Goal: Task Accomplishment & Management: Use online tool/utility

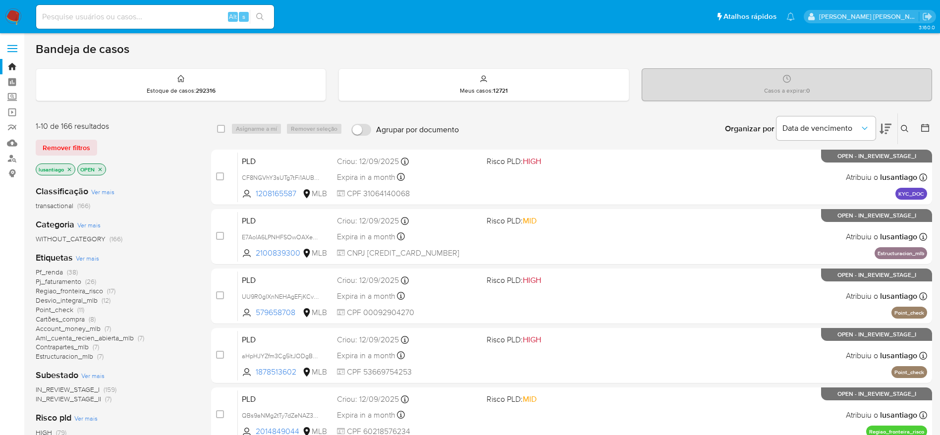
click at [142, 25] on div "Alt s" at bounding box center [155, 17] width 238 height 24
click at [159, 15] on input at bounding box center [155, 16] width 238 height 13
paste input "173527309"
type input "173527309"
click at [260, 19] on icon "search-icon" at bounding box center [260, 17] width 8 height 8
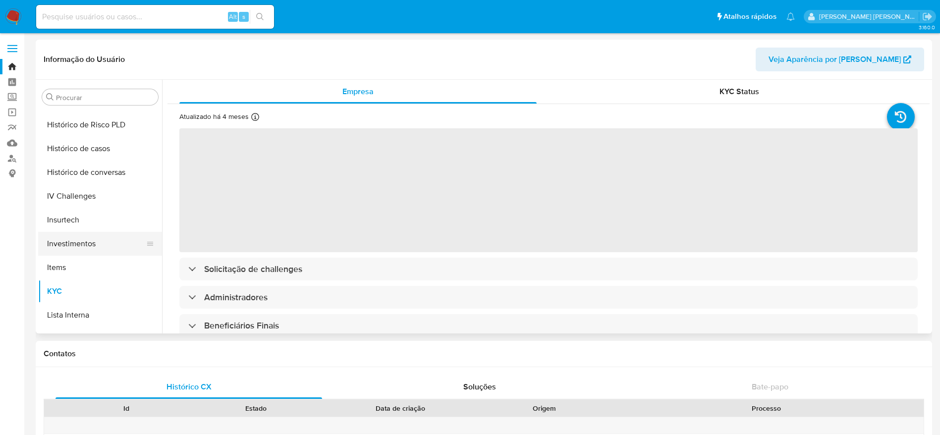
scroll to position [318, 0]
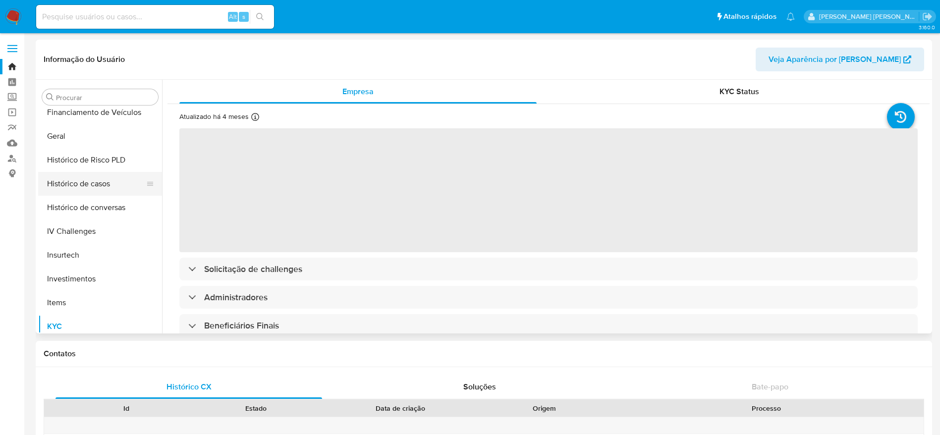
click at [82, 188] on button "Histórico de casos" at bounding box center [96, 184] width 116 height 24
select select "10"
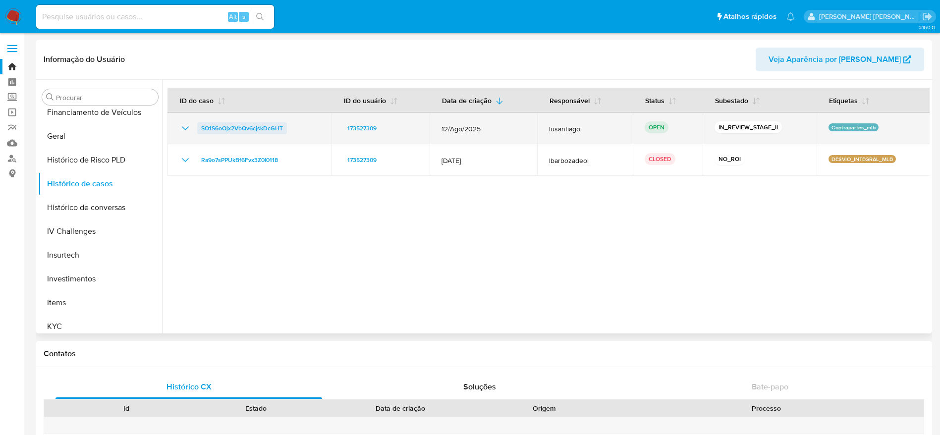
click at [251, 129] on span "SO1S6oOjx2VbQv6cjskDcGHT" at bounding box center [242, 128] width 82 height 12
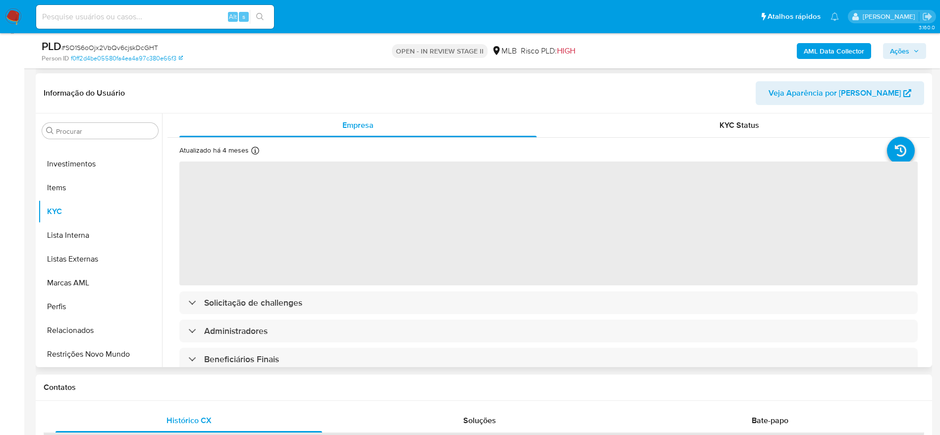
scroll to position [149, 0]
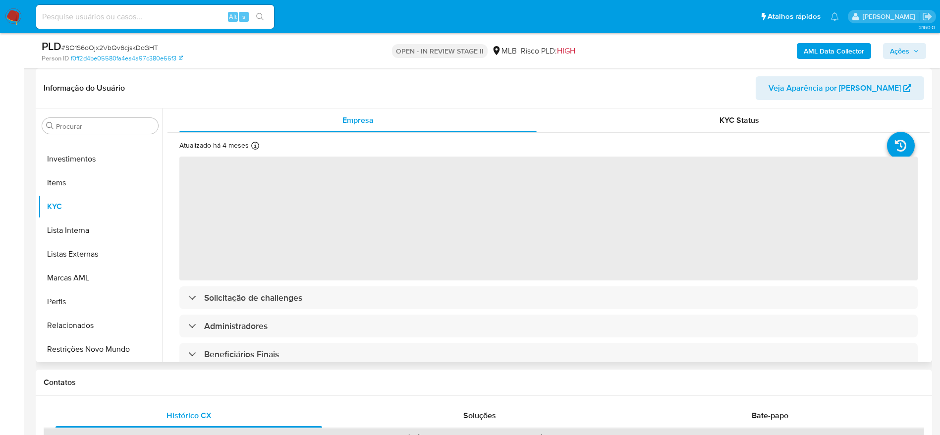
select select "10"
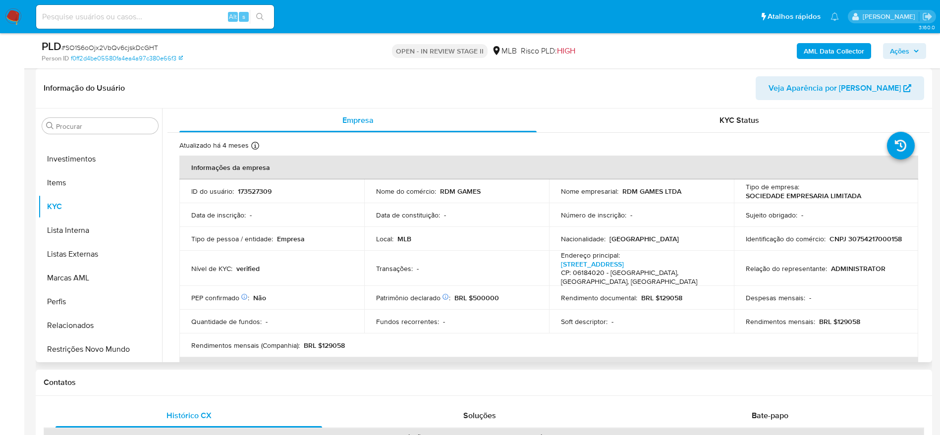
click at [830, 243] on p "CNPJ 30754217000158" at bounding box center [866, 239] width 72 height 9
copy p "30754217000158"
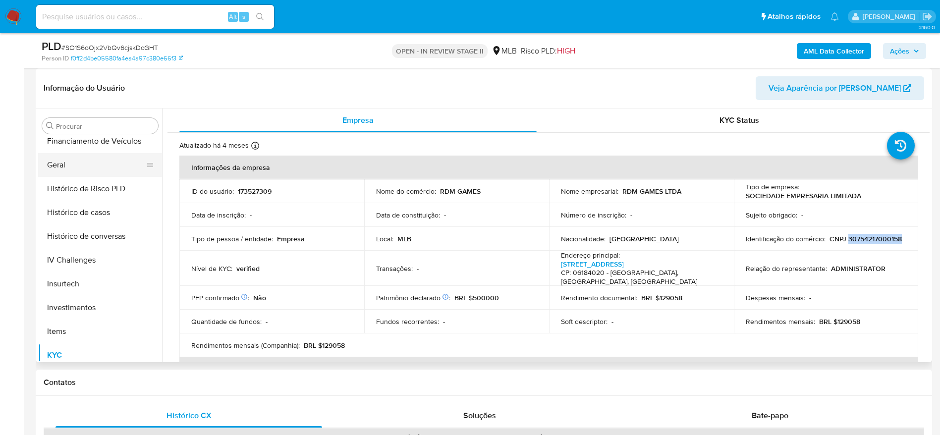
scroll to position [243, 0]
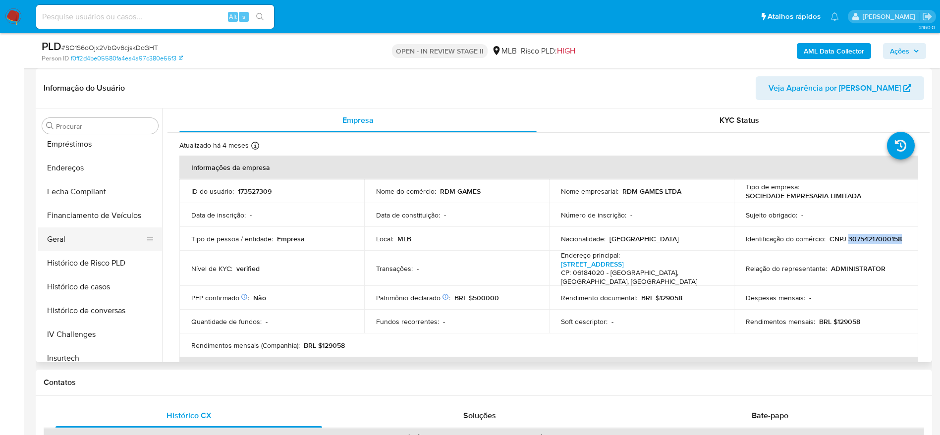
click at [80, 238] on button "Geral" at bounding box center [96, 240] width 116 height 24
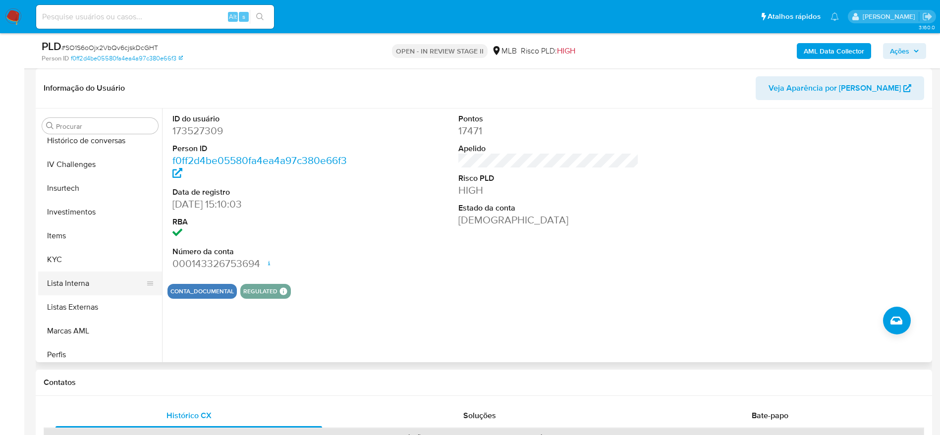
scroll to position [467, 0]
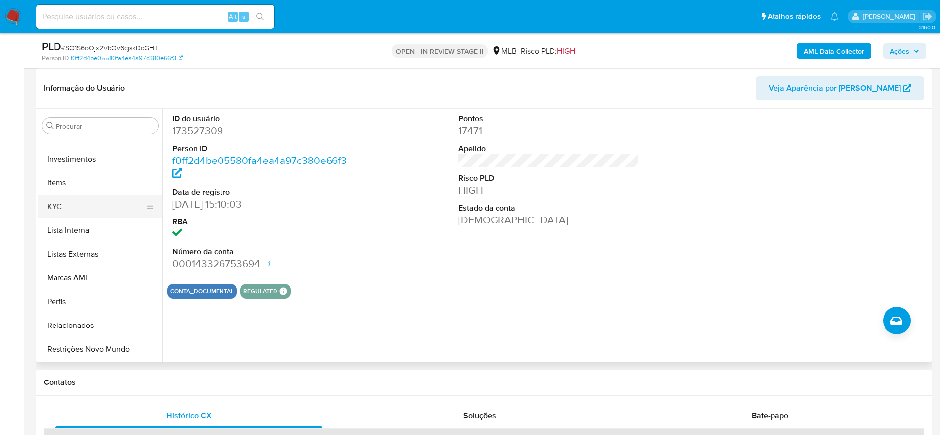
click at [59, 206] on button "KYC" at bounding box center [96, 207] width 116 height 24
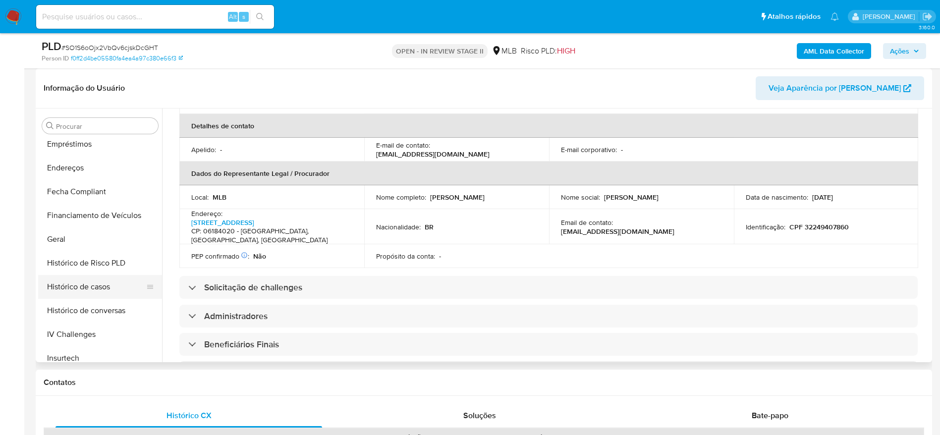
scroll to position [169, 0]
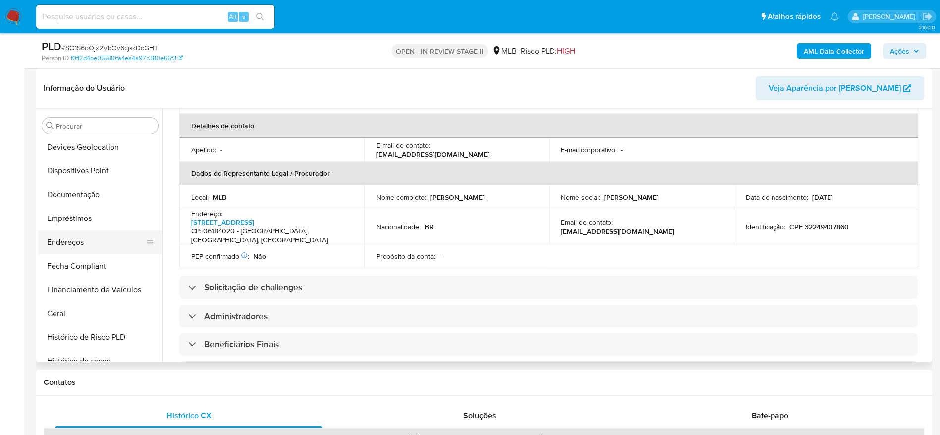
click at [83, 240] on button "Endereços" at bounding box center [96, 243] width 116 height 24
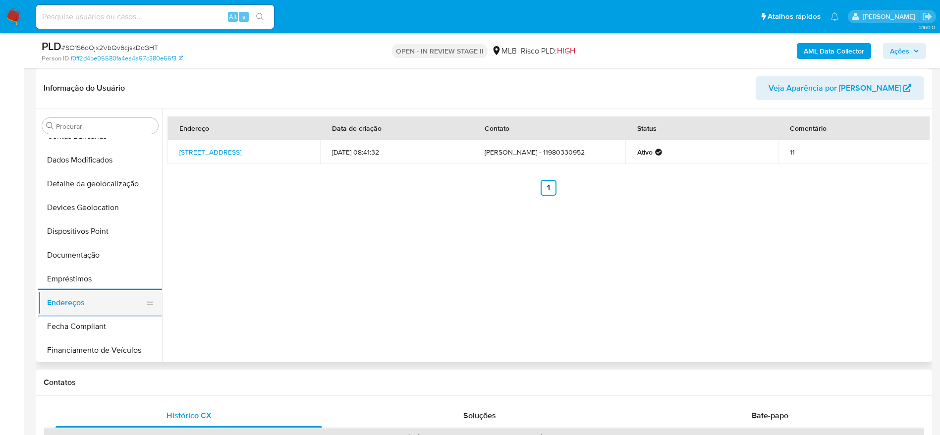
scroll to position [95, 0]
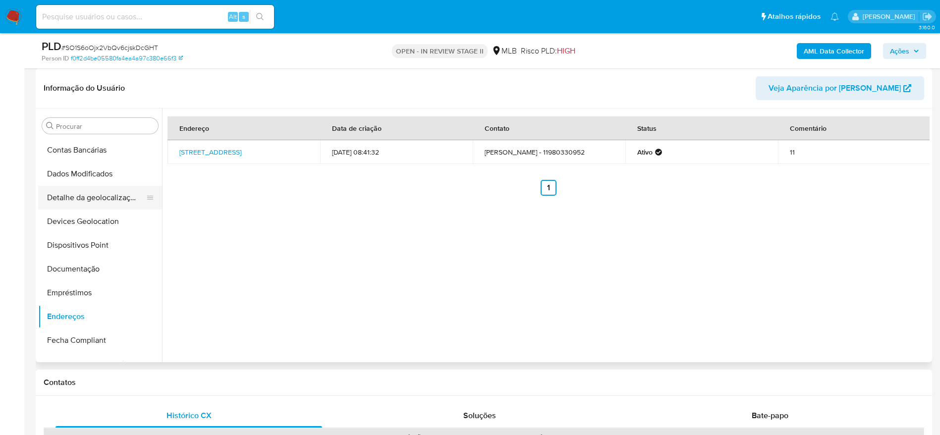
click at [95, 204] on button "Detalhe da geolocalização" at bounding box center [96, 198] width 116 height 24
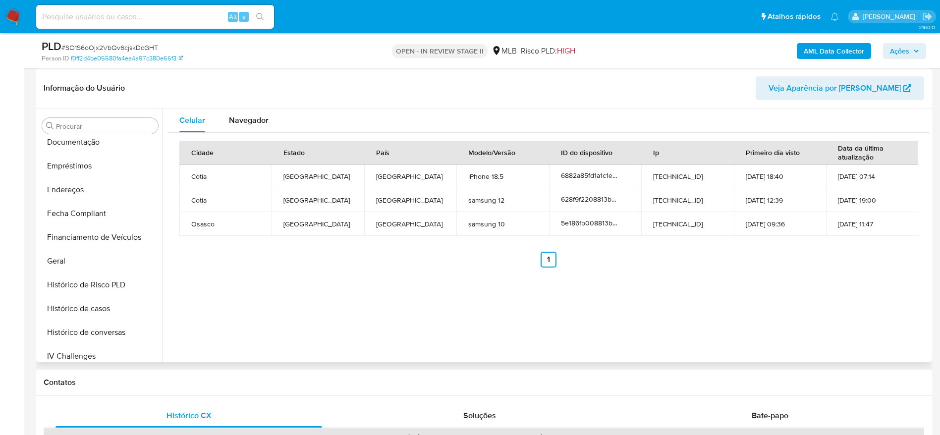
scroll to position [467, 0]
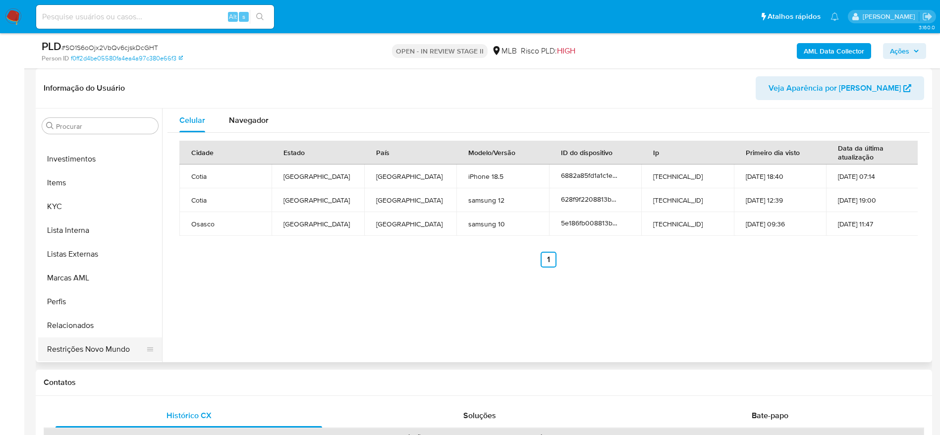
click at [111, 345] on button "Restrições Novo Mundo" at bounding box center [96, 350] width 116 height 24
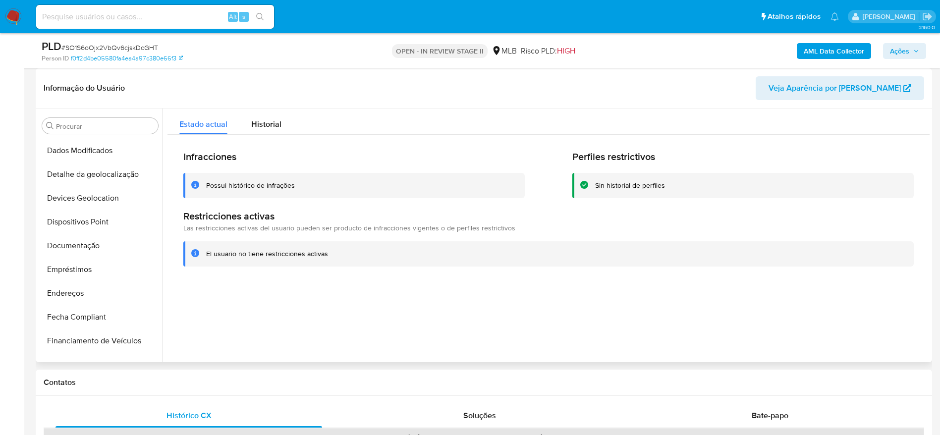
scroll to position [95, 0]
click at [93, 246] on button "Dispositivos Point" at bounding box center [96, 246] width 116 height 24
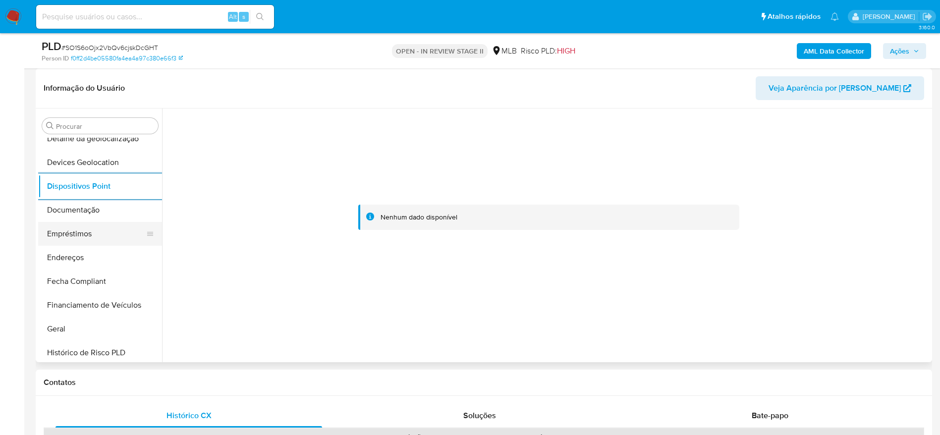
scroll to position [318, 0]
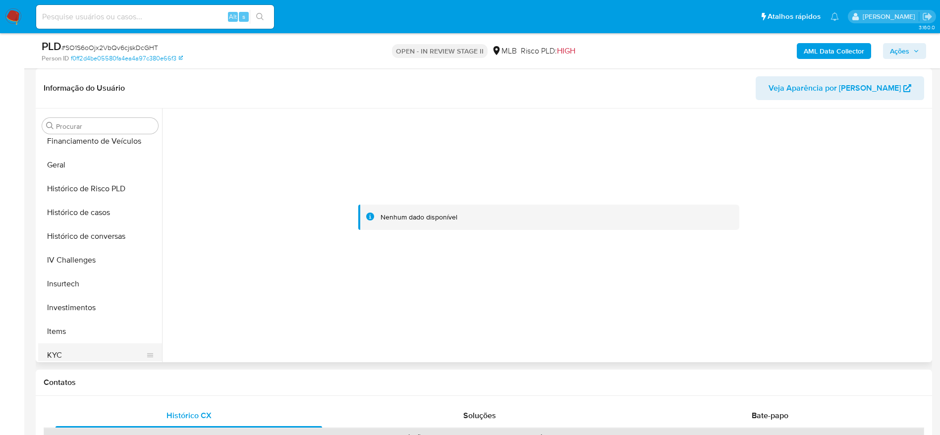
click at [81, 353] on button "KYC" at bounding box center [96, 356] width 116 height 24
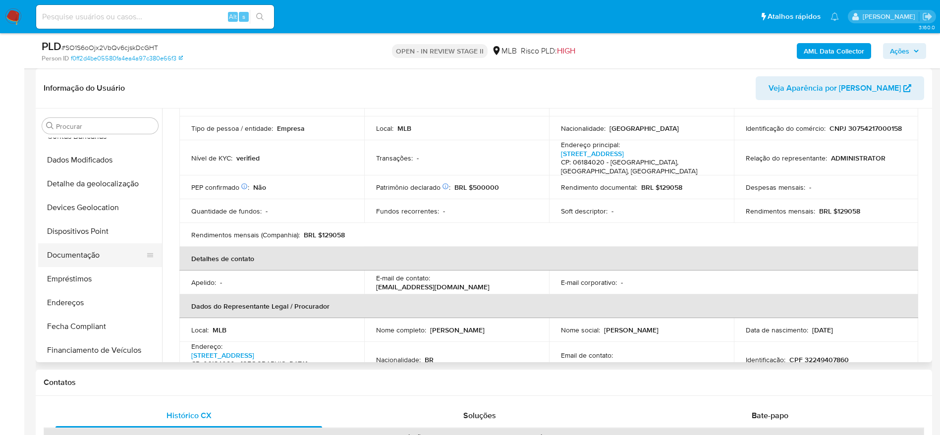
scroll to position [95, 0]
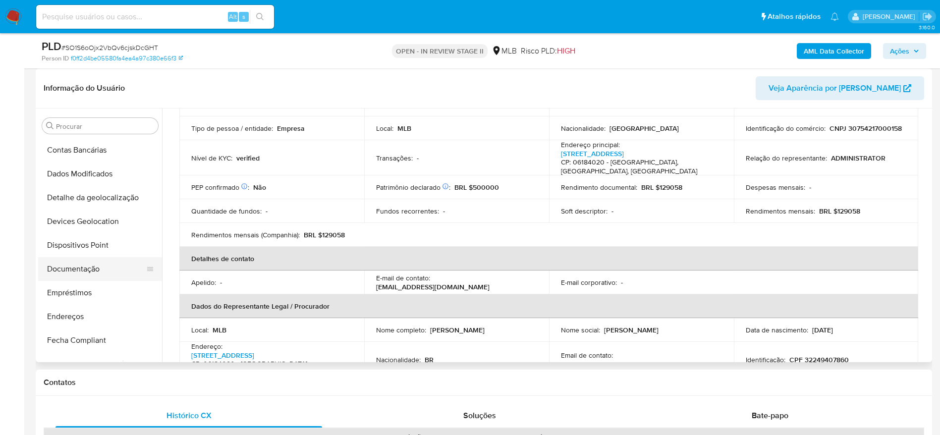
click at [73, 264] on button "Documentação" at bounding box center [96, 269] width 116 height 24
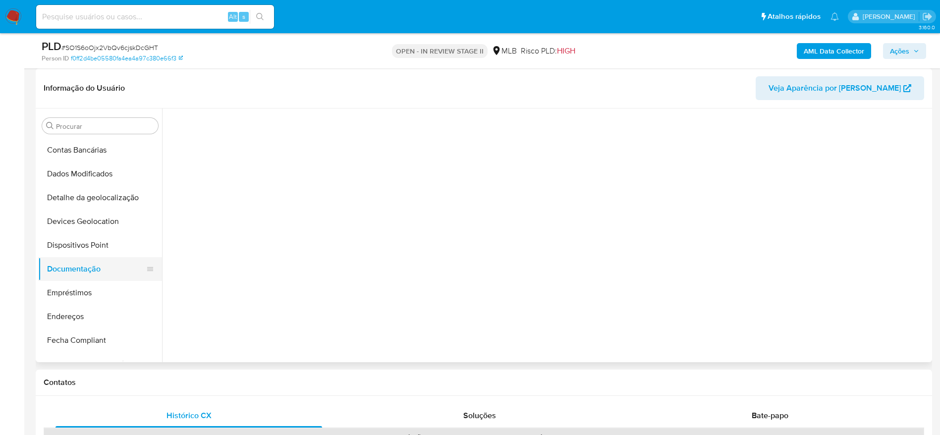
scroll to position [0, 0]
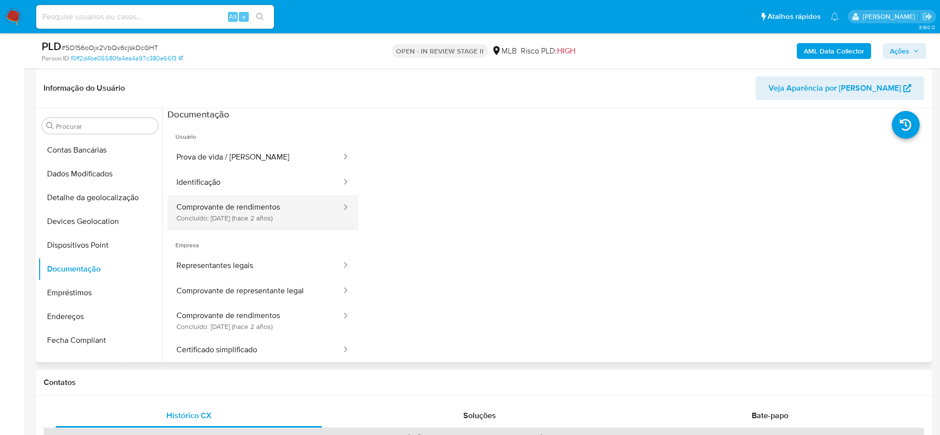
click at [215, 207] on button "Comprovante de rendimentos Concluído: 29/01/2024 (hace 2 años)" at bounding box center [255, 212] width 175 height 34
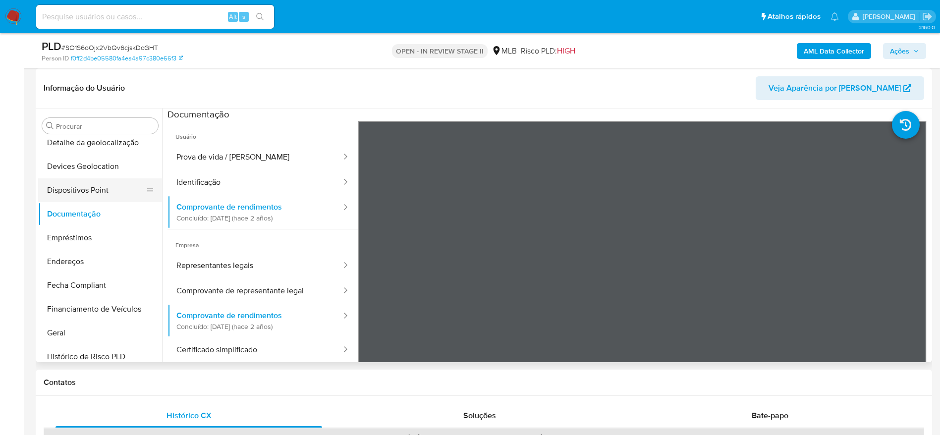
scroll to position [318, 0]
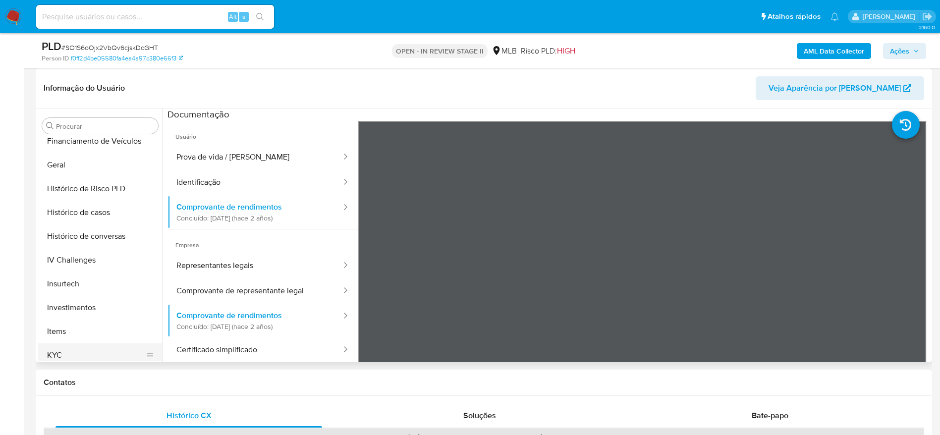
click at [67, 354] on button "KYC" at bounding box center [96, 356] width 116 height 24
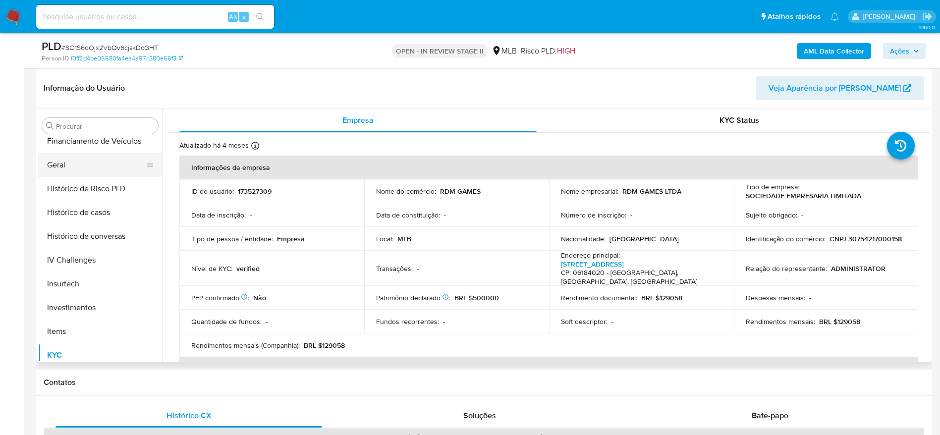
click at [95, 167] on button "Geral" at bounding box center [96, 165] width 116 height 24
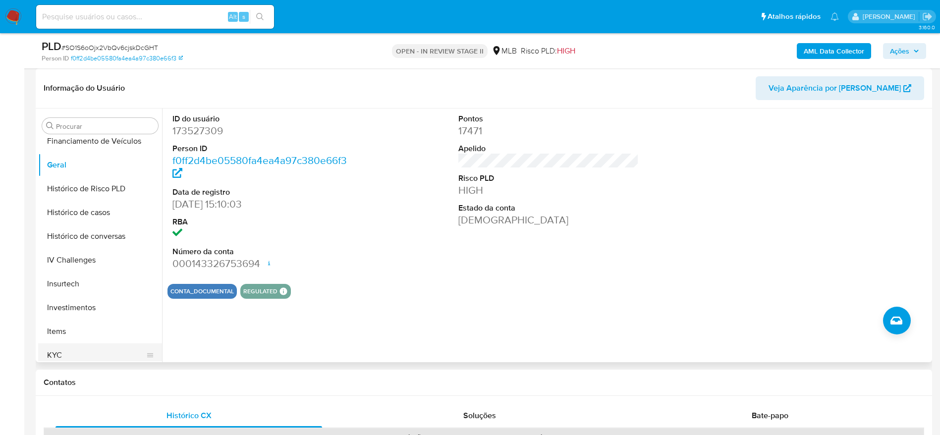
click at [67, 358] on button "KYC" at bounding box center [96, 356] width 116 height 24
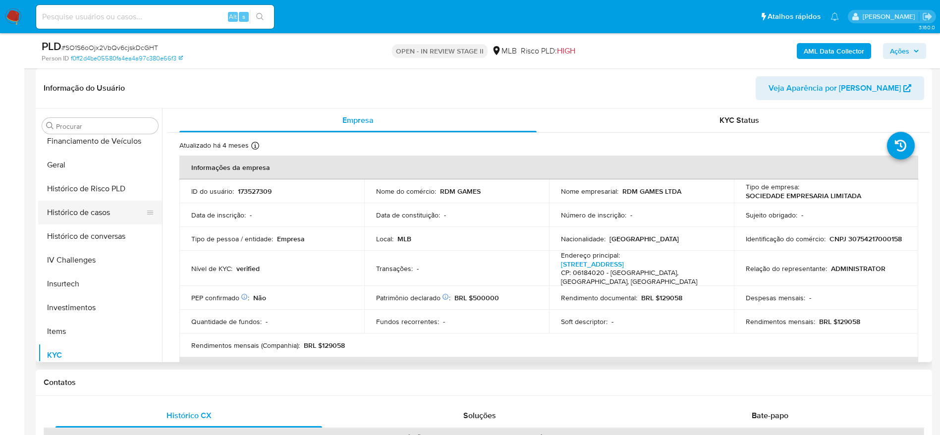
click at [94, 216] on button "Histórico de casos" at bounding box center [96, 213] width 116 height 24
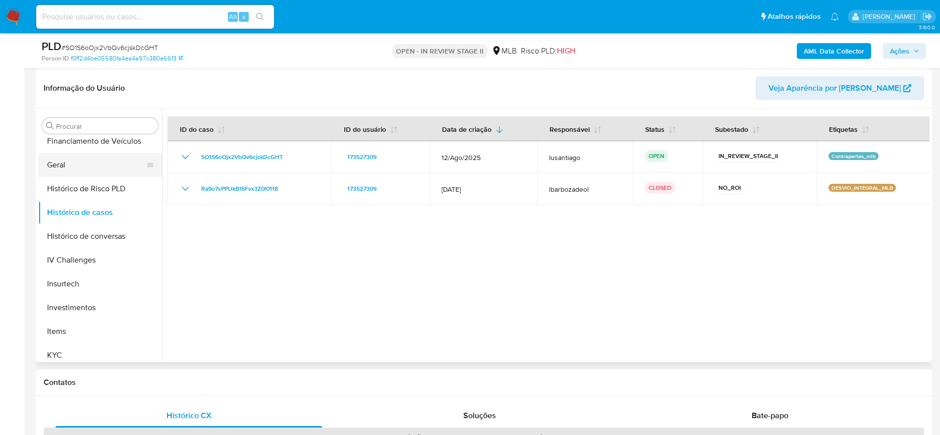
click at [88, 160] on button "Geral" at bounding box center [96, 165] width 116 height 24
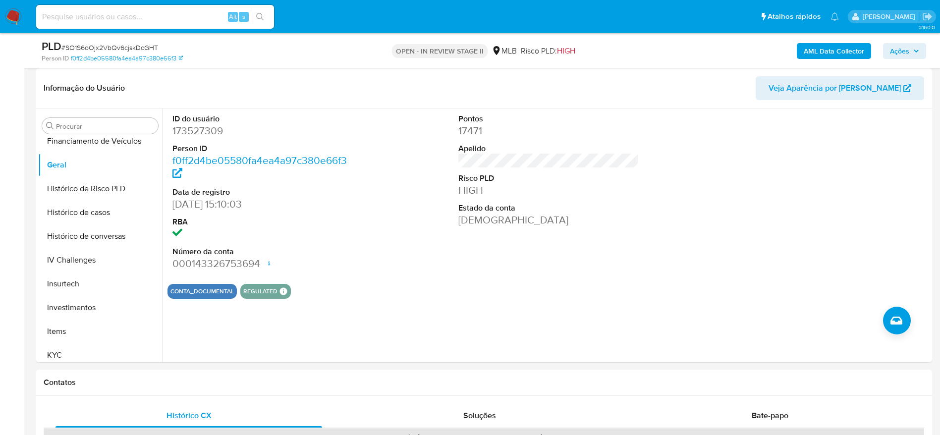
click at [894, 48] on span "Ações" at bounding box center [899, 51] width 19 height 16
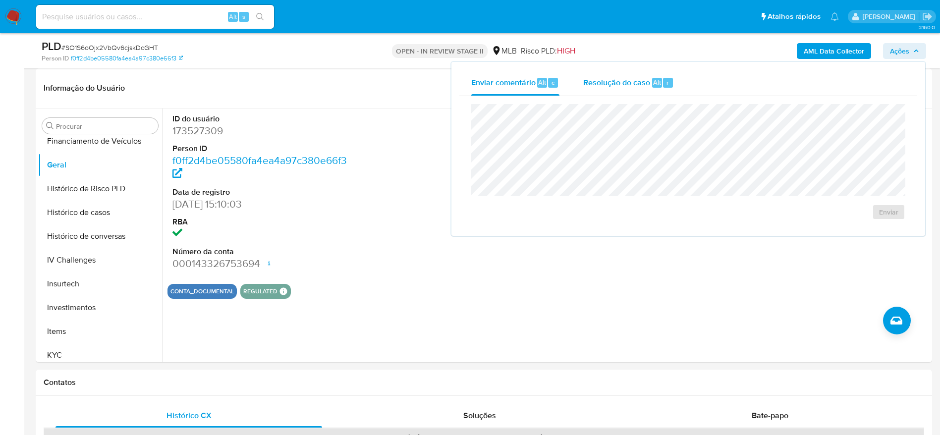
click at [644, 86] on span "Resolução do caso" at bounding box center [617, 81] width 67 height 11
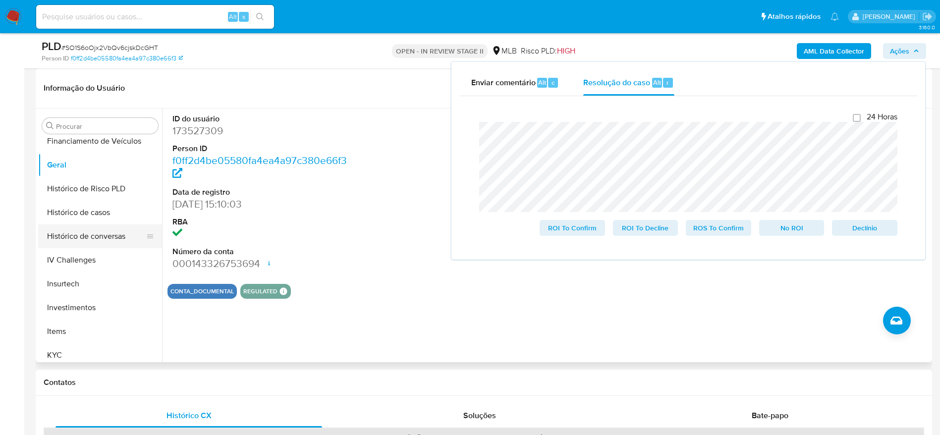
scroll to position [0, 0]
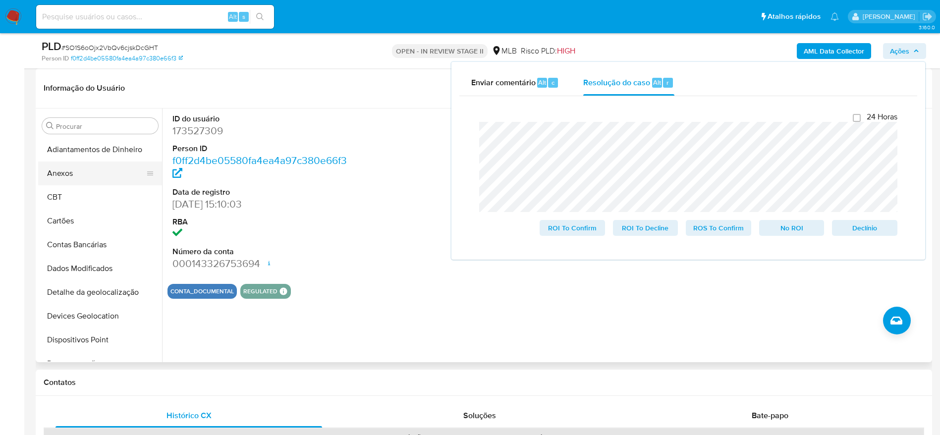
click at [79, 179] on button "Anexos" at bounding box center [96, 174] width 116 height 24
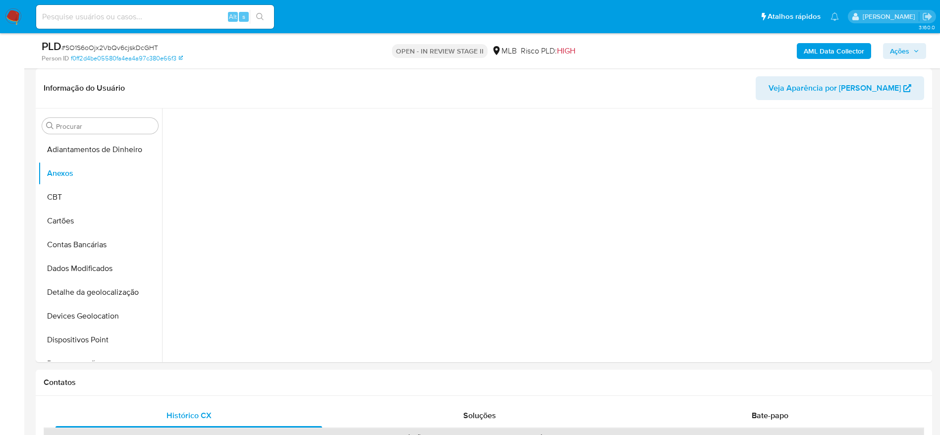
click at [825, 50] on b "AML Data Collector" at bounding box center [834, 51] width 60 height 16
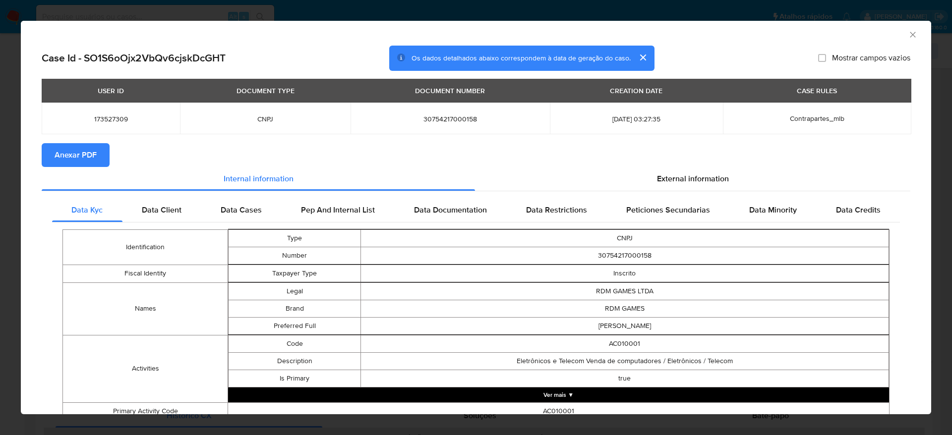
click at [62, 152] on span "Anexar PDF" at bounding box center [76, 155] width 42 height 22
click at [910, 35] on icon "Fechar a janela" at bounding box center [912, 34] width 5 height 5
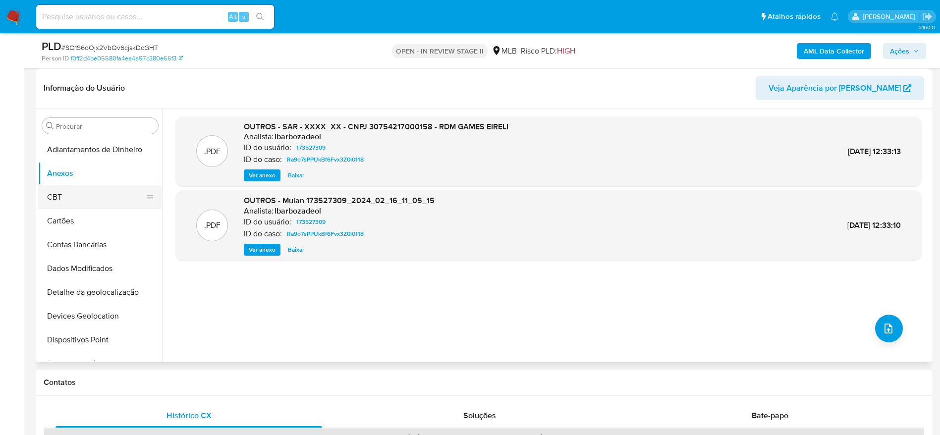
click at [80, 196] on button "CBT" at bounding box center [96, 197] width 116 height 24
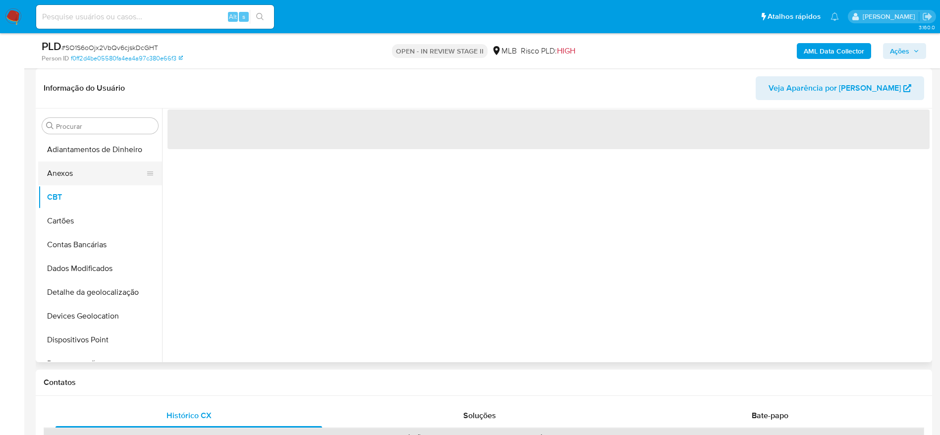
click at [80, 176] on button "Anexos" at bounding box center [96, 174] width 116 height 24
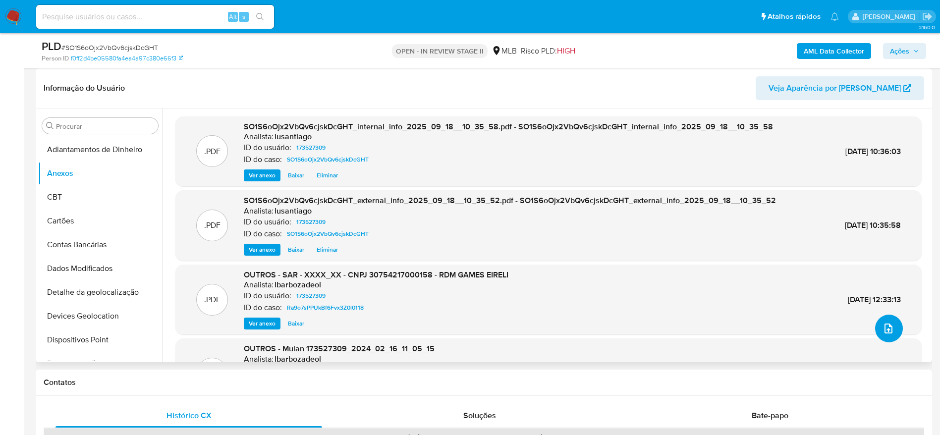
click at [885, 333] on icon "upload-file" at bounding box center [889, 329] width 8 height 10
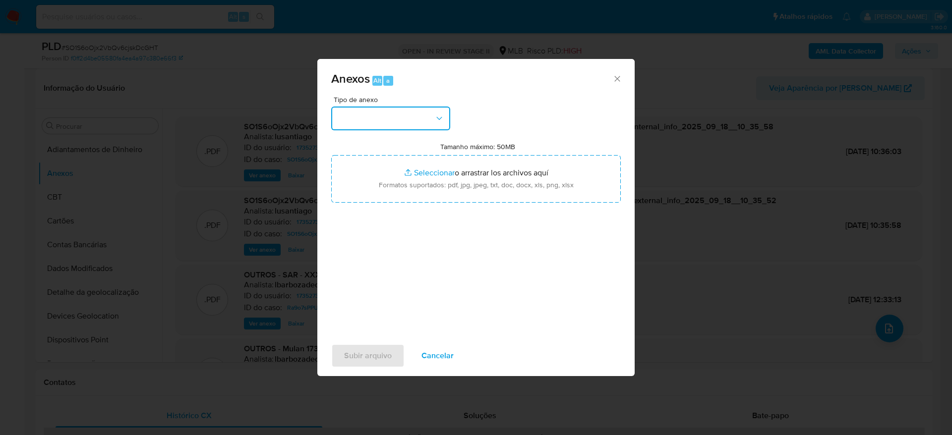
click at [387, 119] on button "button" at bounding box center [390, 119] width 119 height 24
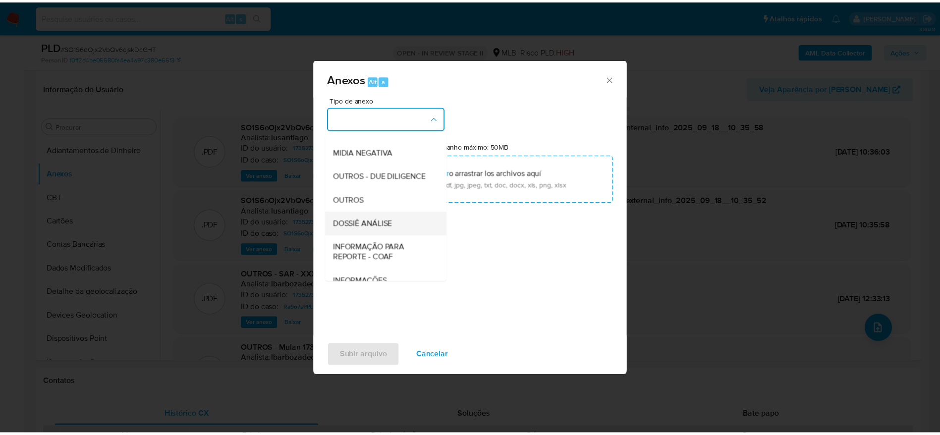
scroll to position [153, 0]
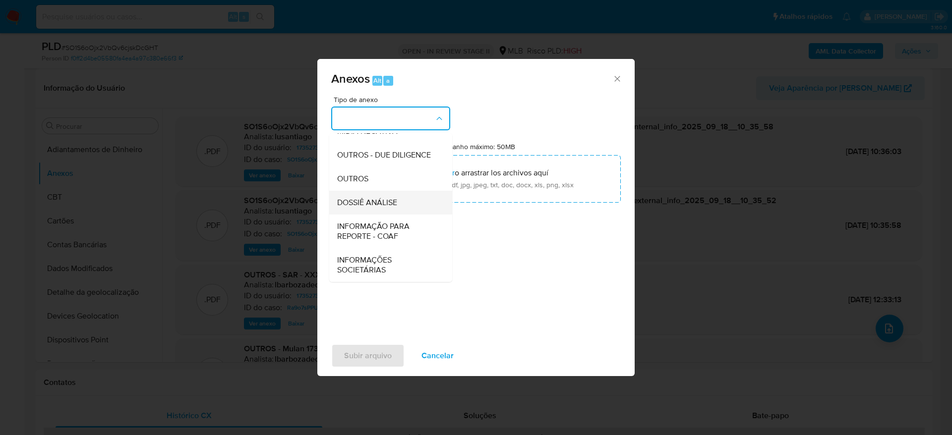
click at [392, 198] on span "DOSSIÊ ANÁLISE" at bounding box center [367, 203] width 60 height 10
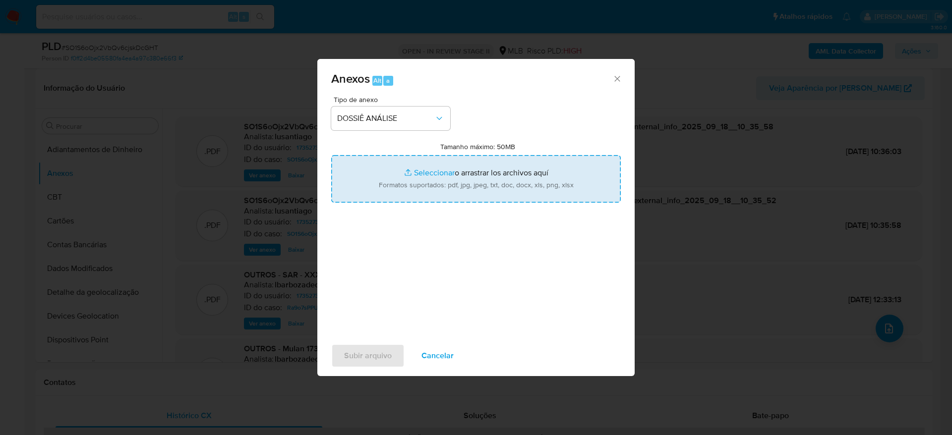
type input "C:\fakepath\Caselog SO1S6oOjx2VbQv6cjskDcGHT_2025_09_17_14_36_48.pdf"
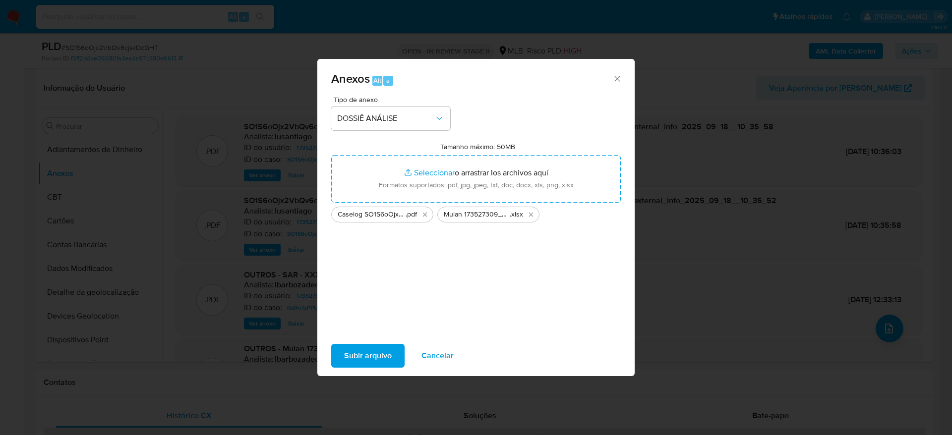
click at [379, 359] on span "Subir arquivo" at bounding box center [368, 356] width 48 height 22
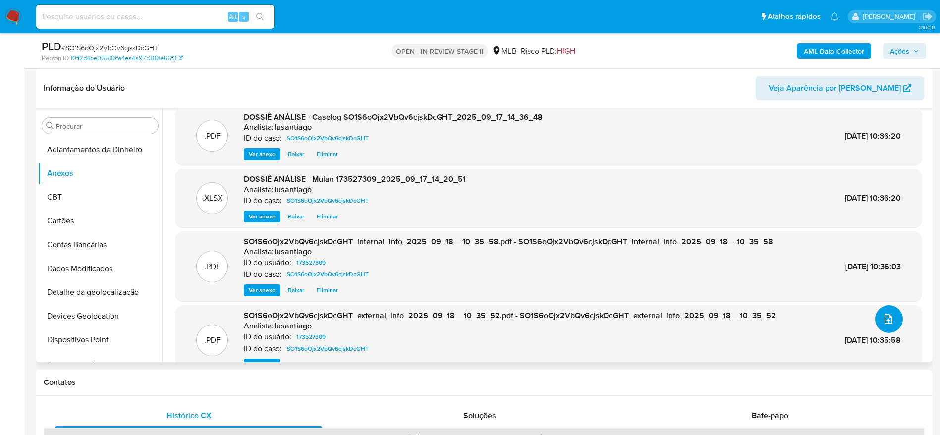
scroll to position [0, 0]
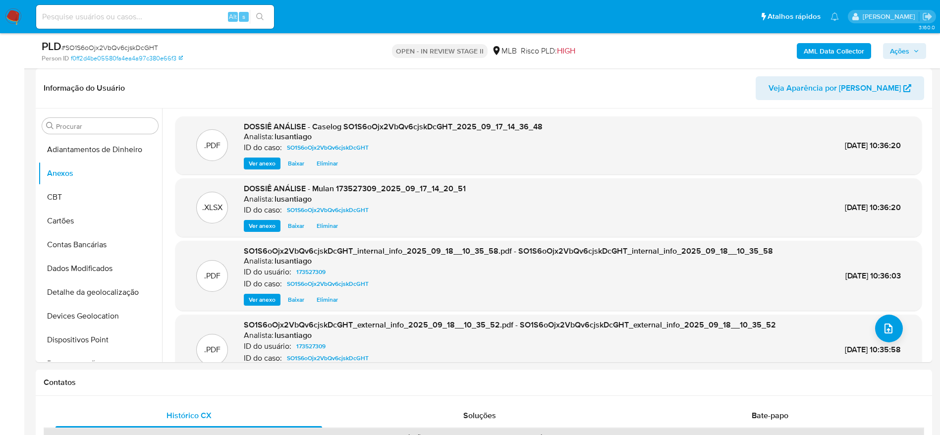
click at [907, 53] on span "Ações" at bounding box center [899, 51] width 19 height 16
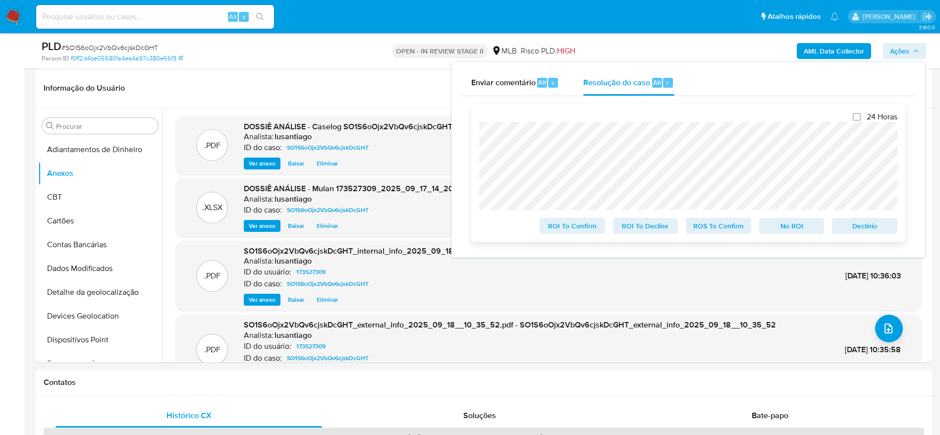
click at [791, 228] on span "No ROI" at bounding box center [792, 226] width 52 height 14
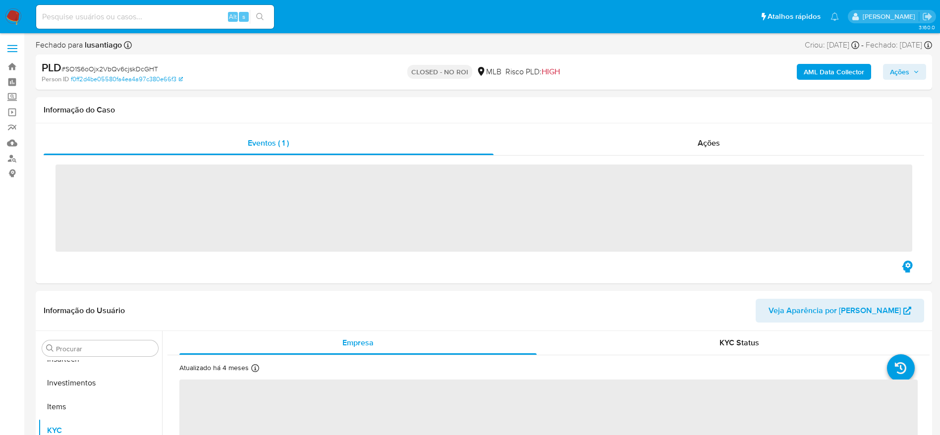
scroll to position [467, 0]
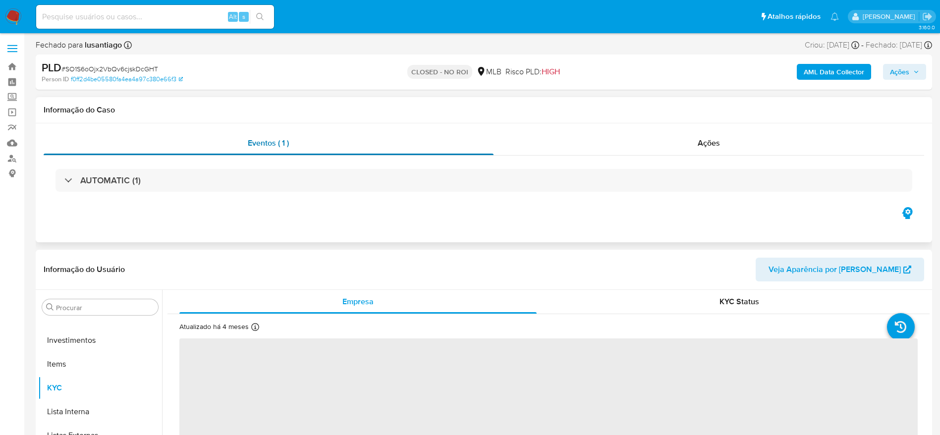
select select "10"
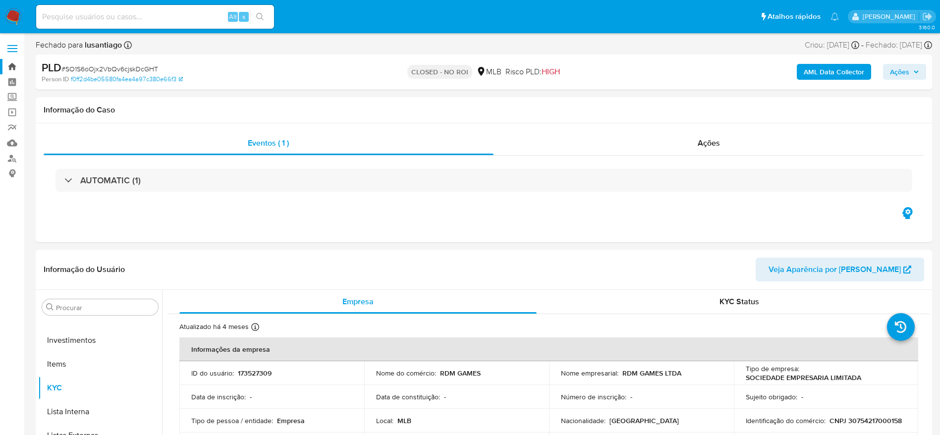
click at [10, 66] on link "Bandeja" at bounding box center [59, 66] width 118 height 15
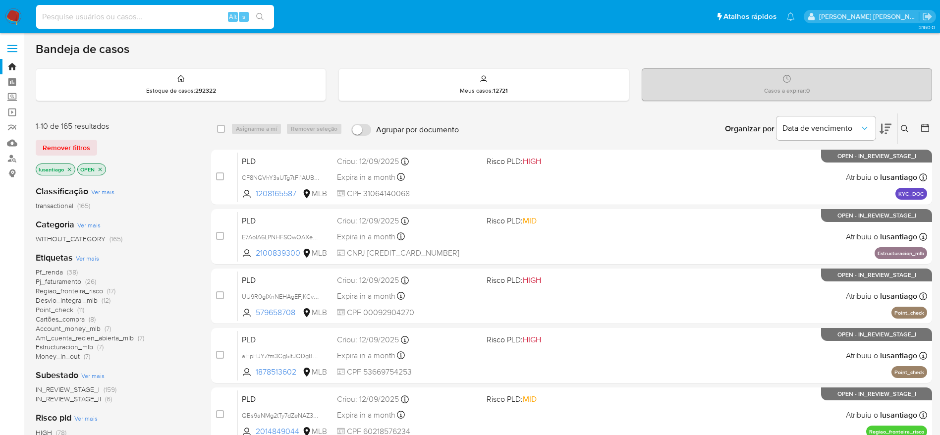
click at [164, 22] on input at bounding box center [155, 16] width 238 height 13
paste input "181839339"
type input "181839339"
click at [259, 11] on button "search-icon" at bounding box center [260, 17] width 20 height 14
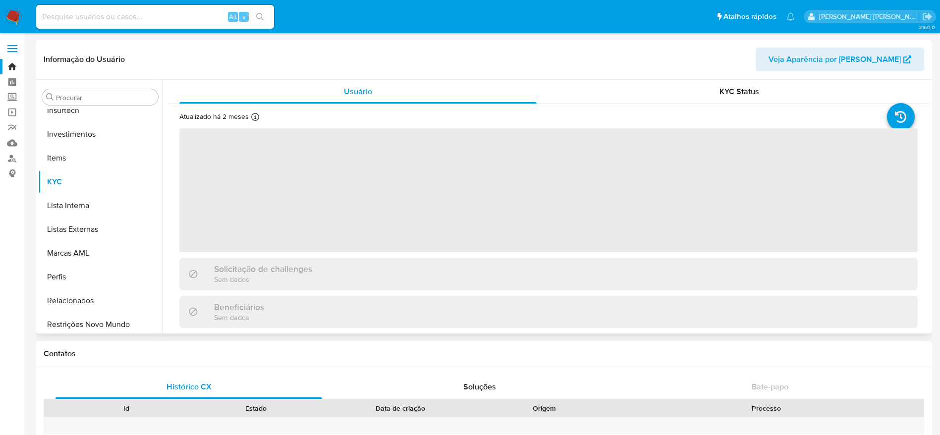
scroll to position [467, 0]
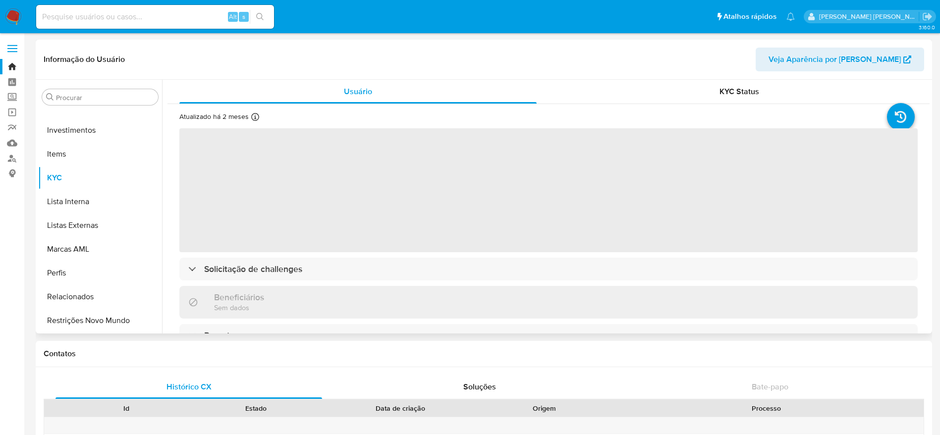
select select "10"
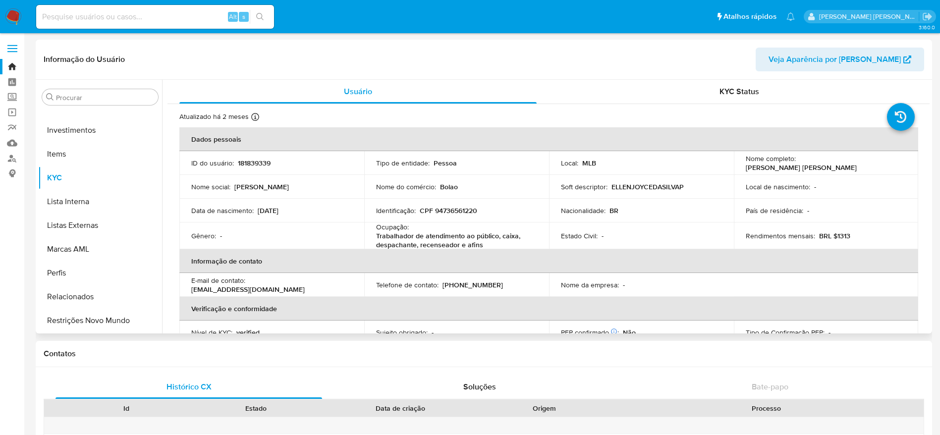
drag, startPoint x: 885, startPoint y: 164, endPoint x: 797, endPoint y: 166, distance: 88.8
click at [797, 166] on div "Nome completo : Ellen Joyce da Silva Printes" at bounding box center [826, 163] width 161 height 18
copy p "Ellen Joyce da Silva Printes"
click at [435, 213] on p "CPF 94736561220" at bounding box center [449, 210] width 58 height 9
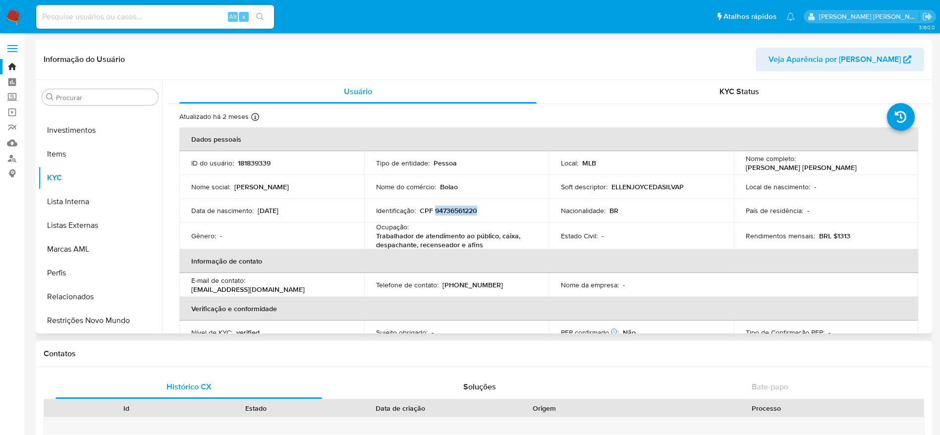
copy p "94736561220"
drag, startPoint x: 889, startPoint y: 165, endPoint x: 797, endPoint y: 166, distance: 91.7
click at [797, 166] on div "Nome completo : Ellen Joyce da Silva Printes" at bounding box center [826, 163] width 161 height 18
copy p "Ellen Joyce da Silva Printes"
click at [447, 206] on p "CPF 94736561220" at bounding box center [449, 210] width 58 height 9
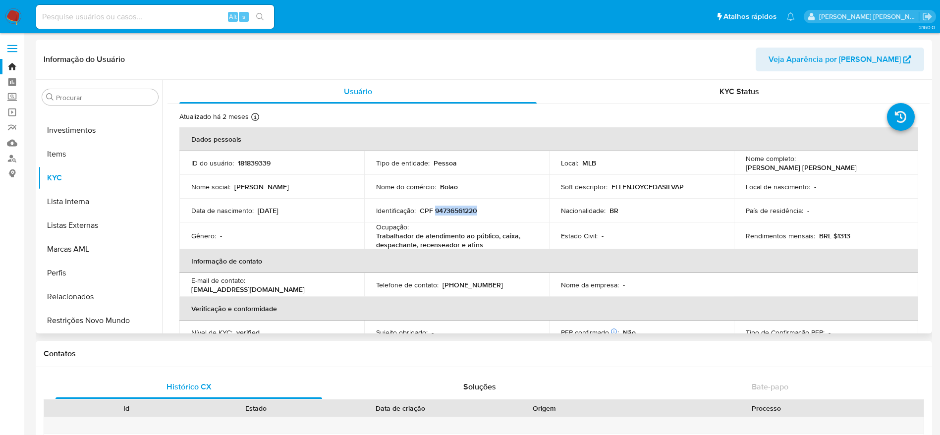
click at [447, 206] on p "CPF 94736561220" at bounding box center [449, 210] width 58 height 9
copy p "94736561220"
drag, startPoint x: 853, startPoint y: 235, endPoint x: 833, endPoint y: 238, distance: 20.1
click at [833, 238] on div "Rendimentos mensais : BRL $1313" at bounding box center [826, 236] width 161 height 9
click at [13, 71] on link "Bandeja" at bounding box center [59, 66] width 118 height 15
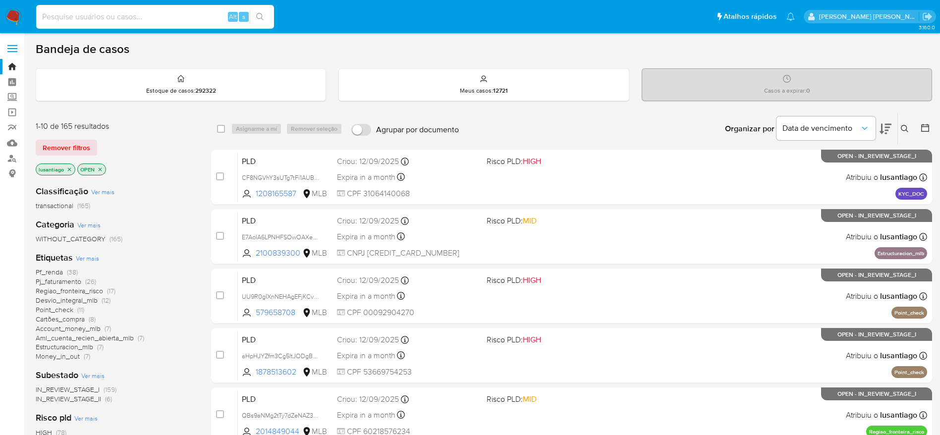
click at [145, 15] on input at bounding box center [155, 16] width 238 height 13
paste input "176071479"
type input "176071479"
click at [258, 17] on icon "search-icon" at bounding box center [260, 17] width 8 height 8
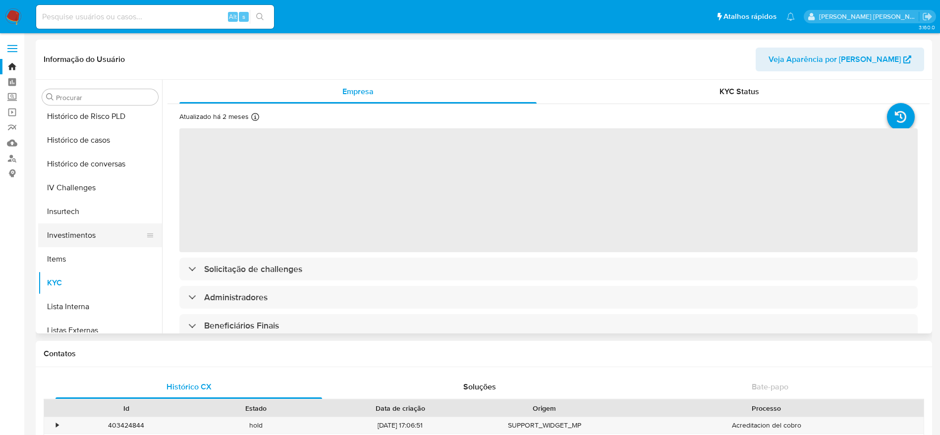
scroll to position [318, 0]
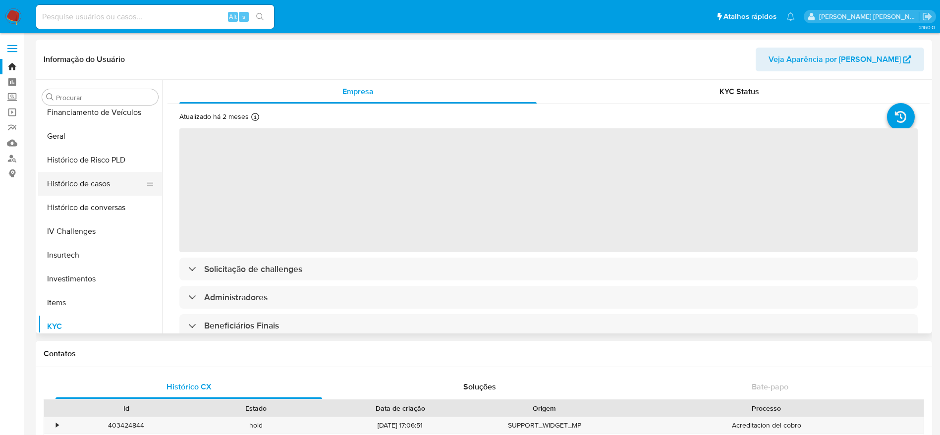
click at [95, 189] on button "Histórico de casos" at bounding box center [96, 184] width 116 height 24
select select "10"
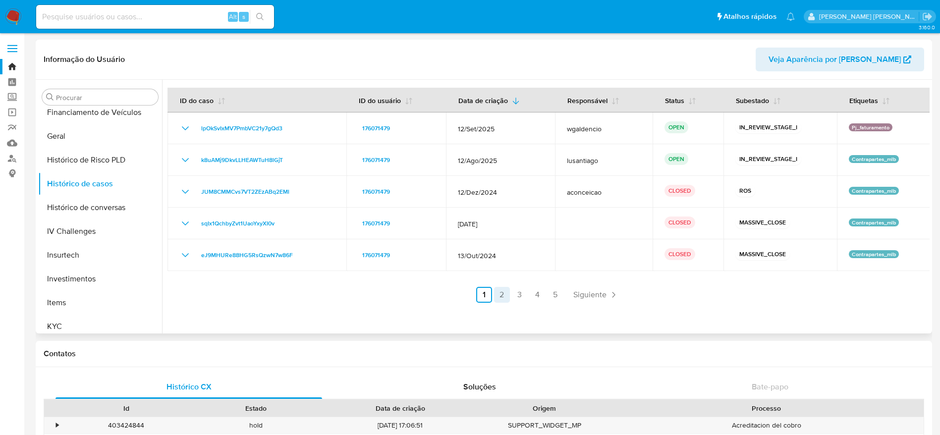
click at [499, 296] on link "2" at bounding box center [502, 295] width 16 height 16
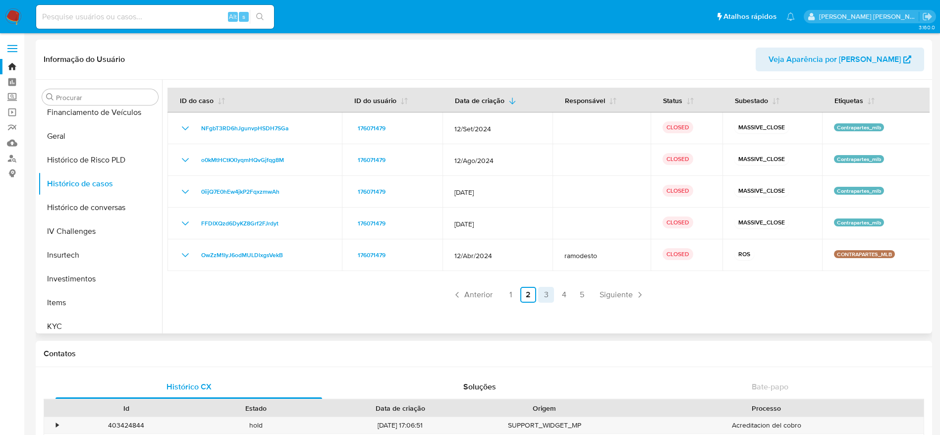
click at [545, 294] on link "3" at bounding box center [546, 295] width 16 height 16
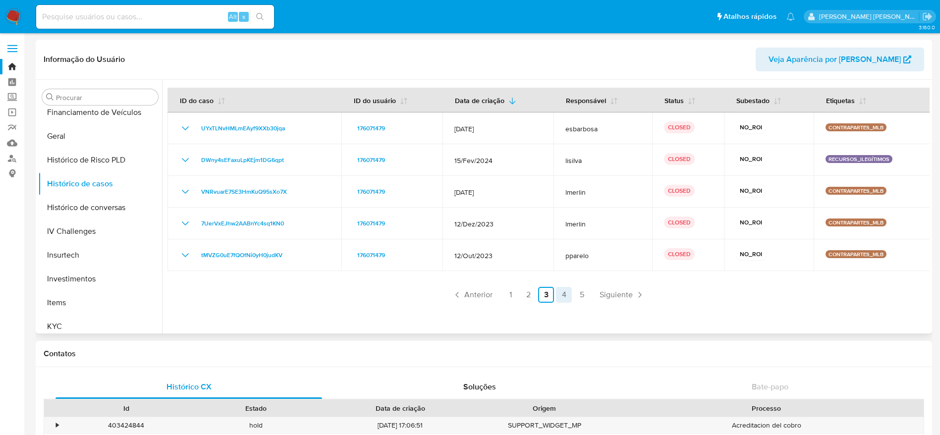
click at [565, 296] on link "4" at bounding box center [564, 295] width 16 height 16
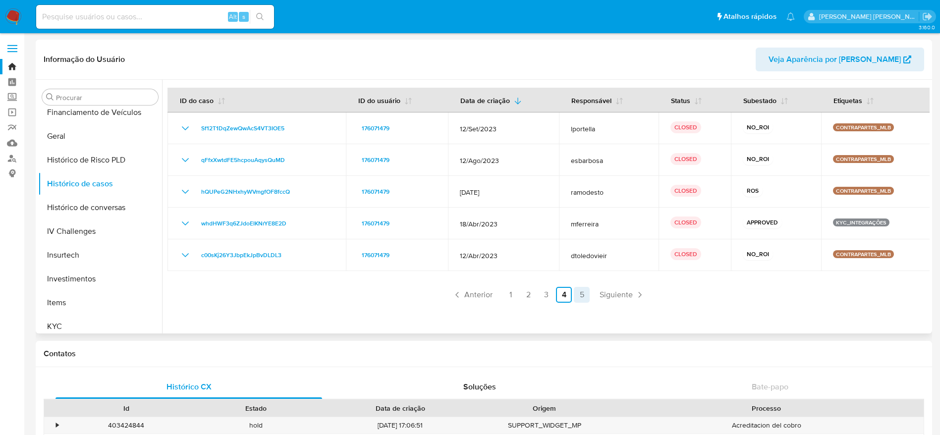
click at [577, 296] on link "5" at bounding box center [582, 295] width 16 height 16
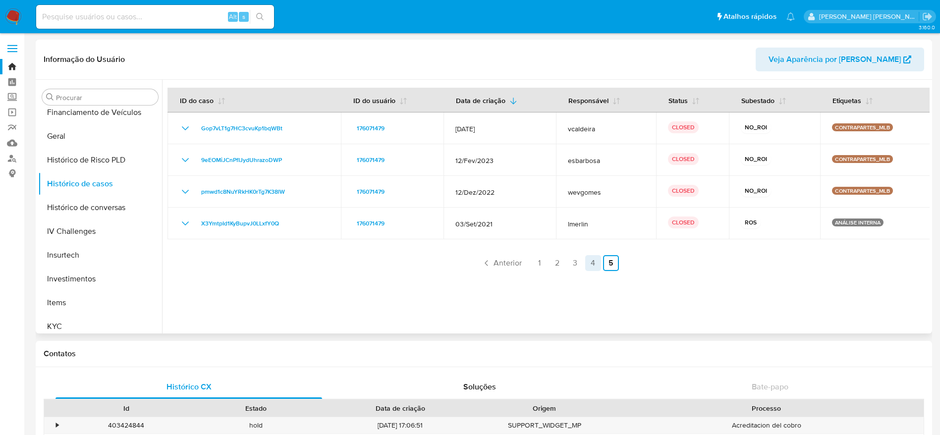
click at [594, 263] on link "4" at bounding box center [594, 263] width 16 height 16
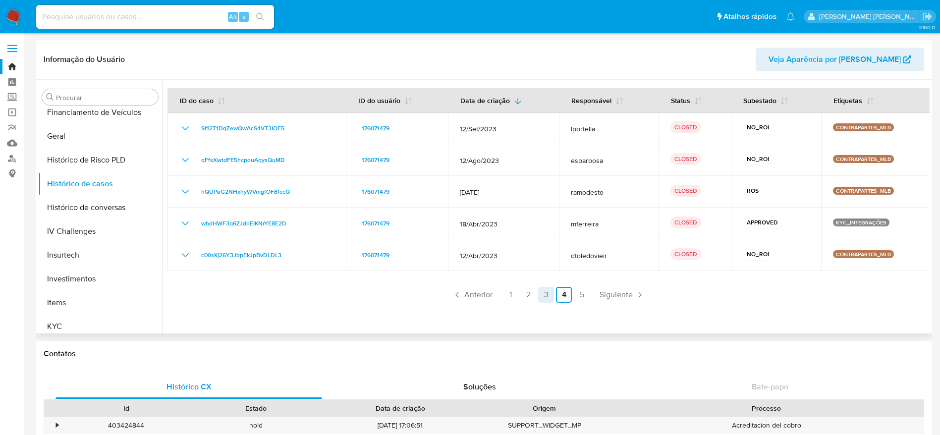
click at [543, 295] on link "3" at bounding box center [546, 295] width 16 height 16
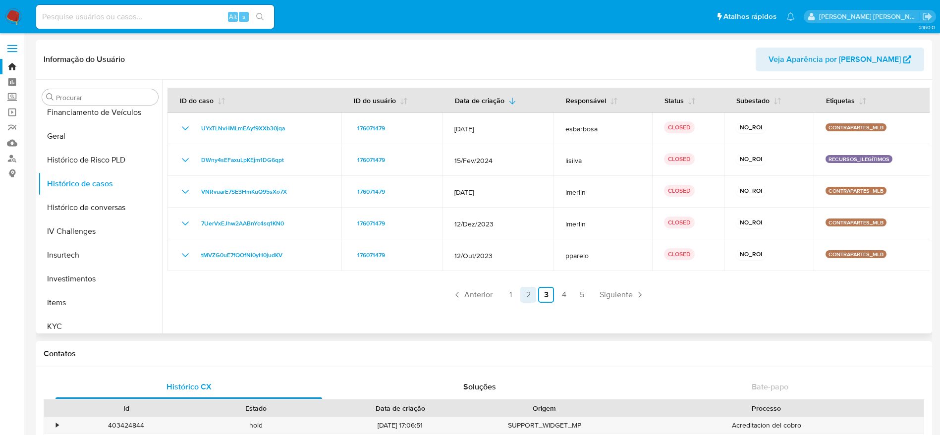
click at [527, 294] on link "2" at bounding box center [529, 295] width 16 height 16
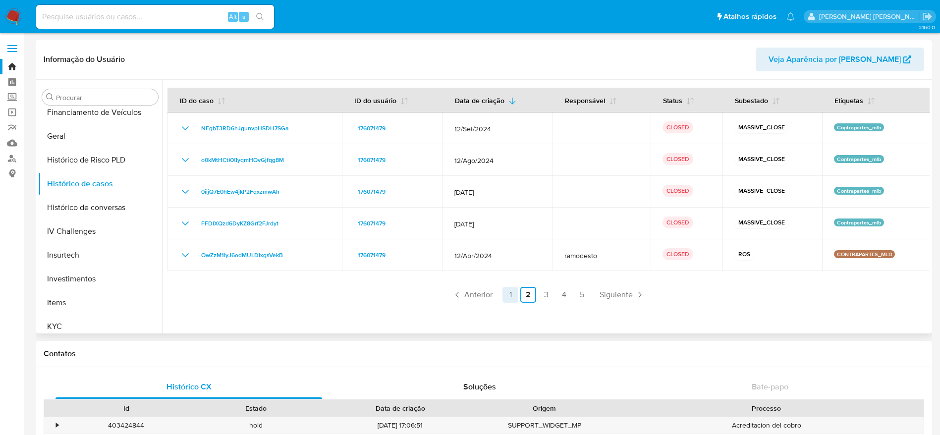
click at [512, 296] on link "1" at bounding box center [511, 295] width 16 height 16
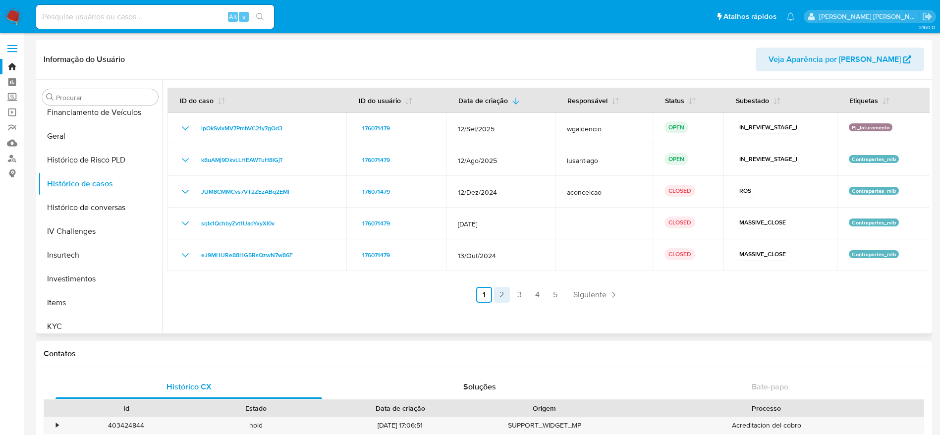
click at [495, 295] on link "2" at bounding box center [502, 295] width 16 height 16
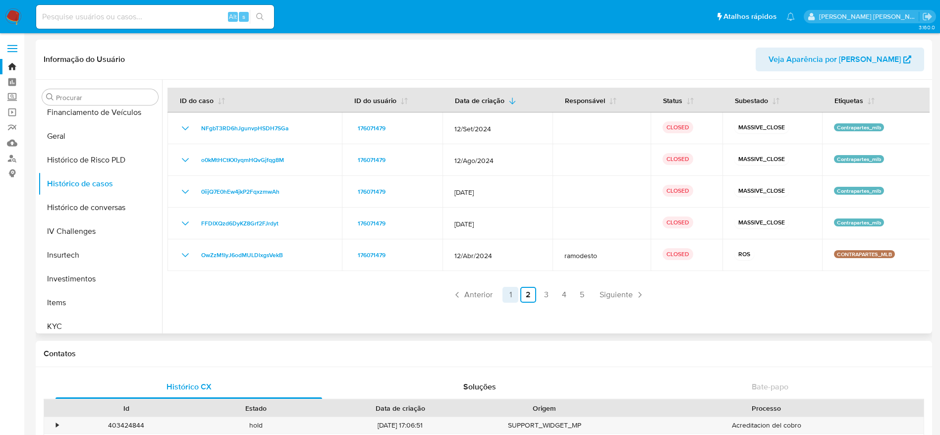
click at [508, 296] on link "1" at bounding box center [511, 295] width 16 height 16
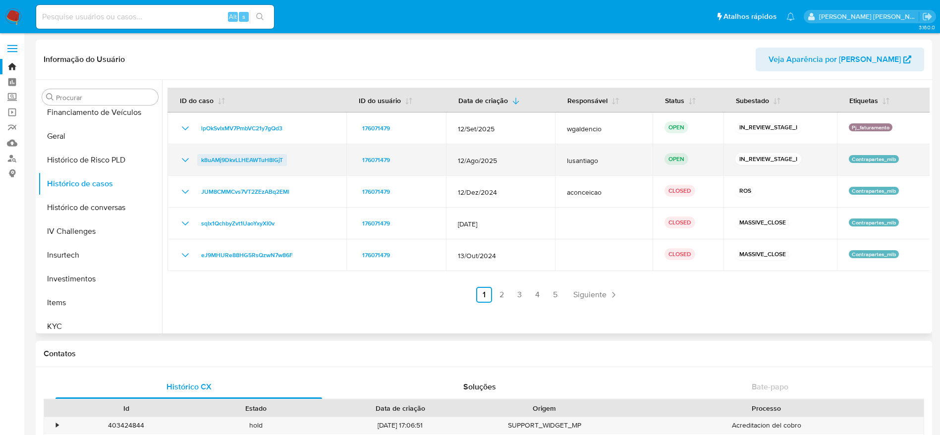
click at [255, 159] on span "k8uAMj9DkvLLHEAWTuH8lGjT" at bounding box center [242, 160] width 82 height 12
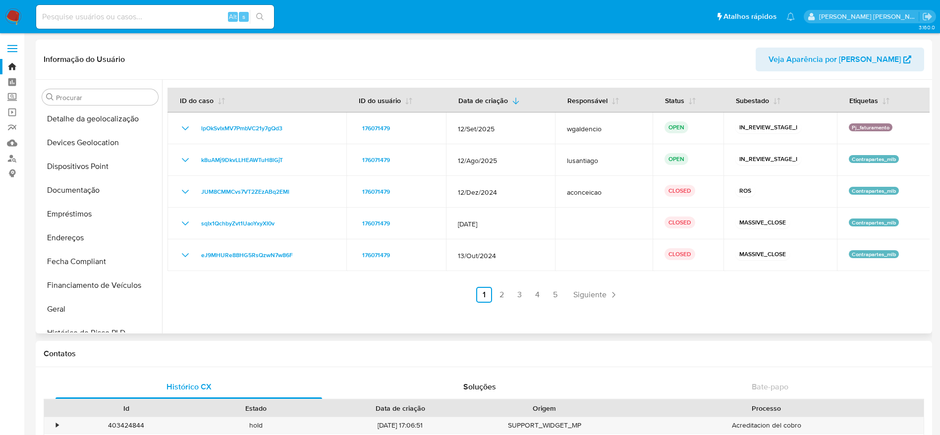
scroll to position [0, 0]
click at [78, 158] on button "CBT" at bounding box center [96, 169] width 116 height 24
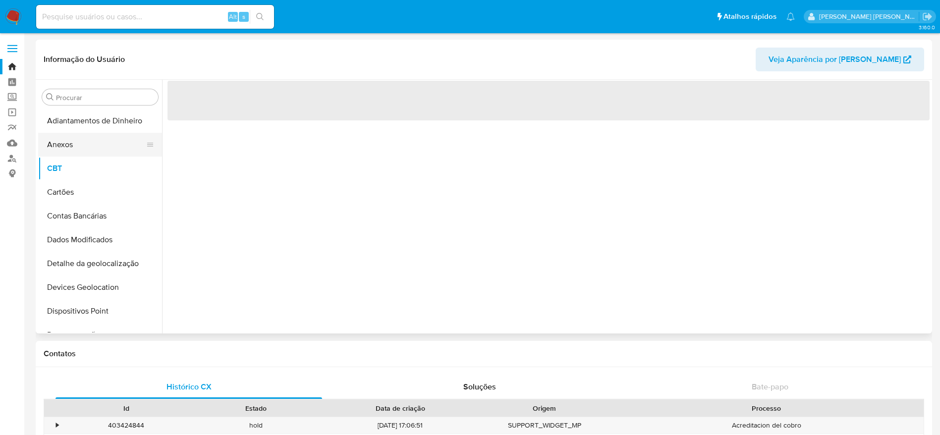
click at [78, 147] on button "Anexos" at bounding box center [96, 145] width 116 height 24
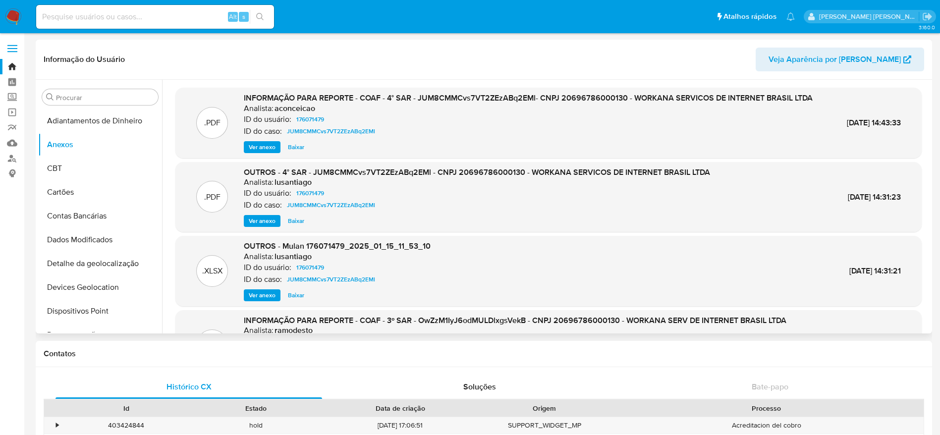
click at [263, 152] on span "Ver anexo" at bounding box center [262, 147] width 27 height 10
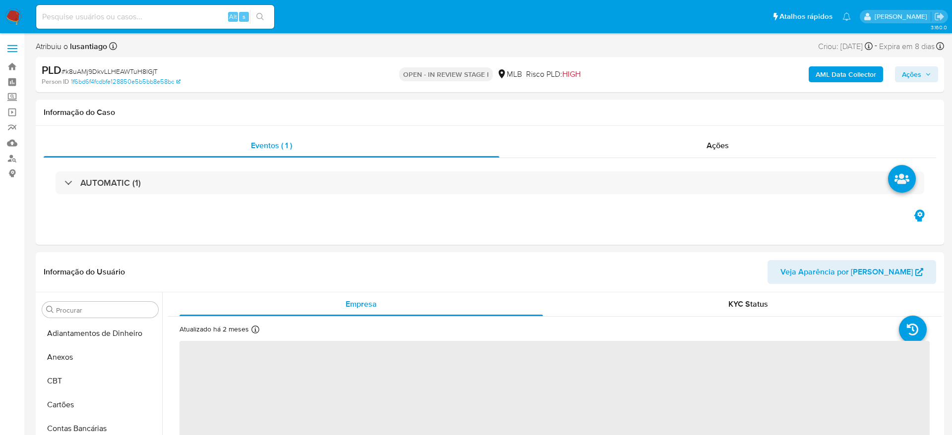
select select "10"
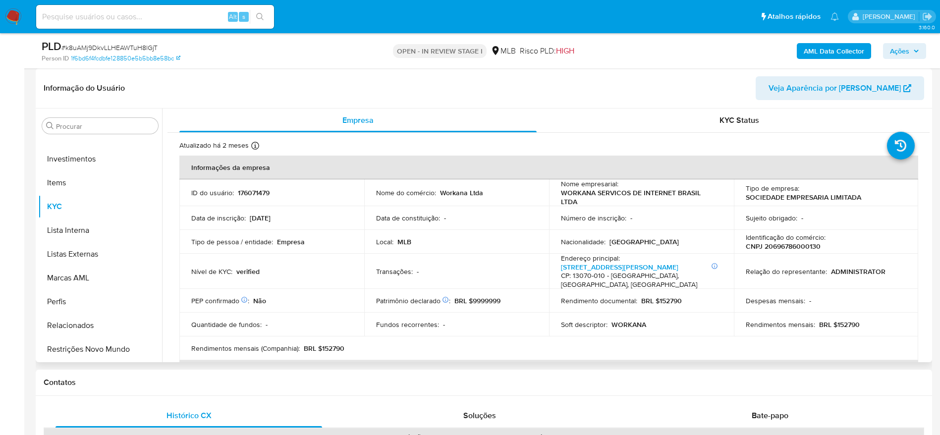
scroll to position [74, 0]
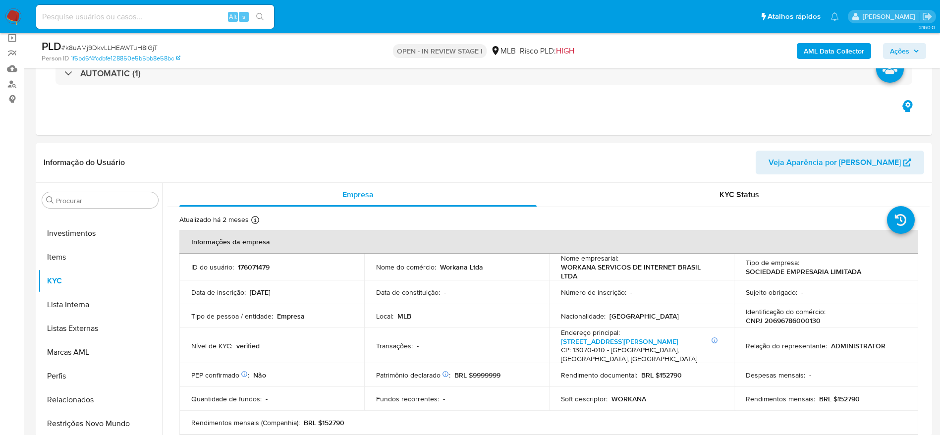
click at [913, 49] on span "Ações" at bounding box center [904, 51] width 29 height 14
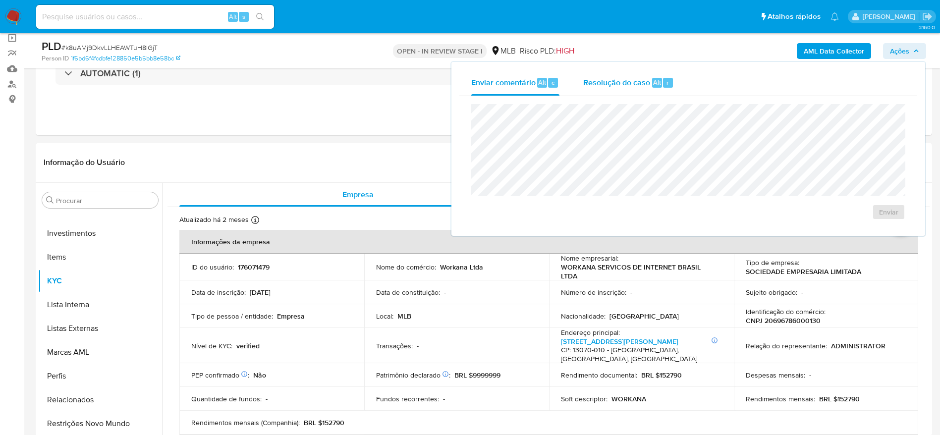
click at [627, 82] on span "Resolução do caso" at bounding box center [617, 81] width 67 height 11
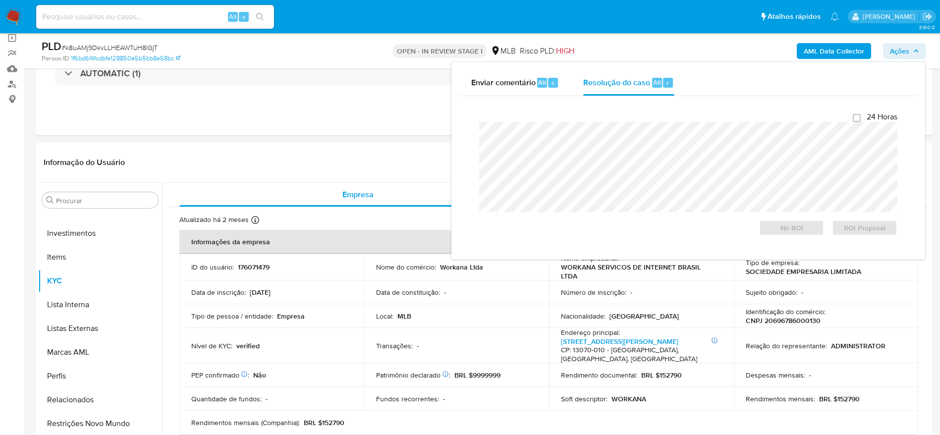
click at [898, 50] on span "Ações" at bounding box center [899, 51] width 19 height 16
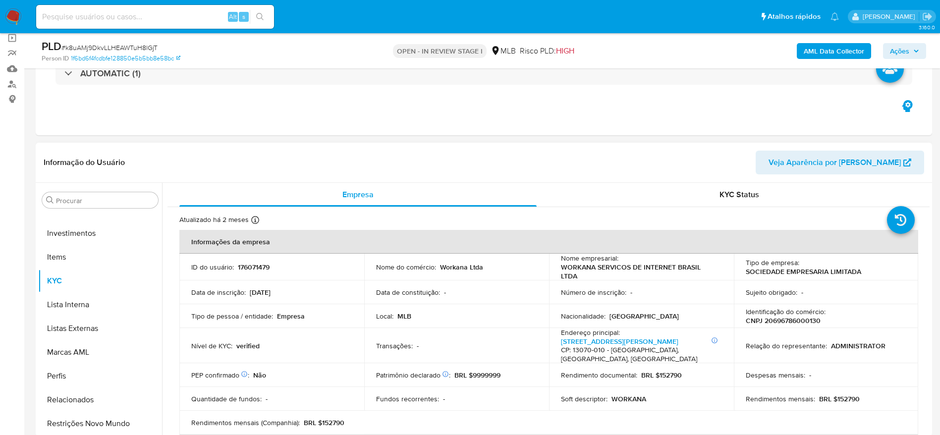
click at [790, 321] on p "CNPJ 20696786000130" at bounding box center [783, 320] width 75 height 9
copy p "20696786000130"
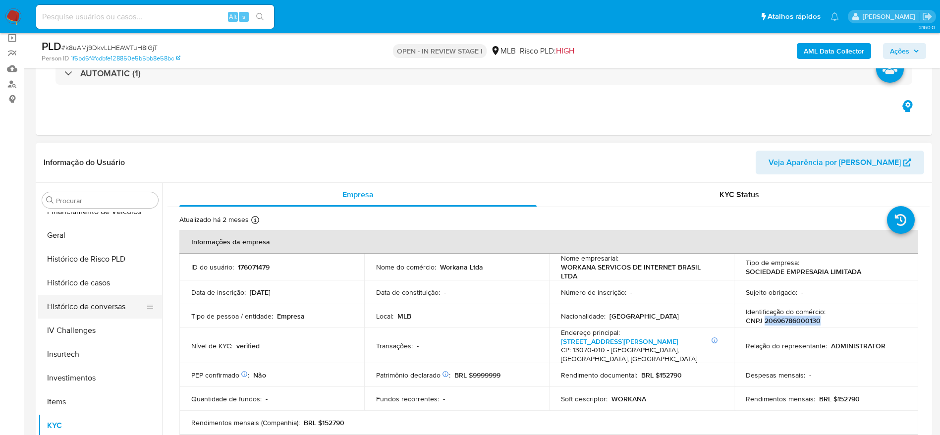
scroll to position [318, 0]
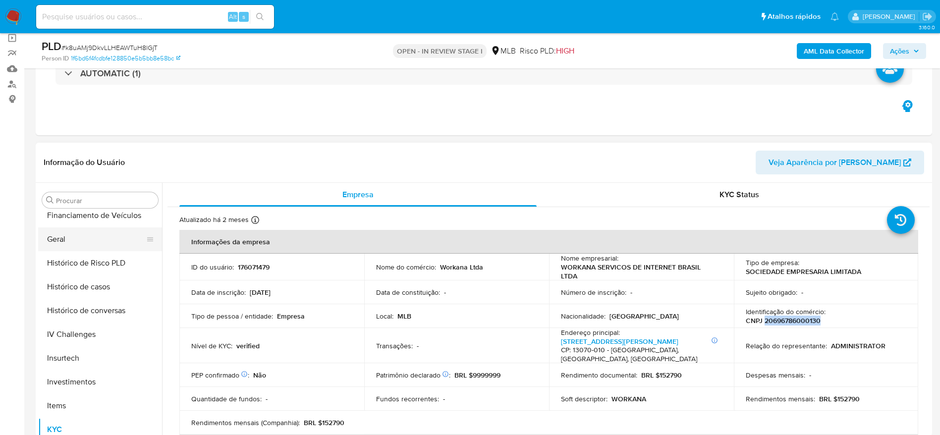
click at [74, 238] on button "Geral" at bounding box center [96, 240] width 116 height 24
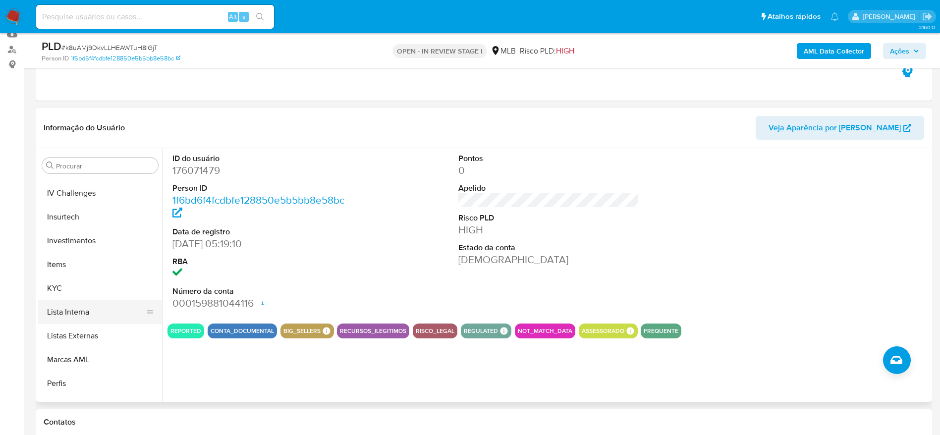
scroll to position [467, 0]
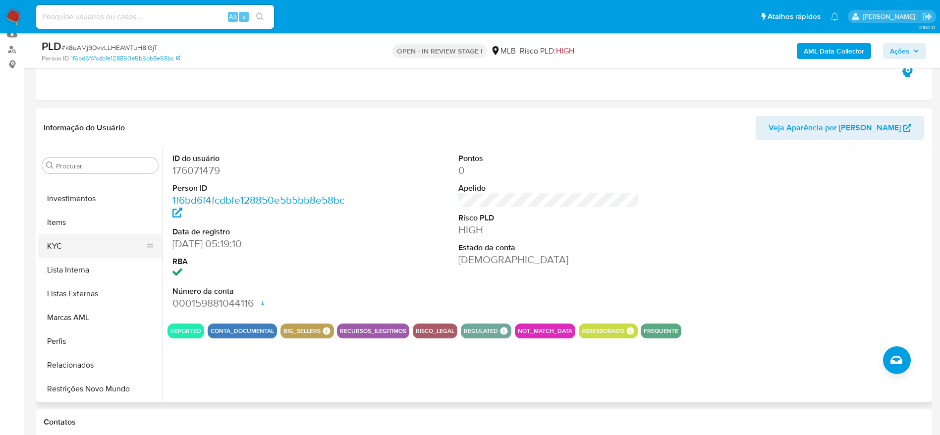
click at [69, 235] on button "KYC" at bounding box center [96, 247] width 116 height 24
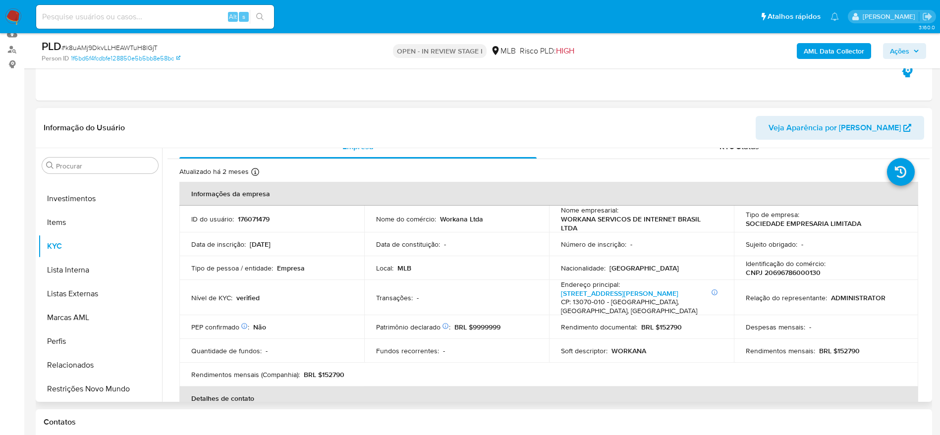
scroll to position [19, 0]
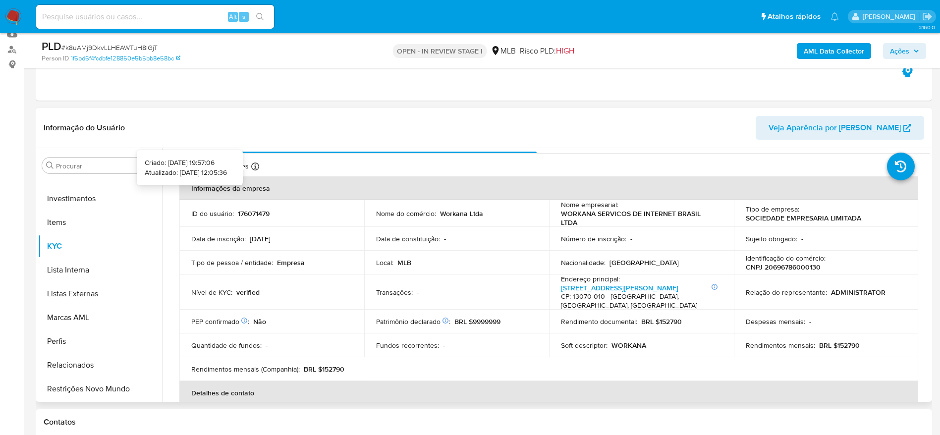
click at [252, 166] on icon at bounding box center [255, 167] width 8 height 8
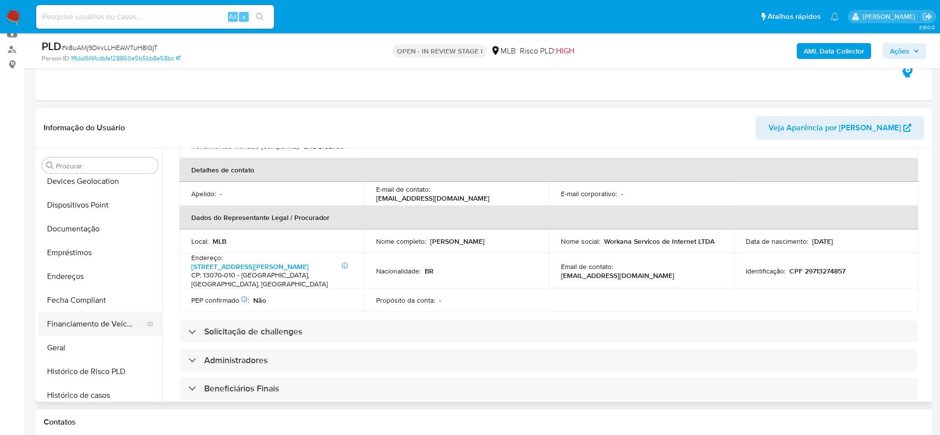
scroll to position [169, 0]
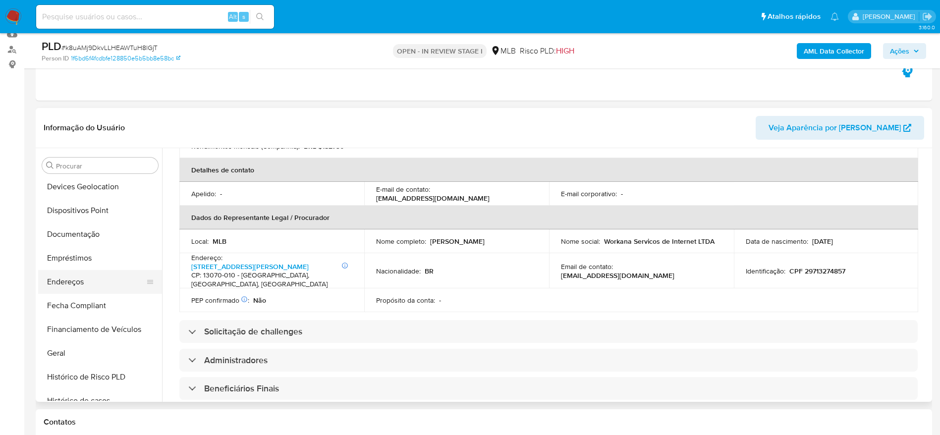
click at [75, 285] on button "Endereços" at bounding box center [96, 282] width 116 height 24
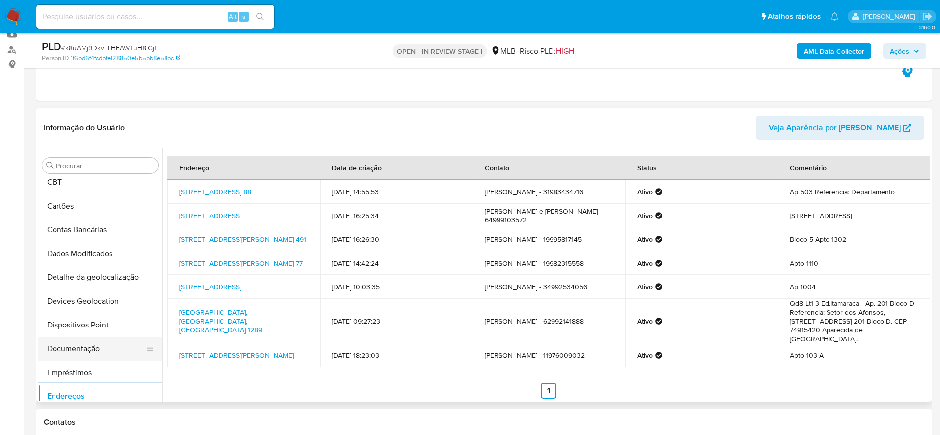
scroll to position [20, 0]
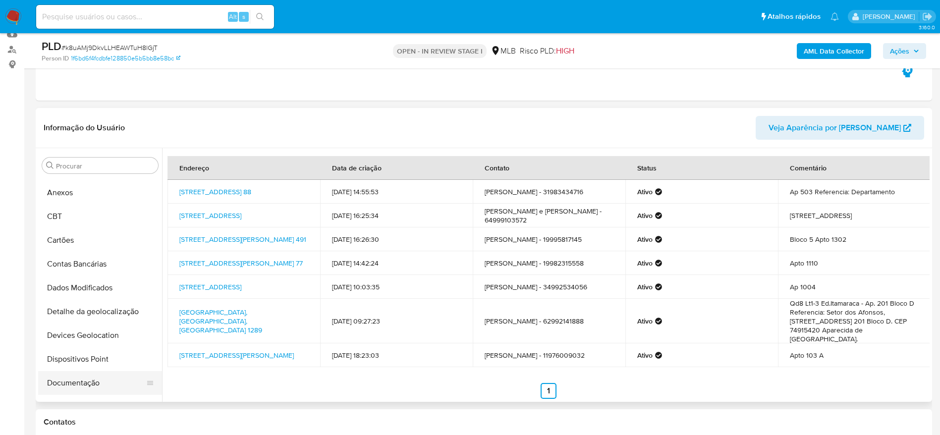
click at [82, 315] on button "Detalhe da geolocalização" at bounding box center [100, 312] width 124 height 24
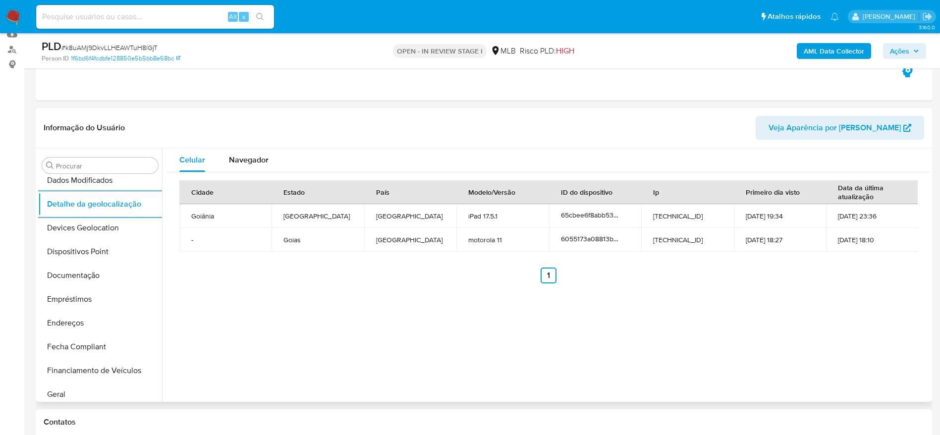
scroll to position [467, 0]
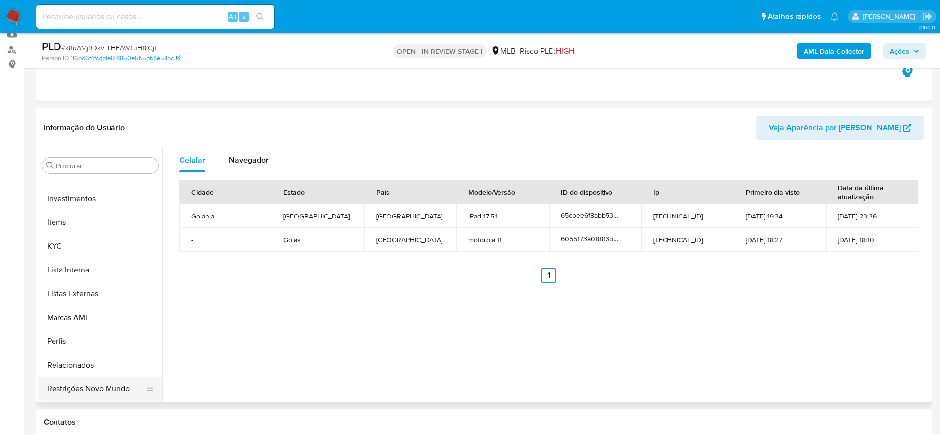
click at [110, 387] on button "Restrições Novo Mundo" at bounding box center [96, 389] width 116 height 24
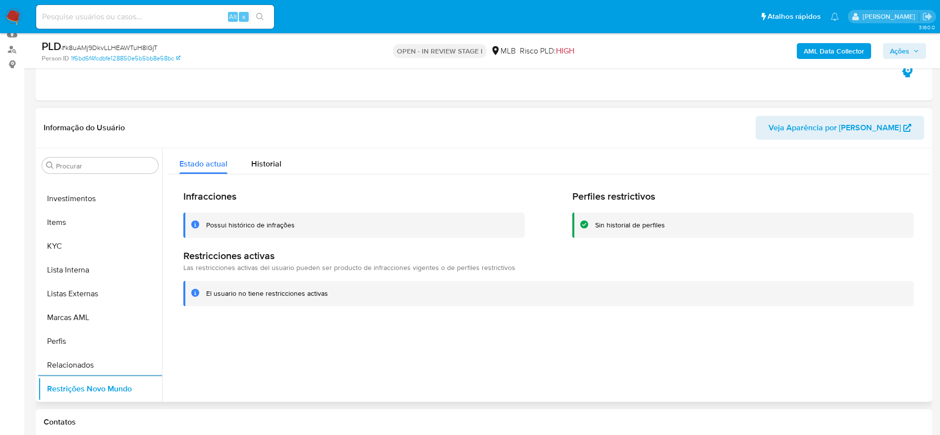
scroll to position [169, 0]
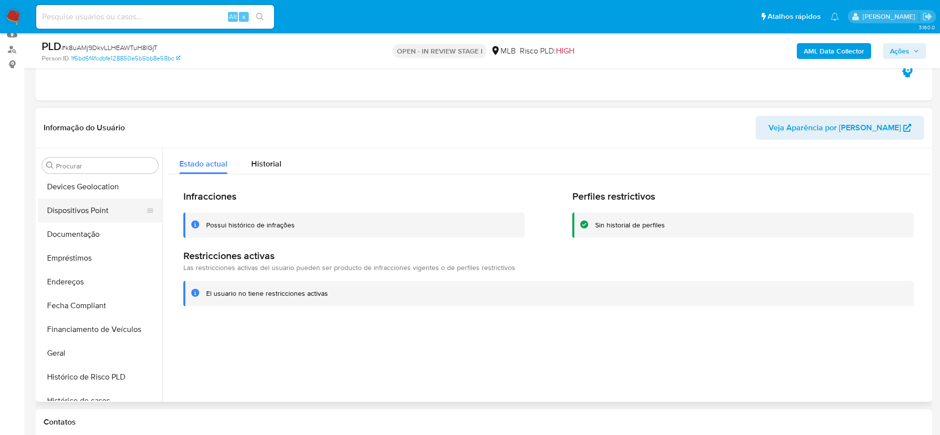
click at [83, 209] on button "Dispositivos Point" at bounding box center [96, 211] width 116 height 24
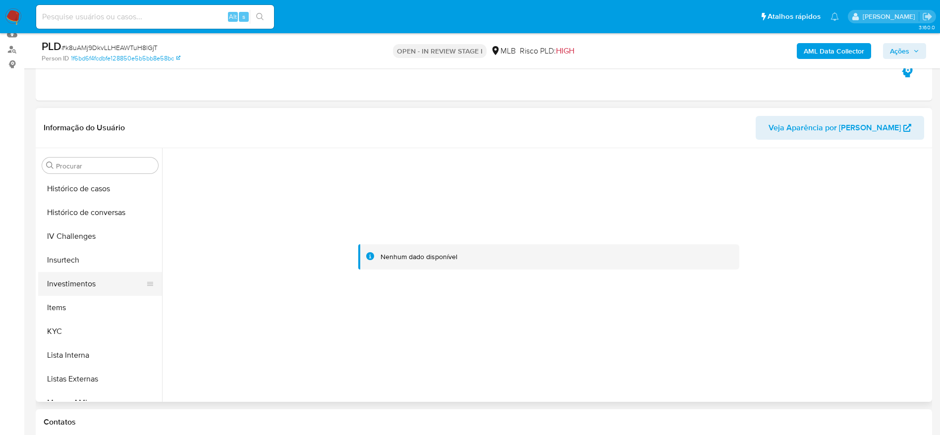
scroll to position [392, 0]
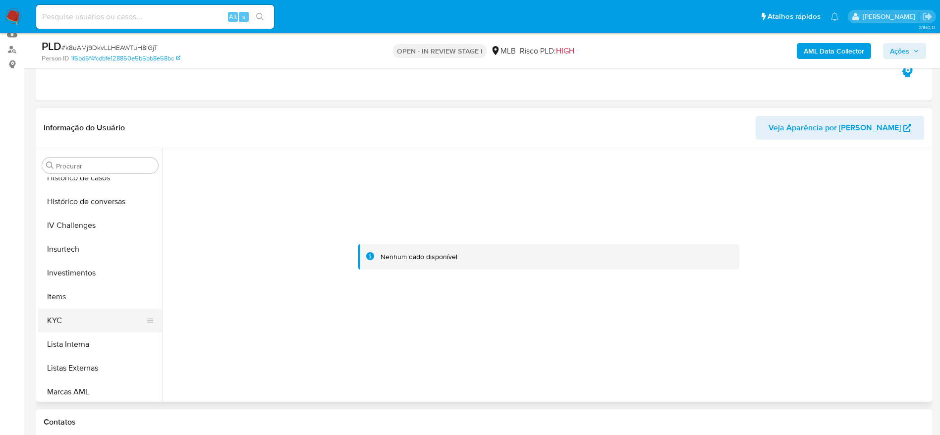
click at [78, 322] on button "KYC" at bounding box center [96, 321] width 116 height 24
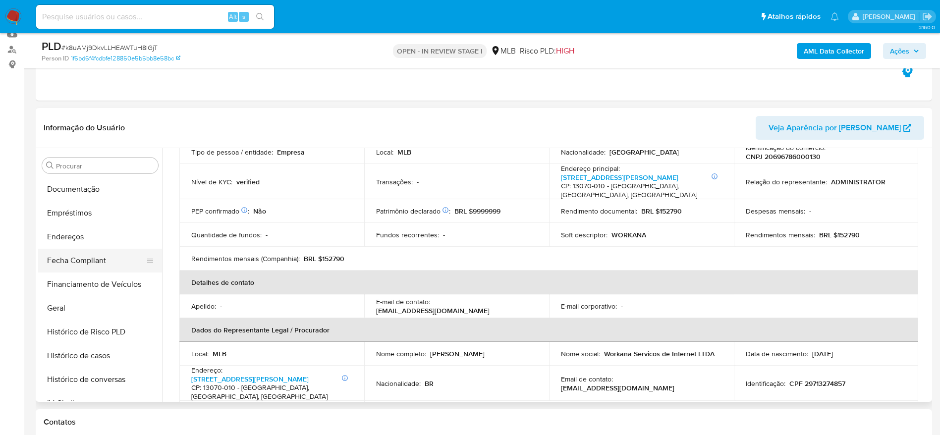
scroll to position [169, 0]
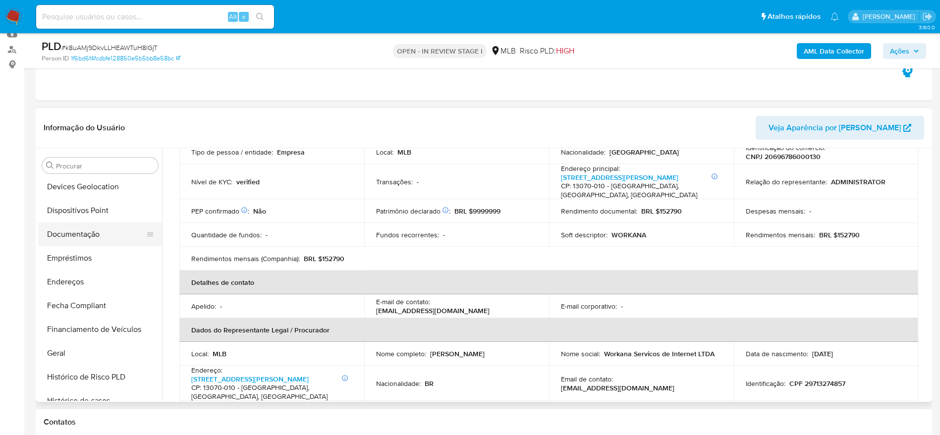
click at [81, 244] on button "Documentação" at bounding box center [96, 235] width 116 height 24
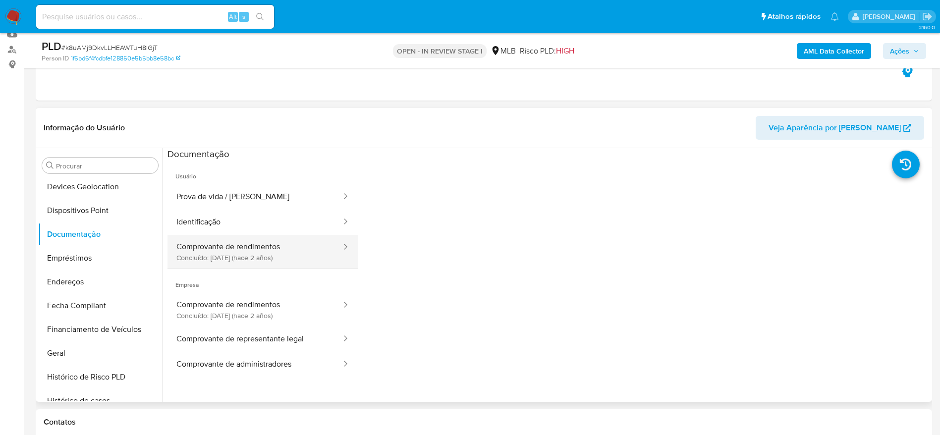
click at [231, 251] on button "Comprovante de rendimentos Concluído: 27/10/2023 (hace 2 años)" at bounding box center [255, 252] width 175 height 34
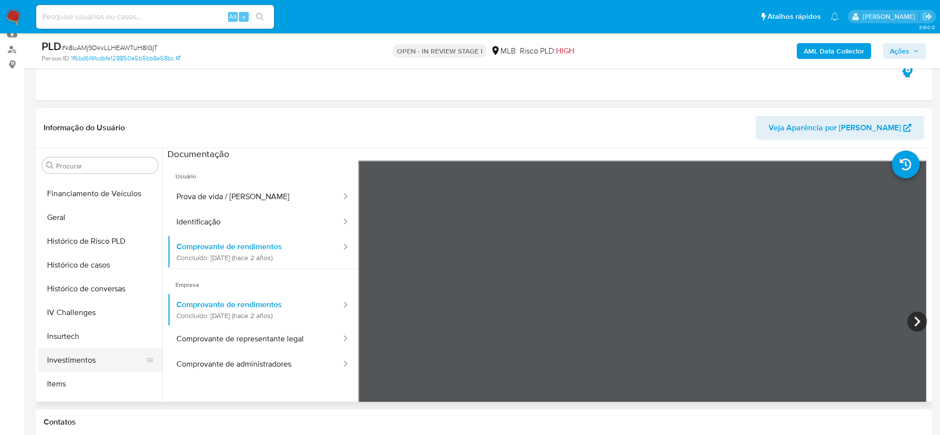
scroll to position [318, 0]
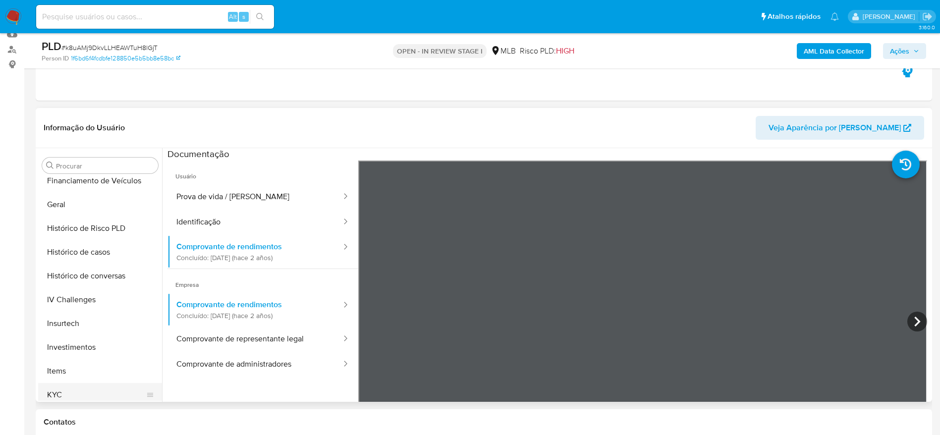
click at [71, 395] on button "KYC" at bounding box center [96, 395] width 116 height 24
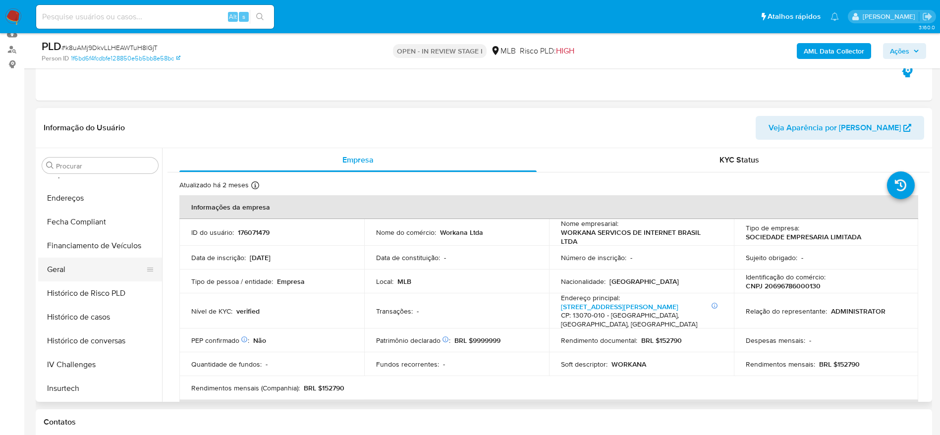
scroll to position [243, 0]
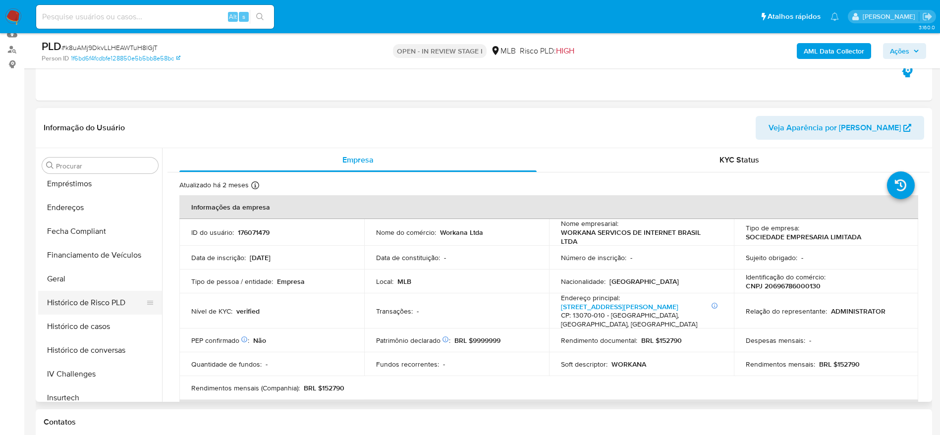
click at [67, 291] on button "Histórico de Risco PLD" at bounding box center [96, 303] width 116 height 24
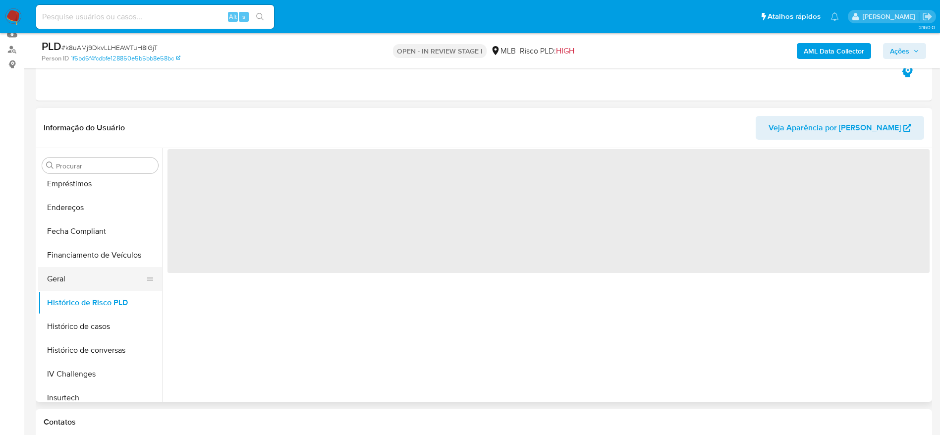
click at [72, 271] on button "Geral" at bounding box center [96, 279] width 116 height 24
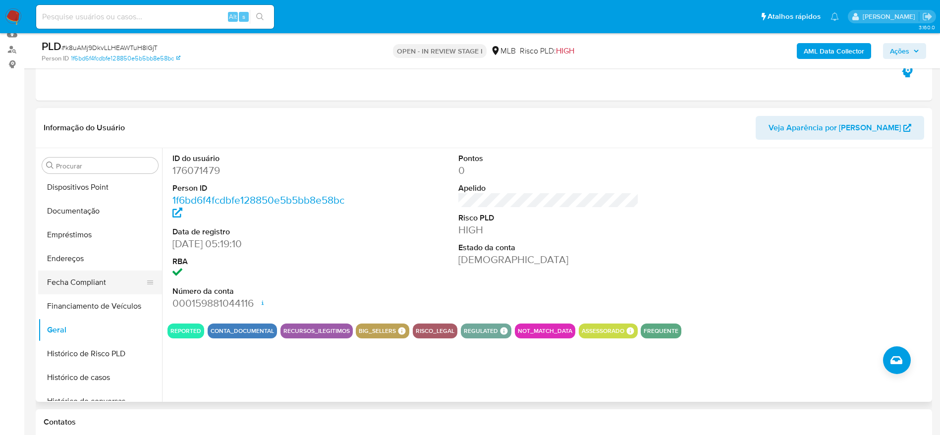
scroll to position [169, 0]
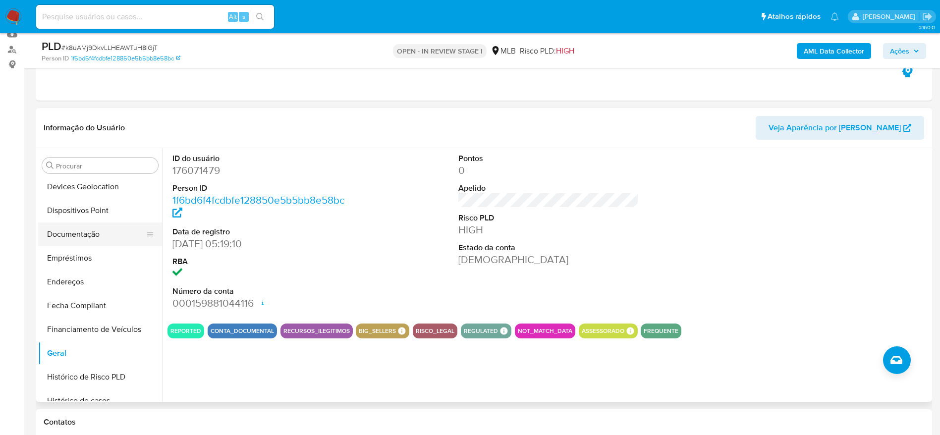
click at [75, 238] on button "Documentação" at bounding box center [96, 235] width 116 height 24
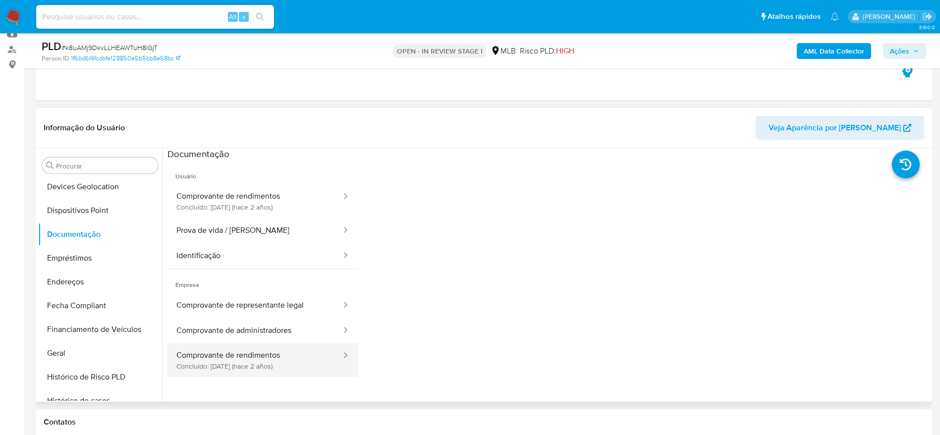
click at [255, 359] on button "Comprovante de rendimentos Concluído: 27/10/2023 (hace 2 años)" at bounding box center [255, 361] width 175 height 34
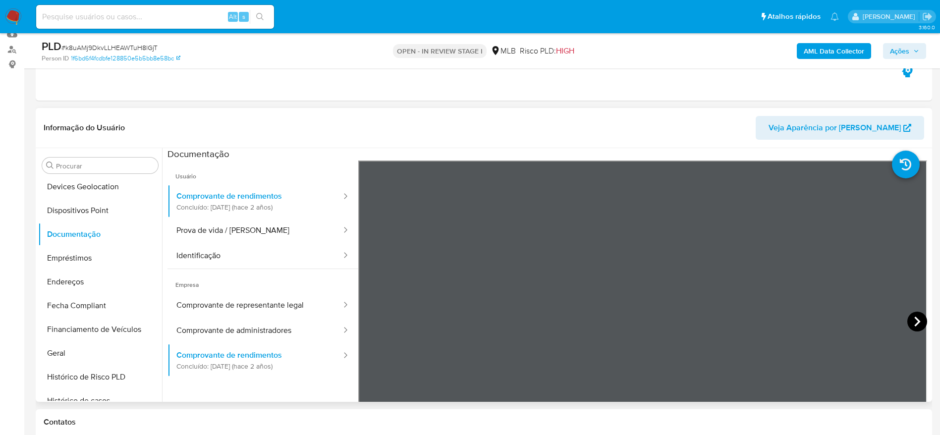
click at [921, 319] on icon at bounding box center [918, 322] width 20 height 20
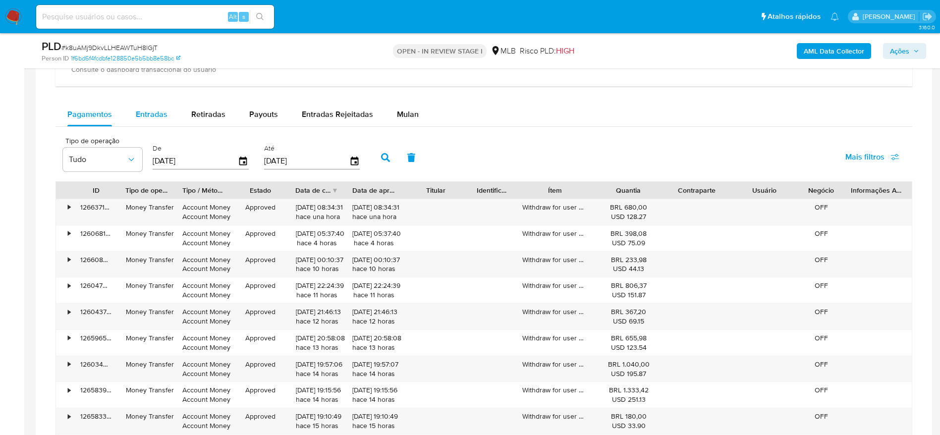
scroll to position [704, 0]
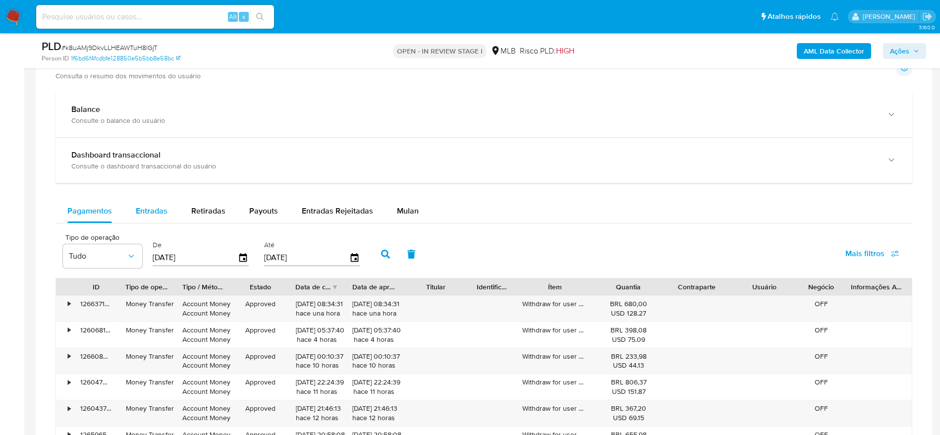
click at [147, 203] on div "Entradas" at bounding box center [152, 211] width 32 height 24
select select "10"
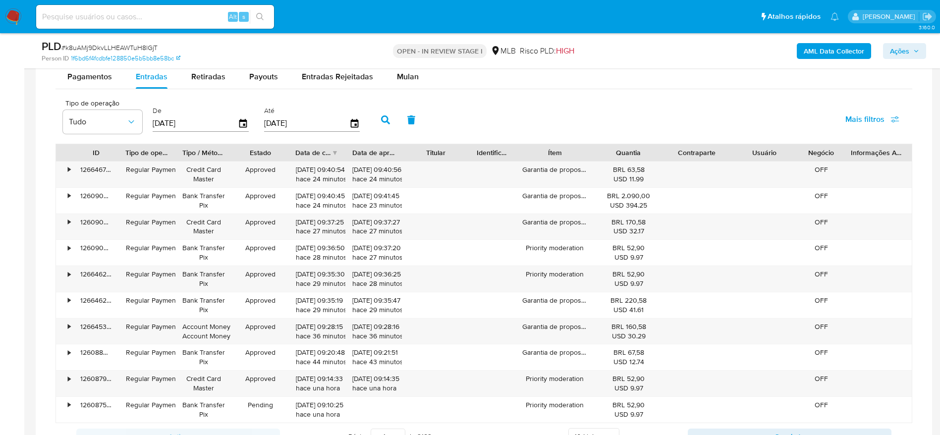
scroll to position [853, 0]
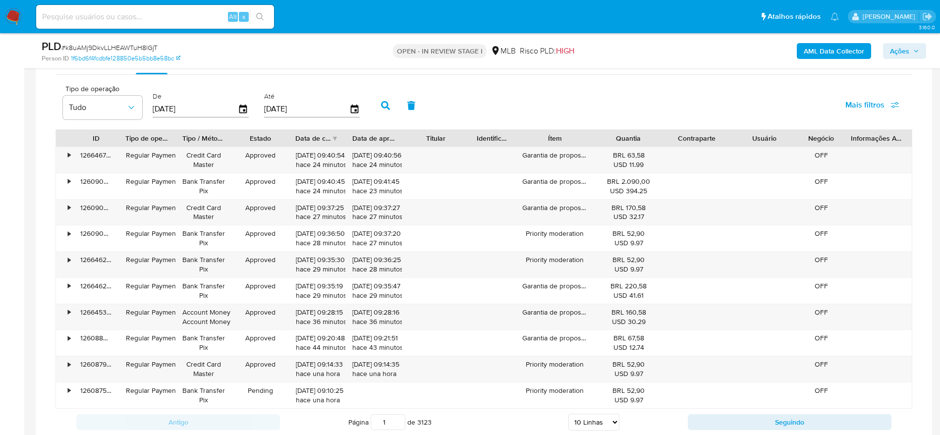
click at [617, 137] on div "Quantia" at bounding box center [629, 138] width 54 height 10
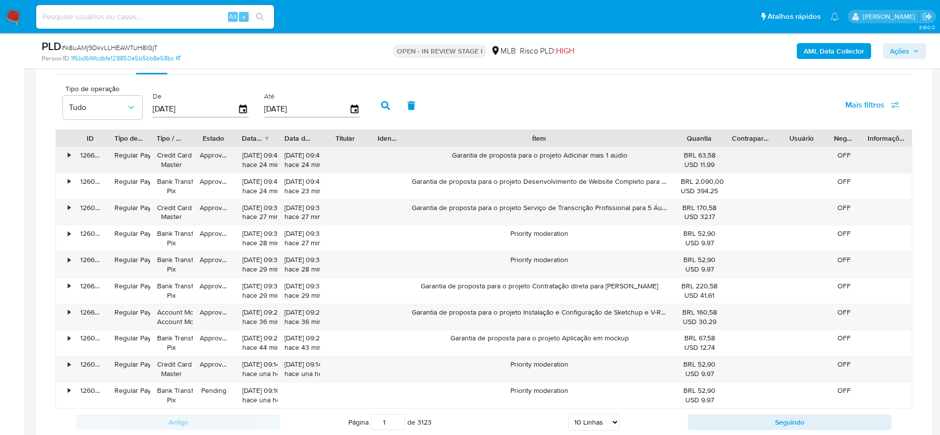
click at [789, 172] on div "ID Tipo de operação Tipo / Método Estado Data de criação Data de aprovação Titu…" at bounding box center [484, 269] width 857 height 280
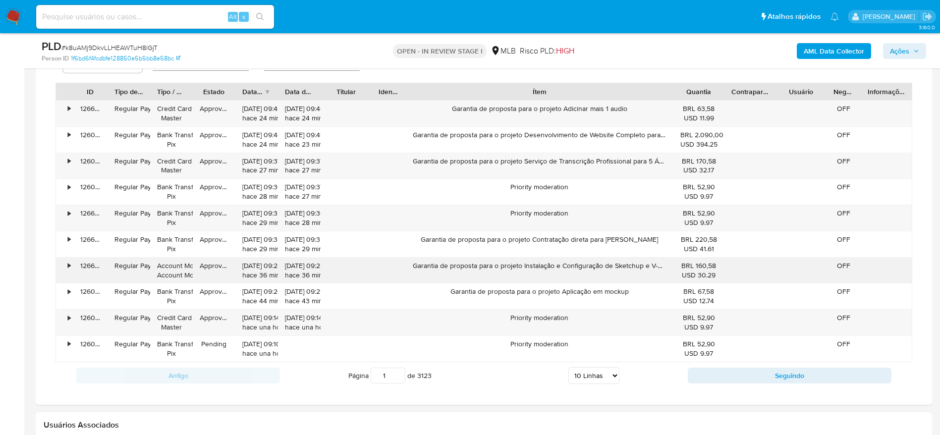
scroll to position [927, 0]
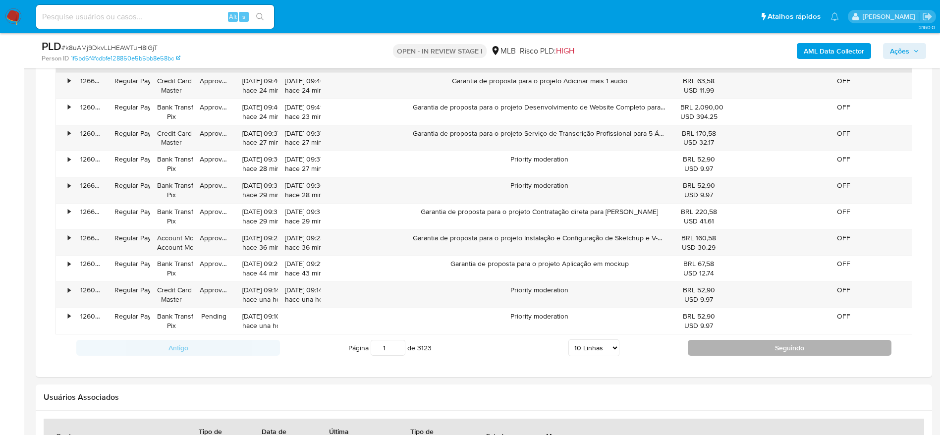
click at [736, 344] on button "Seguindo" at bounding box center [790, 348] width 204 height 16
type input "2"
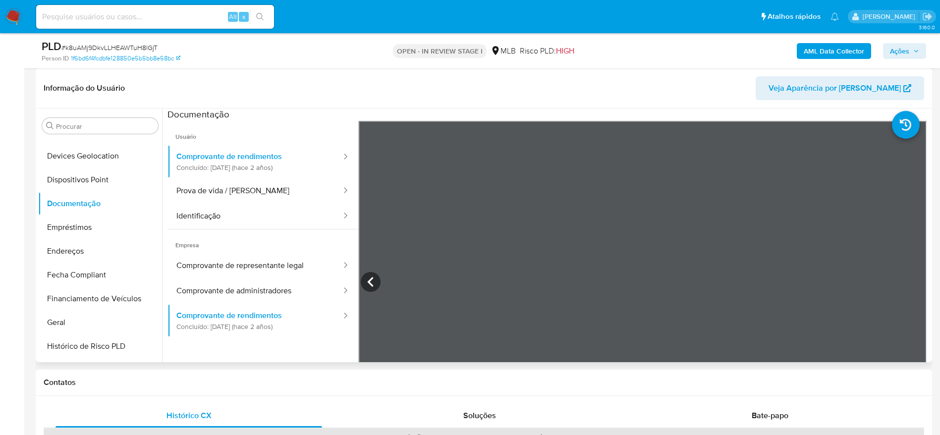
scroll to position [223, 0]
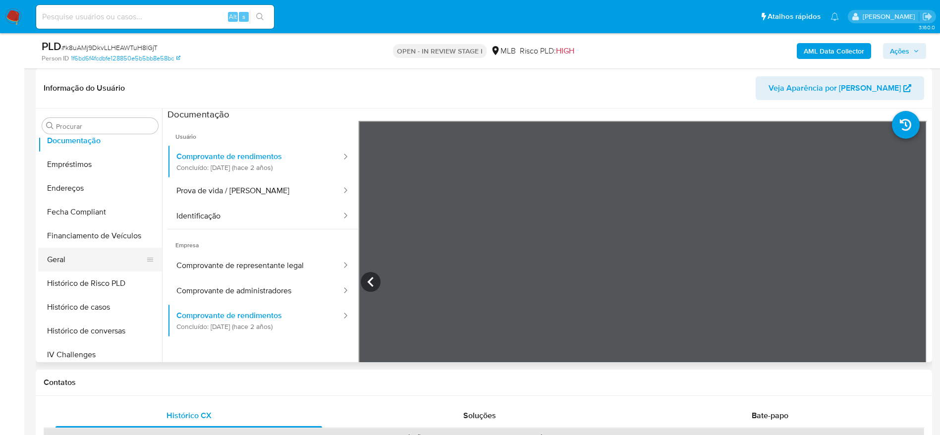
click at [79, 266] on button "Geral" at bounding box center [96, 260] width 116 height 24
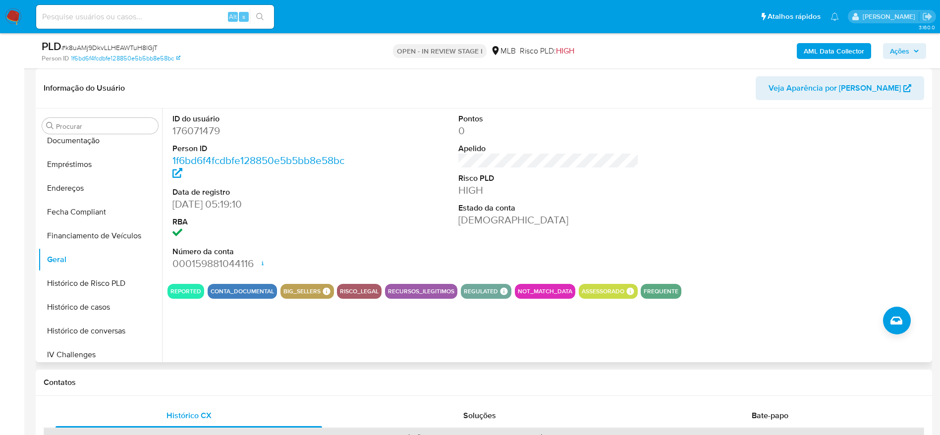
drag, startPoint x: 652, startPoint y: 163, endPoint x: 433, endPoint y: 159, distance: 219.2
click at [433, 159] on div "ID do usuário 176071479 Person ID 1f6bd6f4fcdbfe128850e5b5bb8e58bc Data de regi…" at bounding box center [549, 193] width 763 height 168
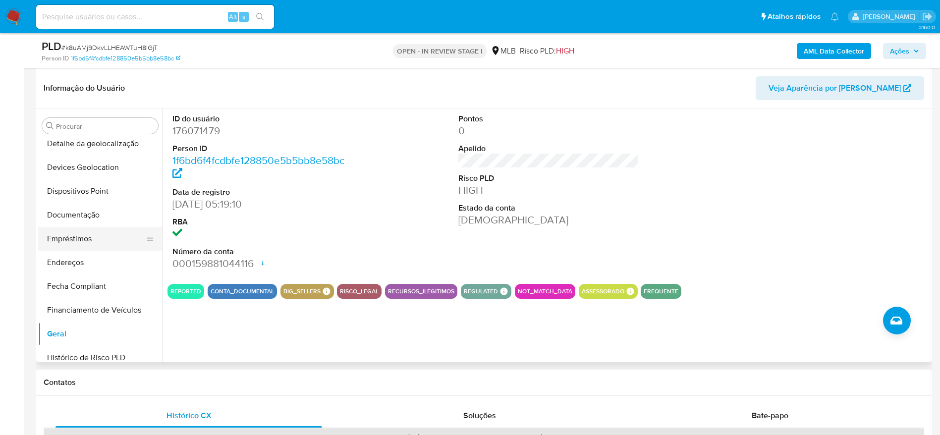
click at [99, 228] on button "Empréstimos" at bounding box center [96, 239] width 116 height 24
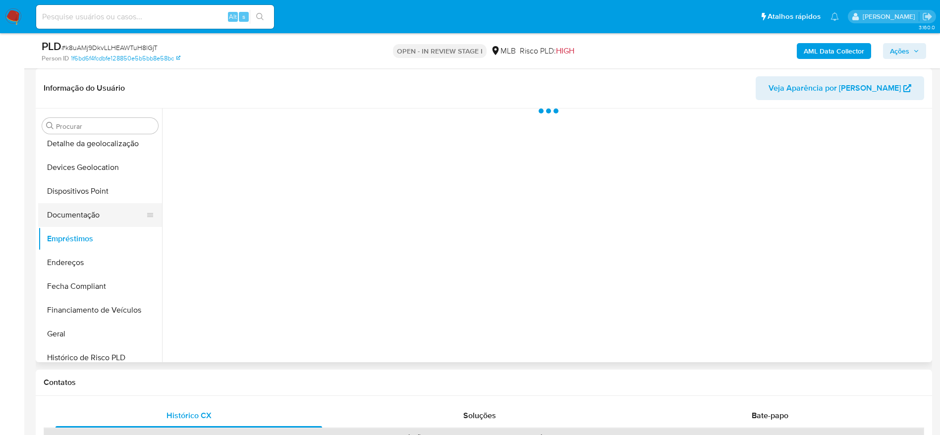
click at [97, 203] on button "Documentação" at bounding box center [96, 215] width 116 height 24
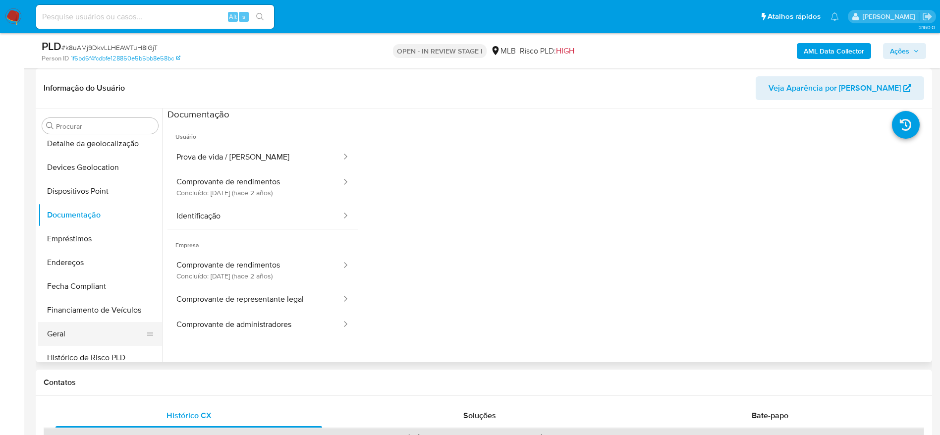
click at [72, 337] on button "Geral" at bounding box center [96, 334] width 116 height 24
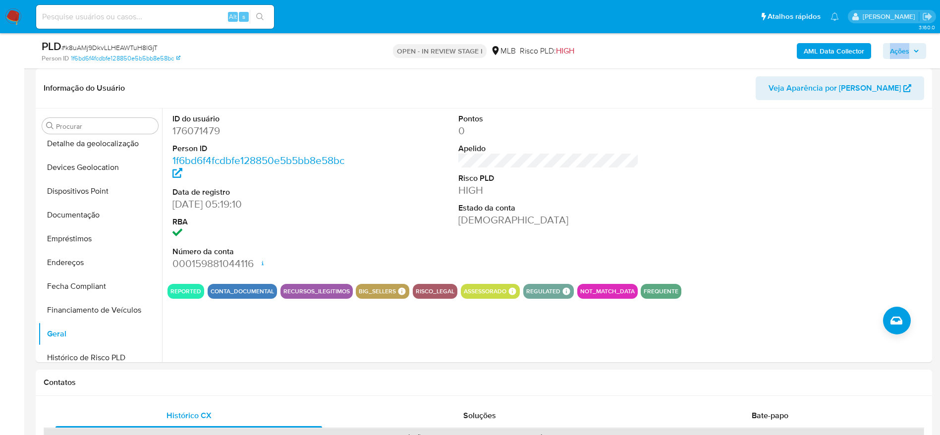
drag, startPoint x: 908, startPoint y: 42, endPoint x: 880, endPoint y: 61, distance: 34.9
click at [909, 46] on div "AML Data Collector Ações" at bounding box center [780, 50] width 293 height 23
click at [909, 50] on span "Ações" at bounding box center [899, 51] width 19 height 16
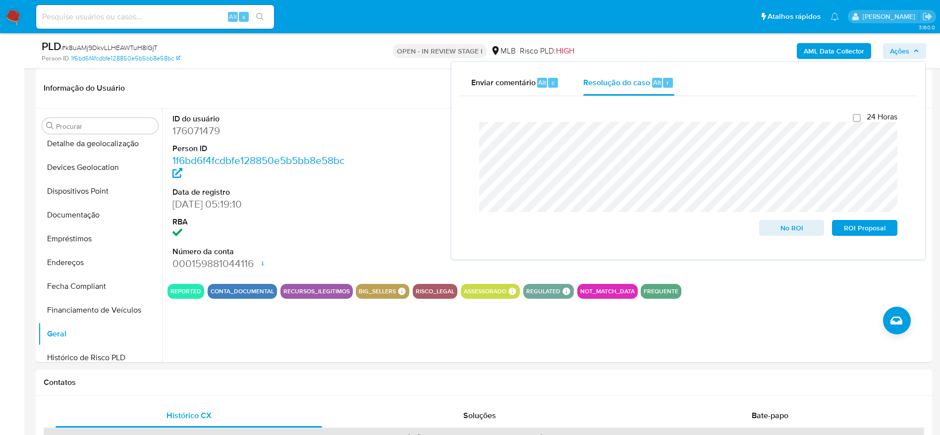
click at [848, 48] on b "AML Data Collector" at bounding box center [834, 51] width 60 height 16
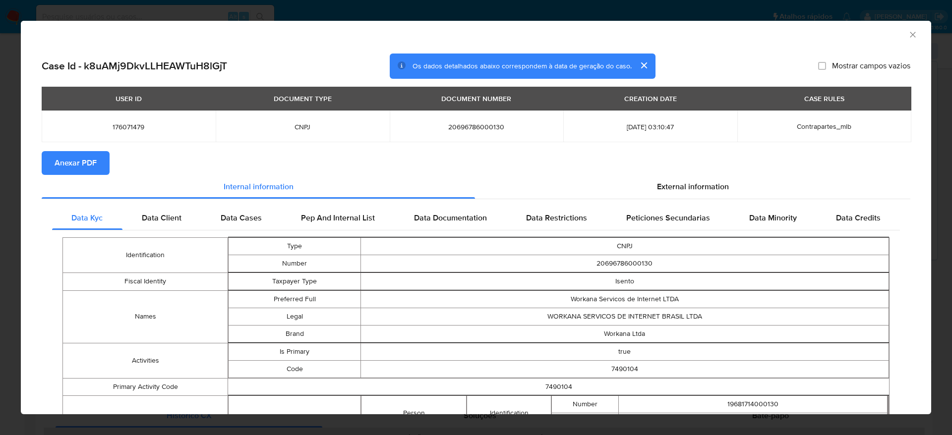
click at [63, 162] on span "Anexar PDF" at bounding box center [76, 163] width 42 height 22
click at [73, 163] on span "Anexar PDF" at bounding box center [76, 163] width 42 height 22
click at [908, 32] on icon "Fechar a janela" at bounding box center [913, 35] width 10 height 10
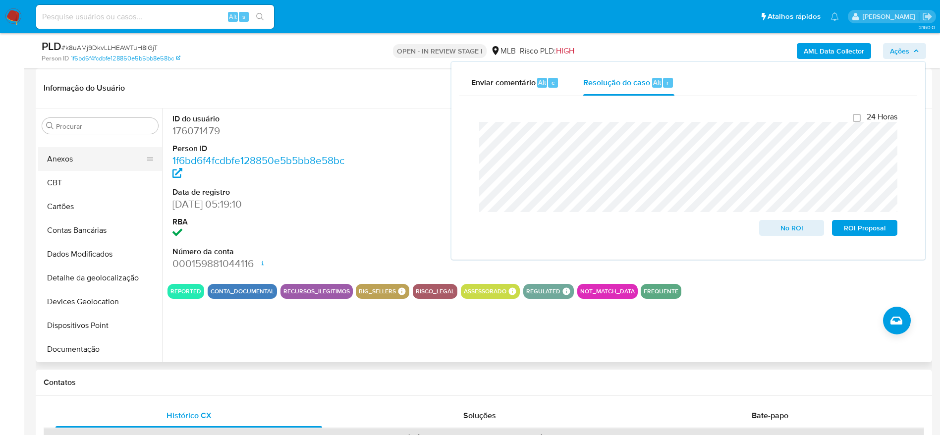
scroll to position [0, 0]
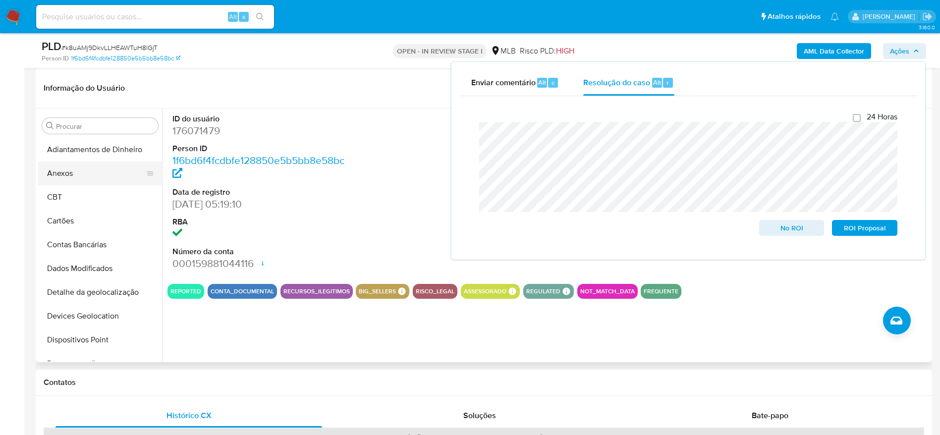
click at [77, 182] on button "Anexos" at bounding box center [96, 174] width 116 height 24
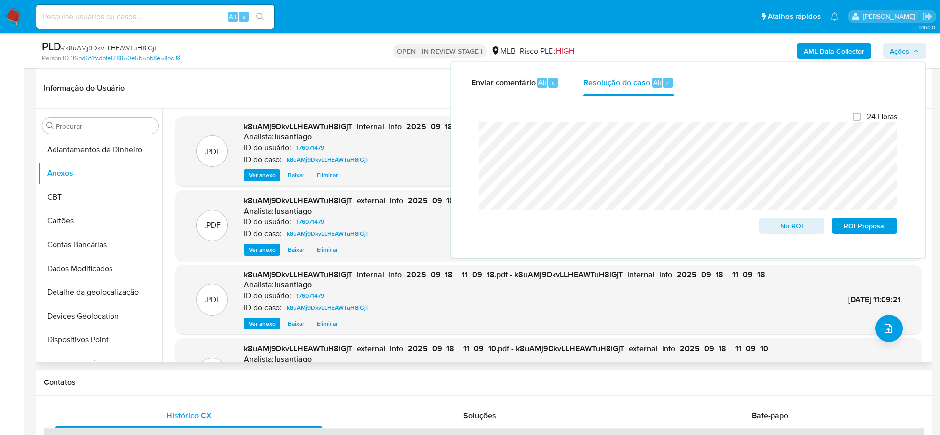
click at [320, 90] on header "Informação do Usuário Veja Aparência por Pessoa" at bounding box center [484, 88] width 881 height 24
click at [905, 54] on span "Ações" at bounding box center [899, 51] width 19 height 16
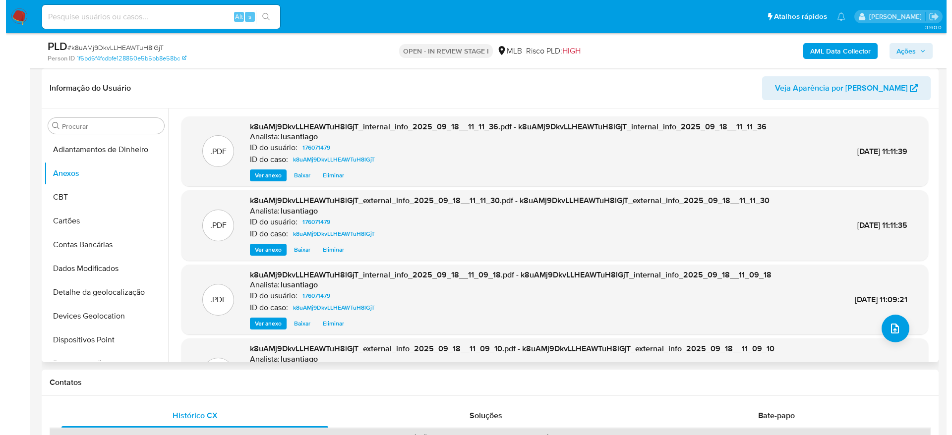
scroll to position [83, 0]
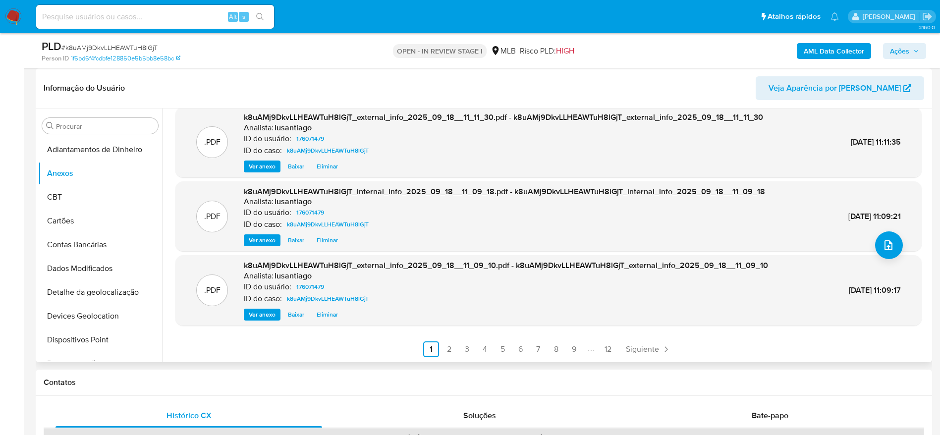
click at [323, 316] on span "Eliminar" at bounding box center [327, 315] width 21 height 10
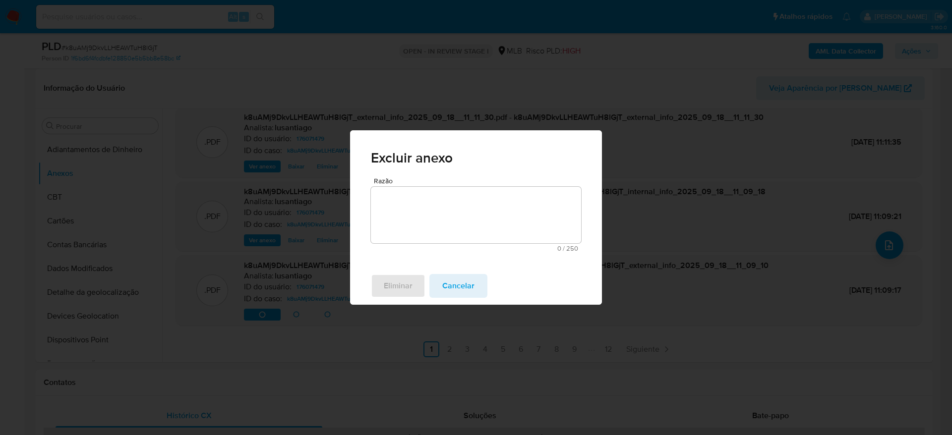
click at [436, 232] on textarea "Razão" at bounding box center [476, 215] width 210 height 57
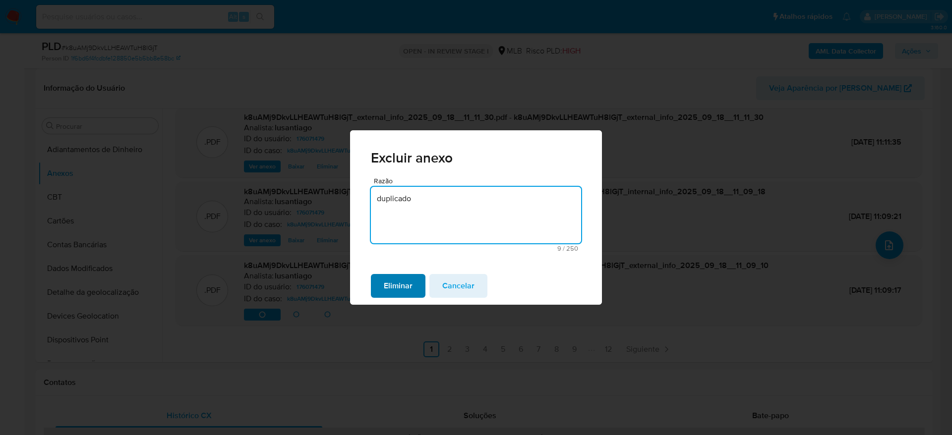
type textarea "duplicado"
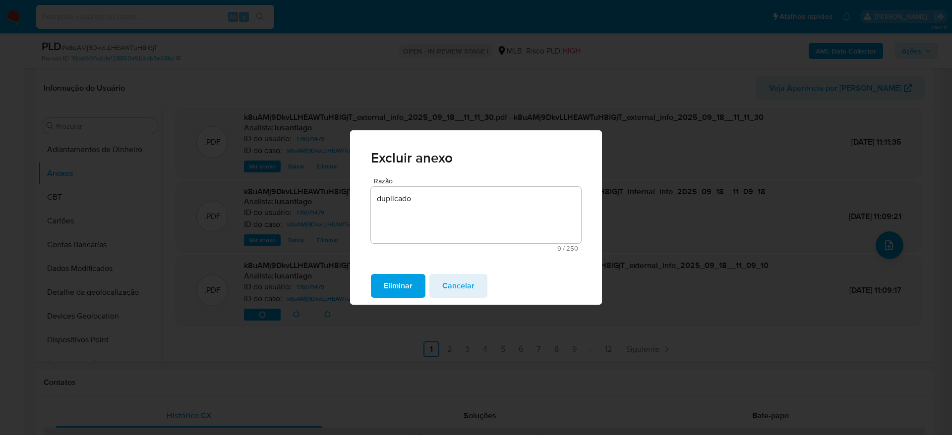
click at [381, 290] on button "Eliminar" at bounding box center [398, 286] width 55 height 24
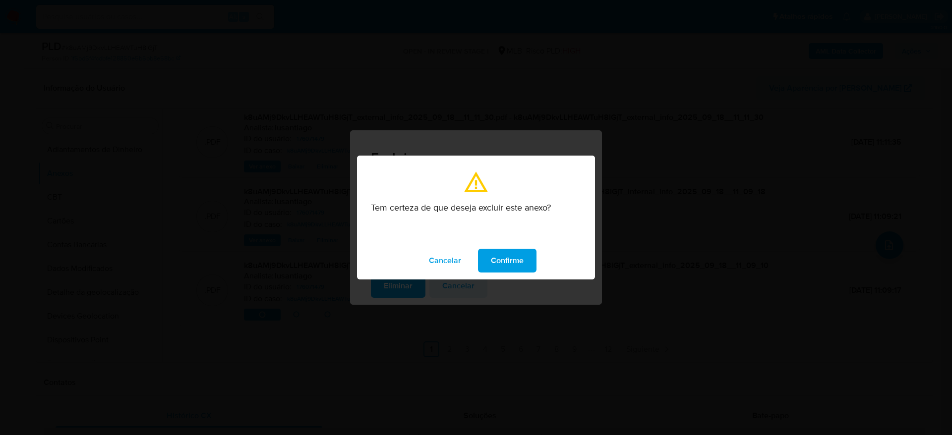
click at [520, 255] on span "Confirme" at bounding box center [507, 261] width 33 height 22
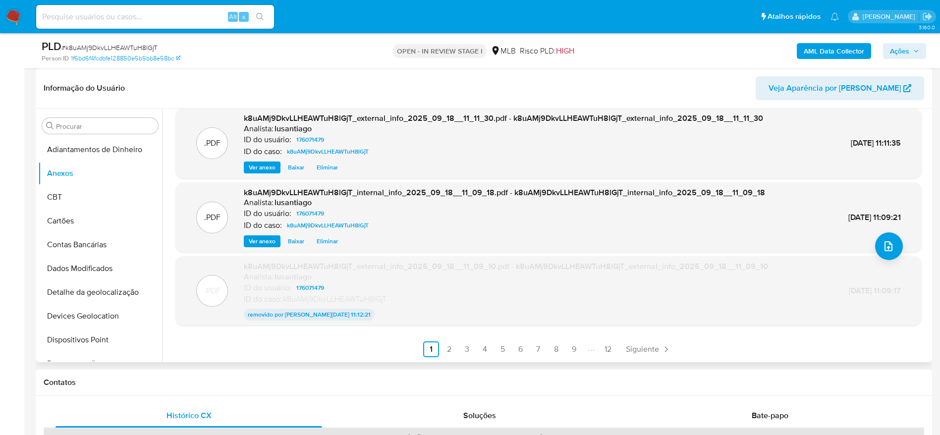
scroll to position [8, 0]
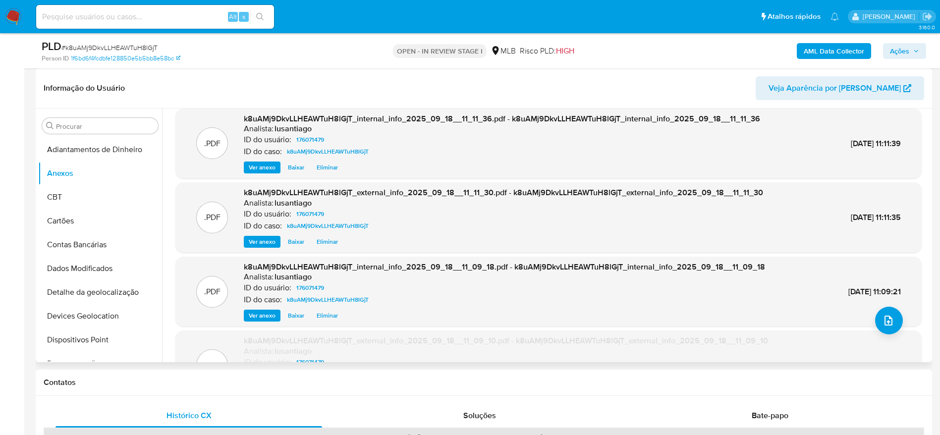
click at [322, 318] on span "Eliminar" at bounding box center [327, 316] width 21 height 10
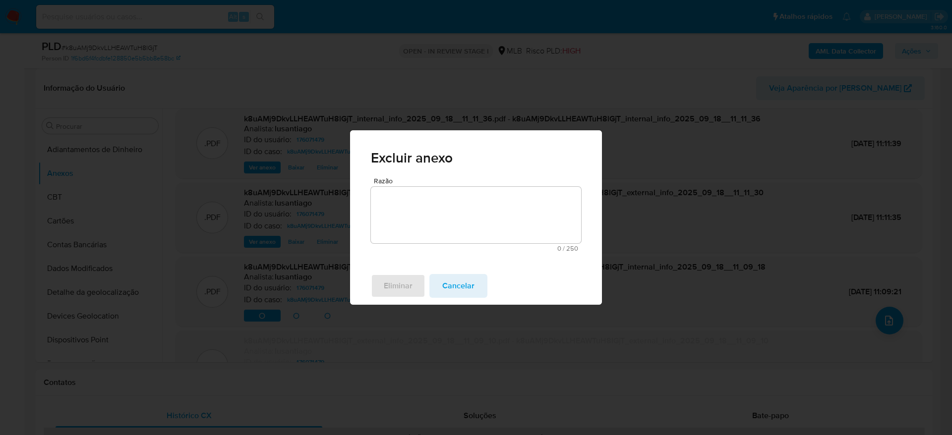
click at [438, 229] on textarea "Razão" at bounding box center [476, 215] width 210 height 57
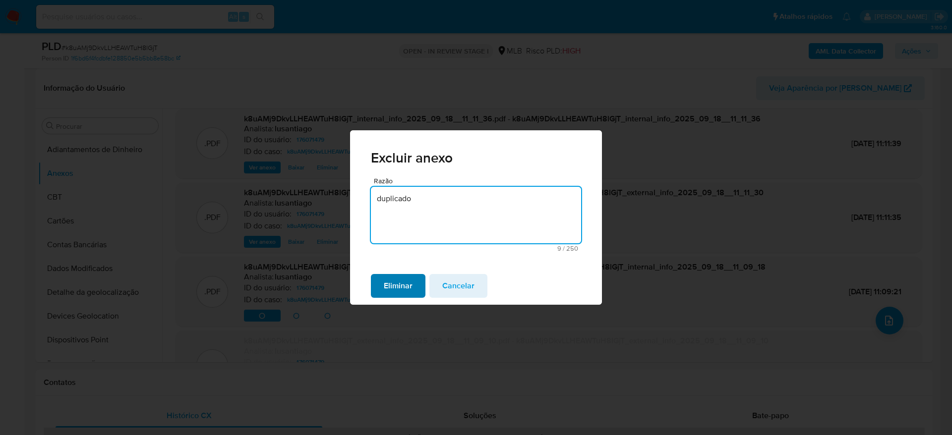
type textarea "duplicado"
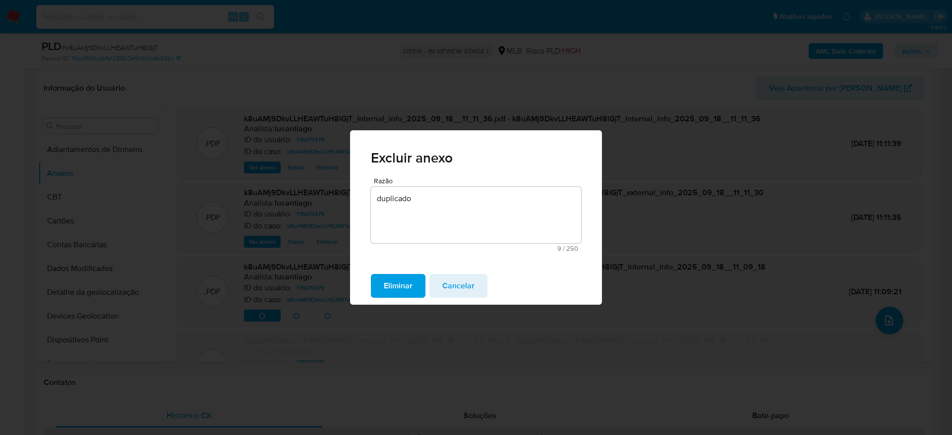
click at [404, 291] on span "Eliminar" at bounding box center [398, 286] width 29 height 22
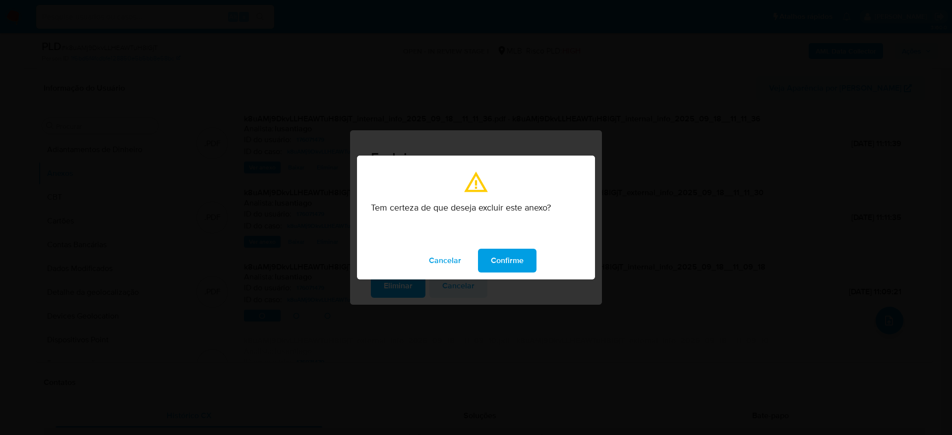
click at [529, 262] on button "Confirme" at bounding box center [507, 261] width 59 height 24
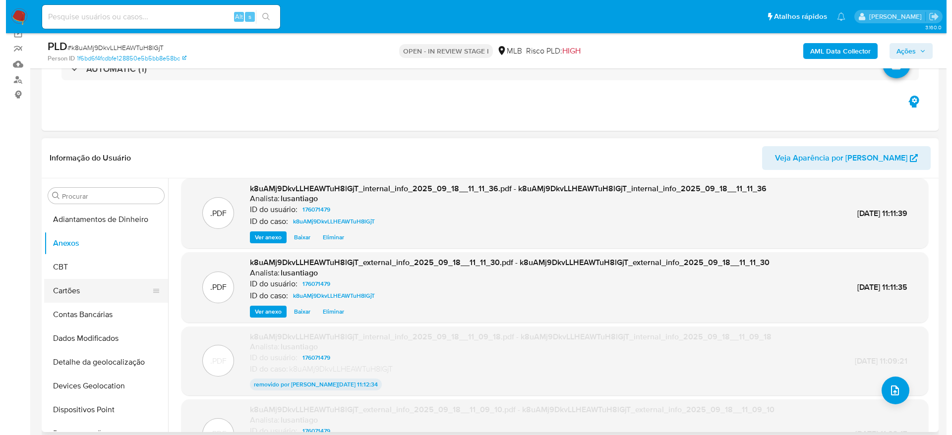
scroll to position [149, 0]
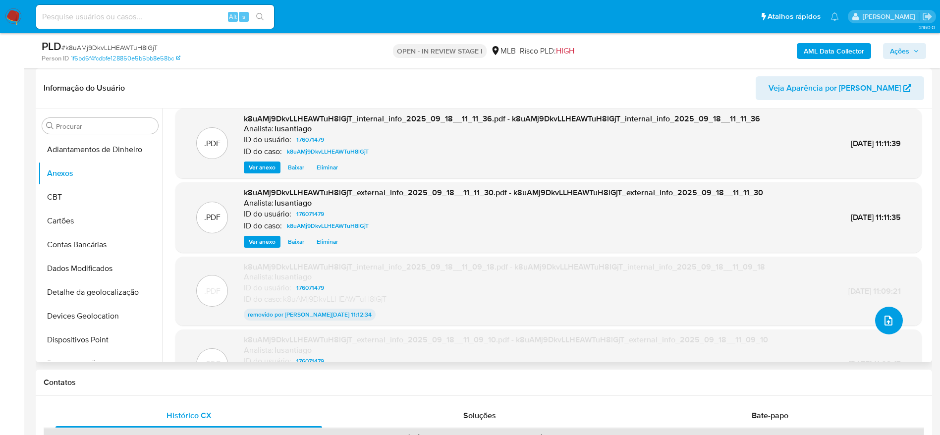
click at [893, 323] on button "upload-file" at bounding box center [890, 321] width 28 height 28
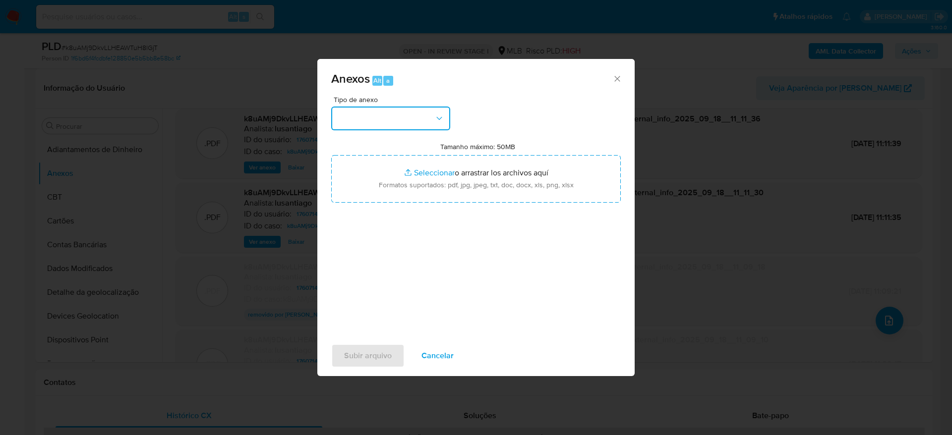
click at [406, 120] on button "button" at bounding box center [390, 119] width 119 height 24
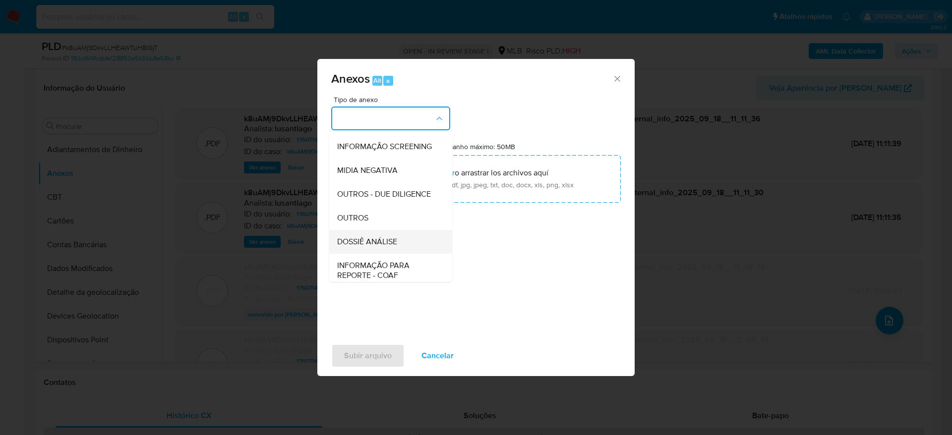
scroll to position [153, 0]
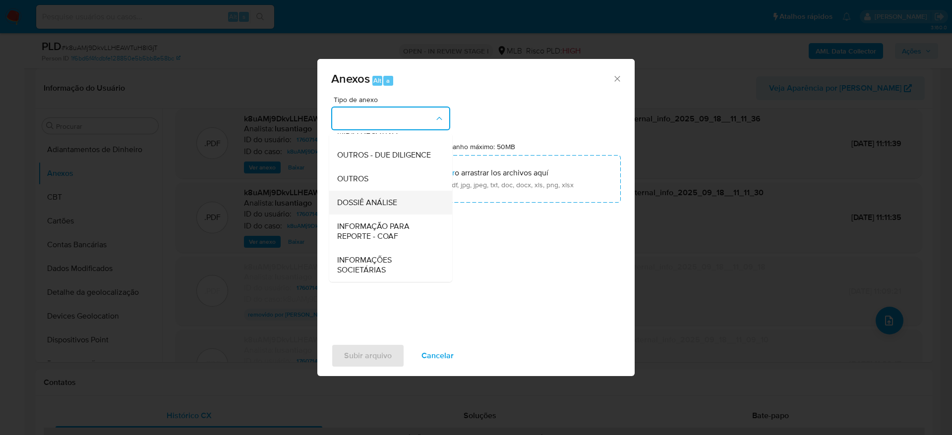
click at [390, 203] on span "DOSSIÊ ANÁLISE" at bounding box center [367, 203] width 60 height 10
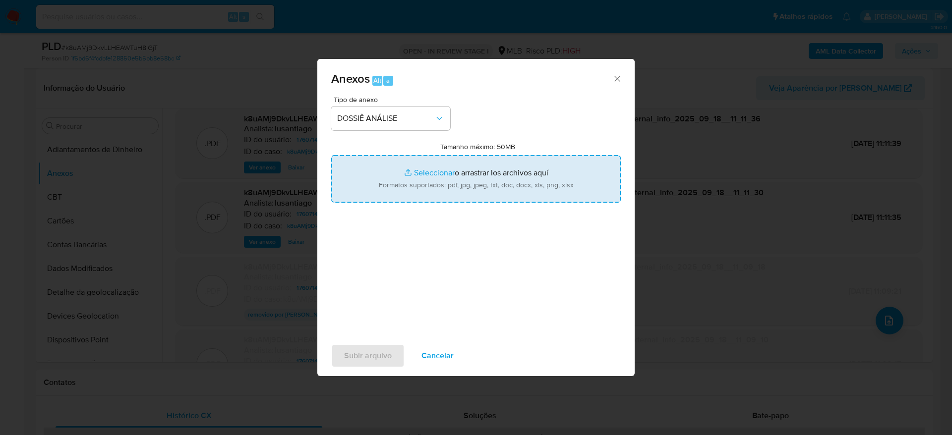
type input "C:\fakepath\Mulan 176071479_2025_09_17_14_19_22.xlsx"
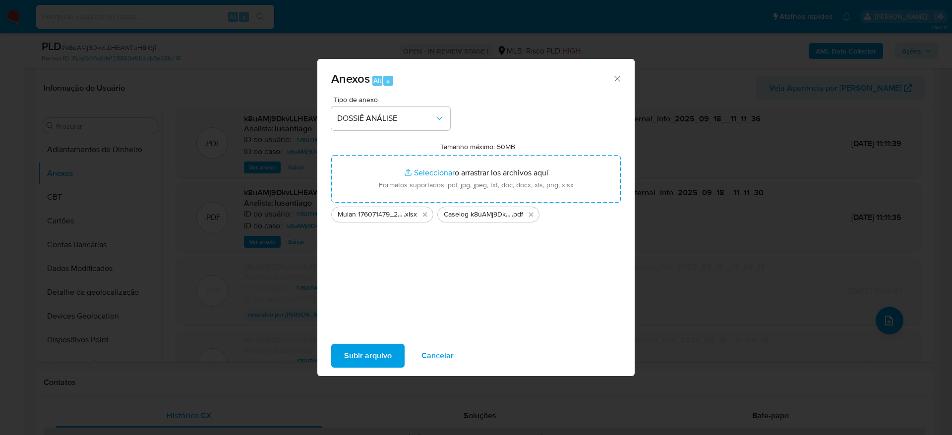
click at [376, 352] on span "Subir arquivo" at bounding box center [368, 356] width 48 height 22
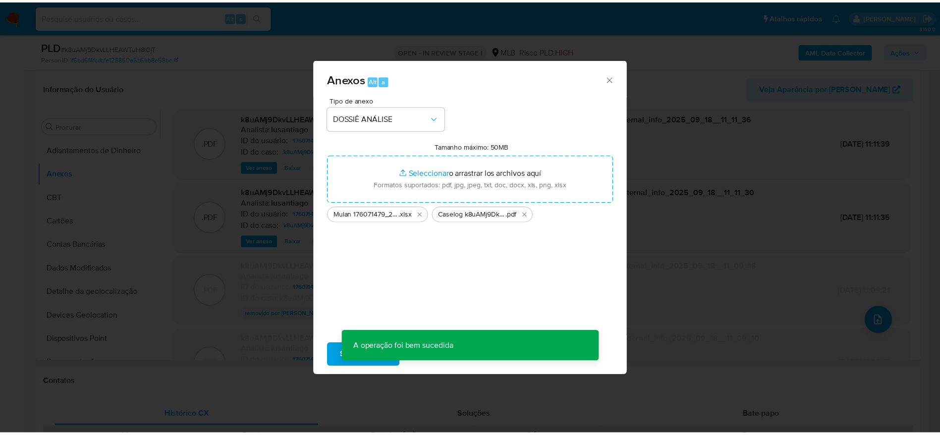
scroll to position [59, 0]
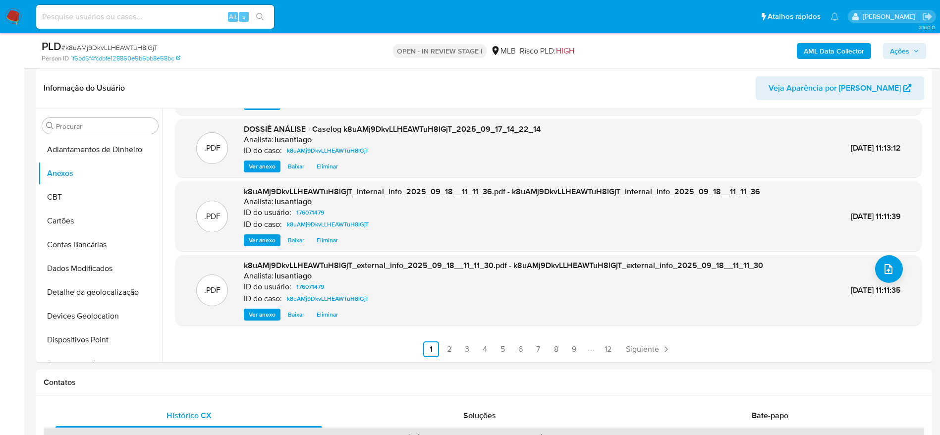
click at [890, 50] on button "Ações" at bounding box center [904, 51] width 43 height 16
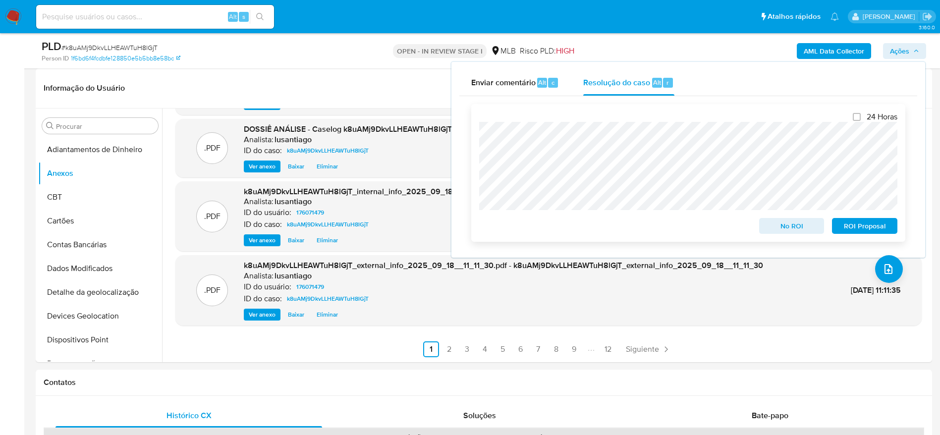
click at [779, 225] on span "No ROI" at bounding box center [792, 226] width 52 height 14
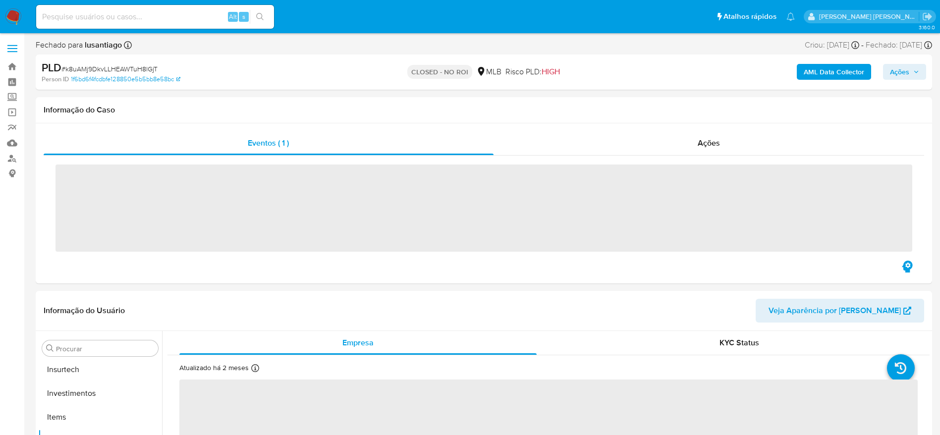
scroll to position [467, 0]
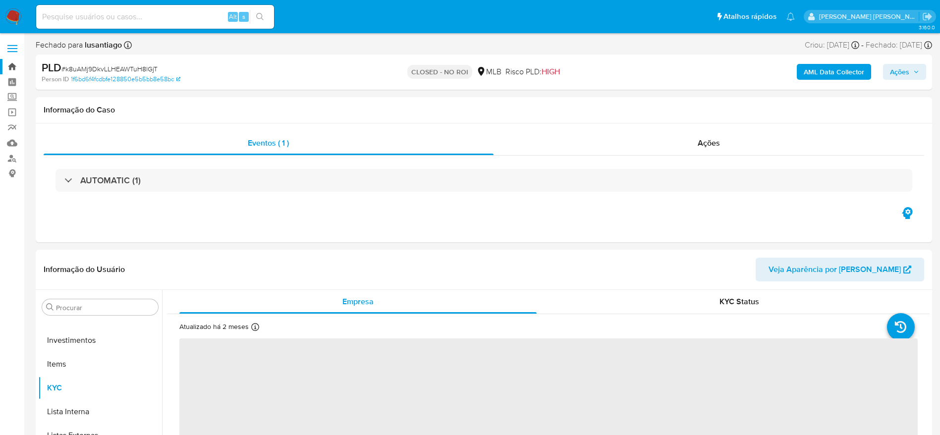
select select "10"
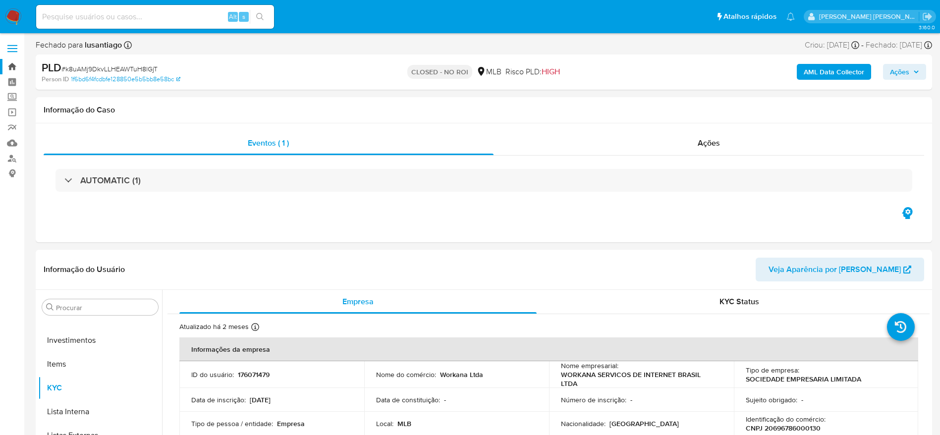
click at [13, 69] on link "Bandeja" at bounding box center [59, 66] width 118 height 15
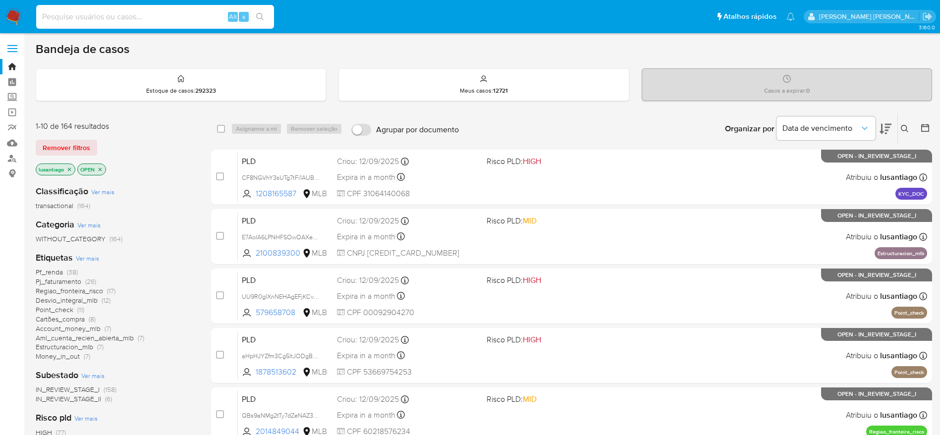
click at [135, 12] on input at bounding box center [155, 16] width 238 height 13
paste input "1349409549"
type input "1349409549"
click at [259, 19] on icon "search-icon" at bounding box center [260, 17] width 8 height 8
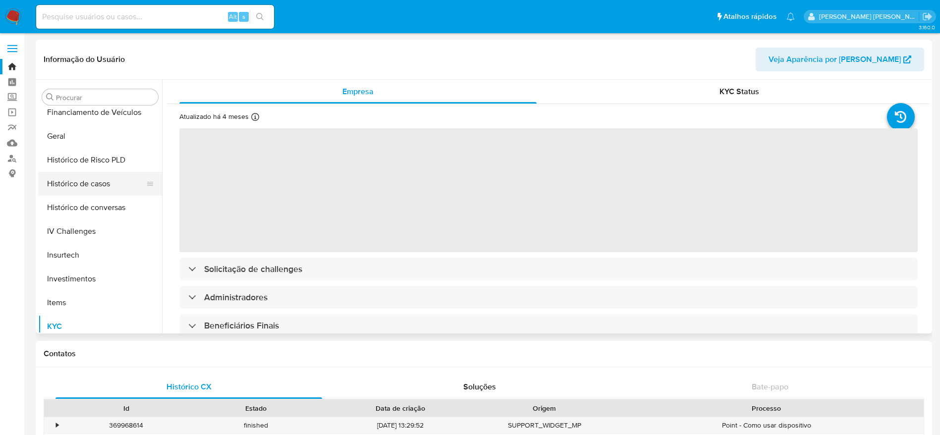
scroll to position [243, 0]
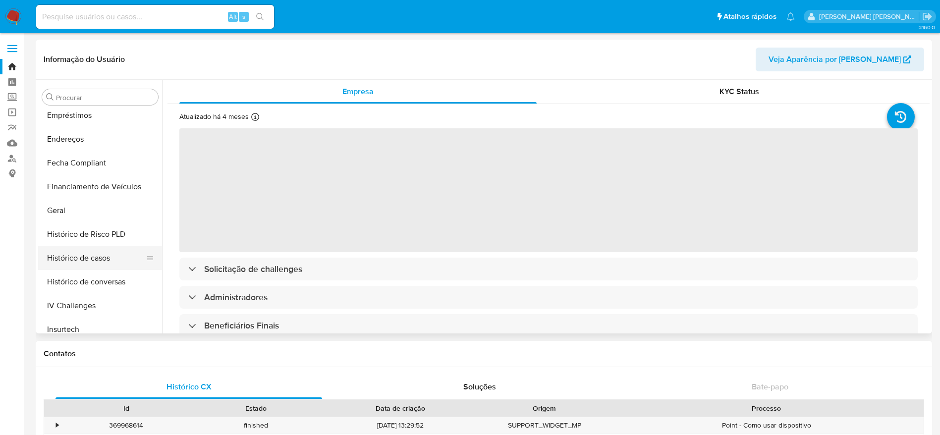
select select "10"
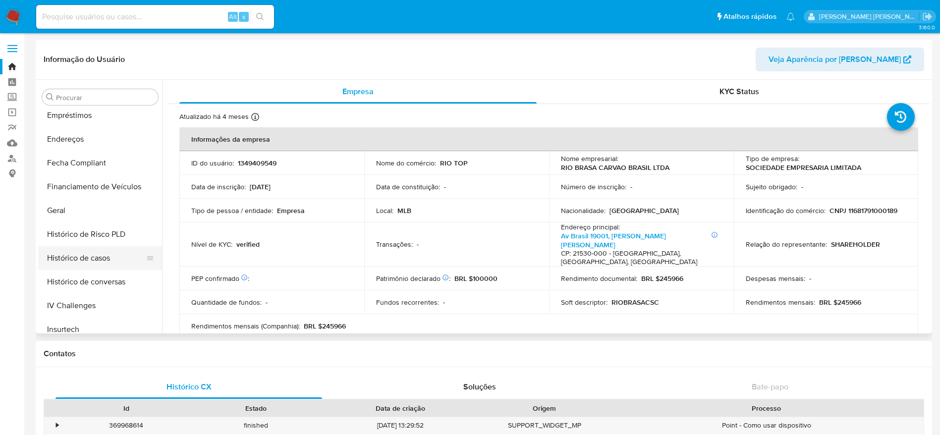
click at [85, 264] on button "Histórico de casos" at bounding box center [96, 258] width 116 height 24
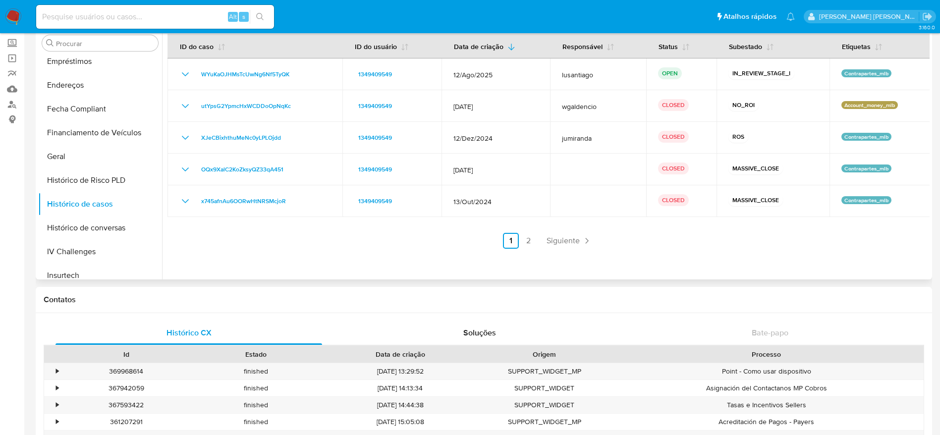
scroll to position [74, 0]
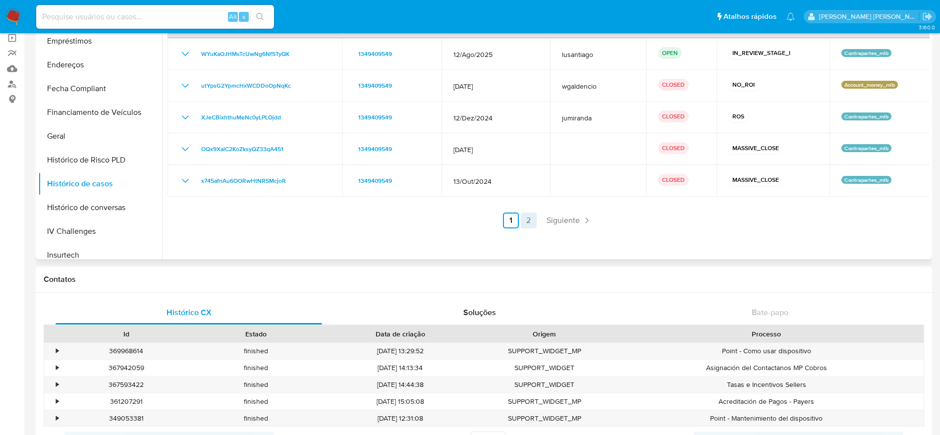
click at [522, 223] on link "2" at bounding box center [529, 221] width 16 height 16
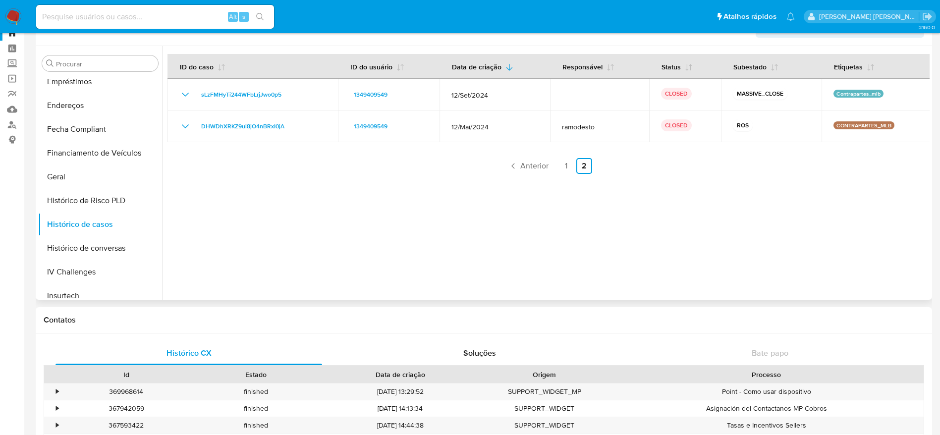
scroll to position [0, 0]
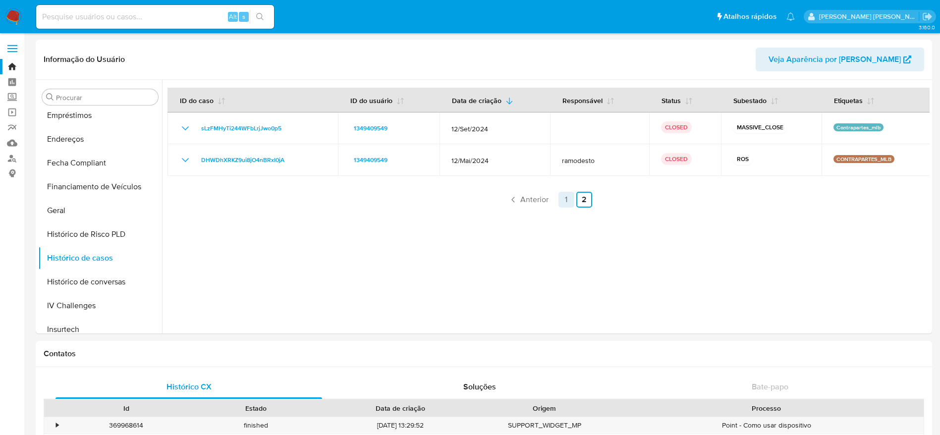
click at [564, 200] on link "1" at bounding box center [567, 200] width 16 height 16
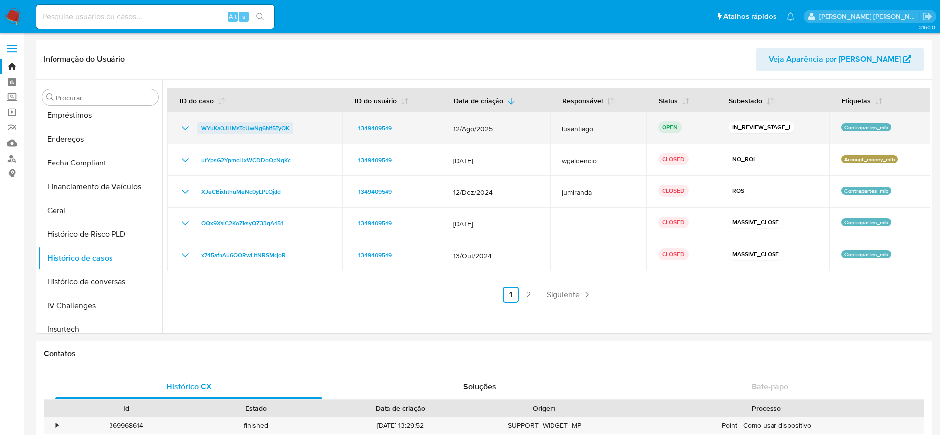
click at [263, 124] on span "WYuKaOJHMsTcUwNg6Nf5TyQK" at bounding box center [245, 128] width 88 height 12
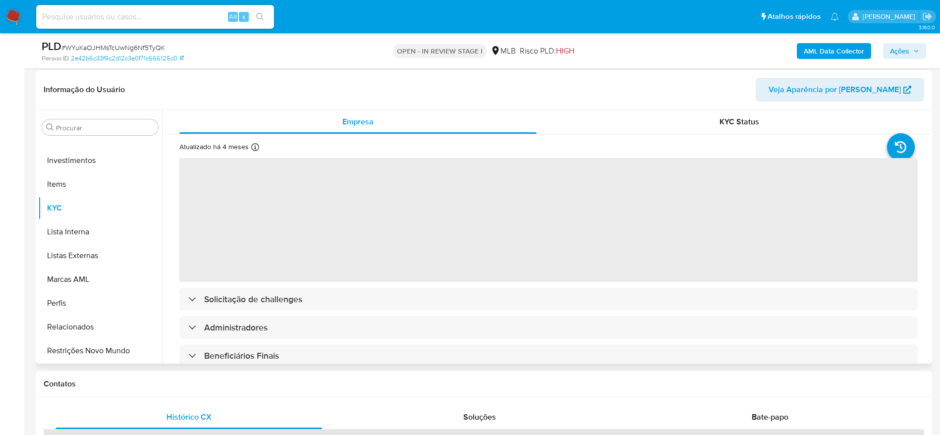
scroll to position [149, 0]
select select "10"
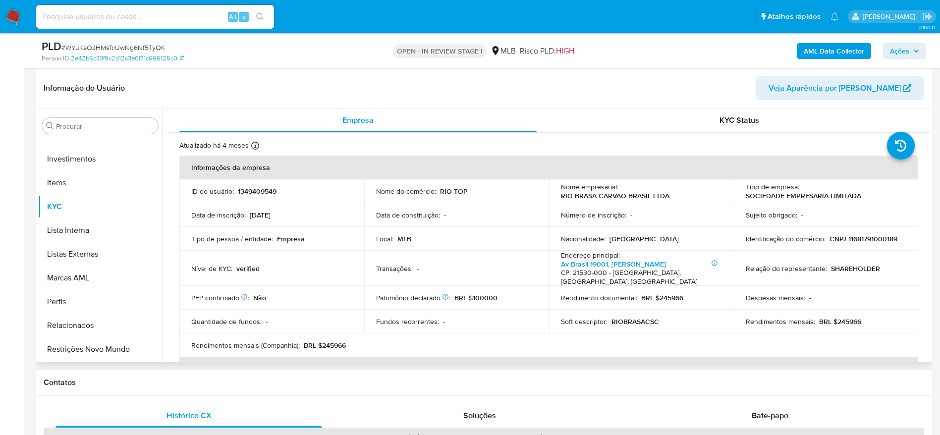
click at [858, 238] on p "CNPJ 11681791000189" at bounding box center [864, 239] width 68 height 9
copy p "11681791000189"
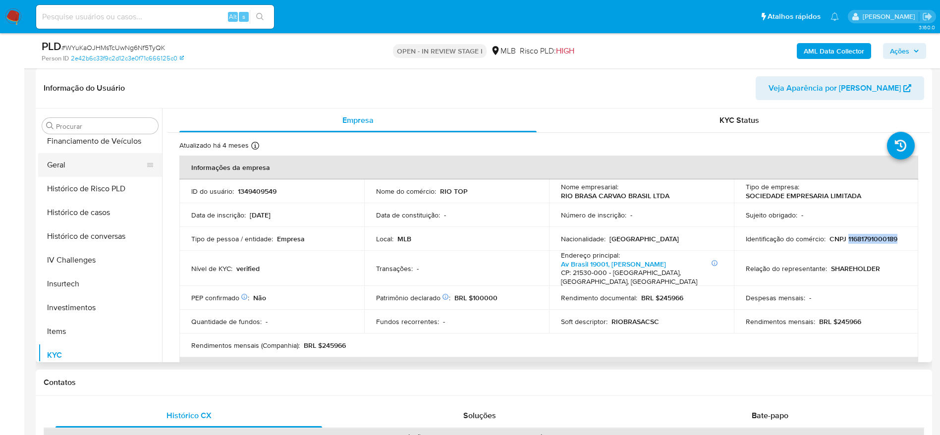
click at [74, 165] on button "Geral" at bounding box center [96, 165] width 116 height 24
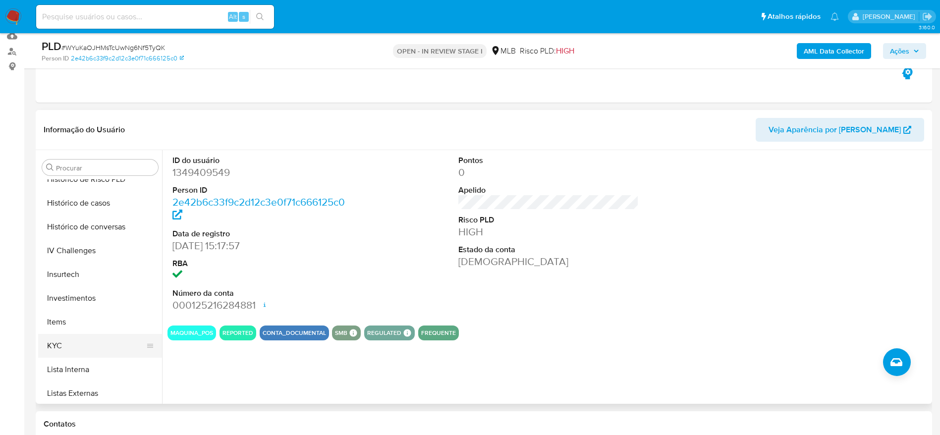
scroll to position [392, 0]
click at [97, 315] on button "KYC" at bounding box center [96, 323] width 116 height 24
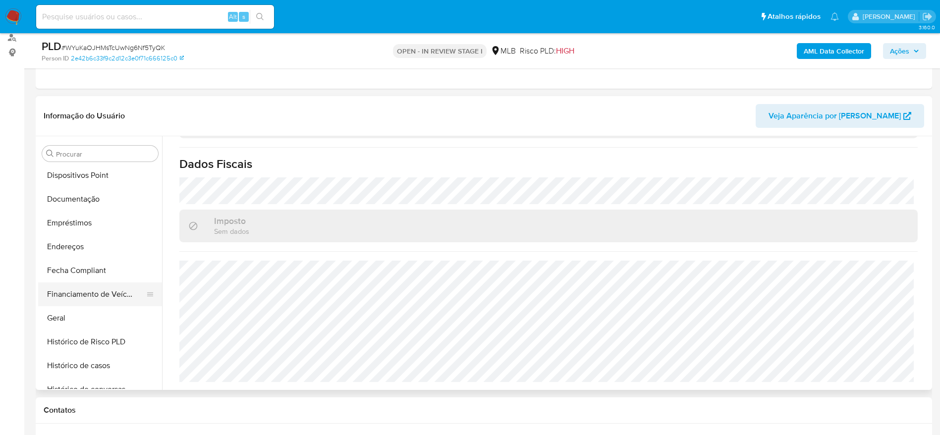
scroll to position [169, 0]
click at [79, 275] on button "Endereços" at bounding box center [96, 270] width 116 height 24
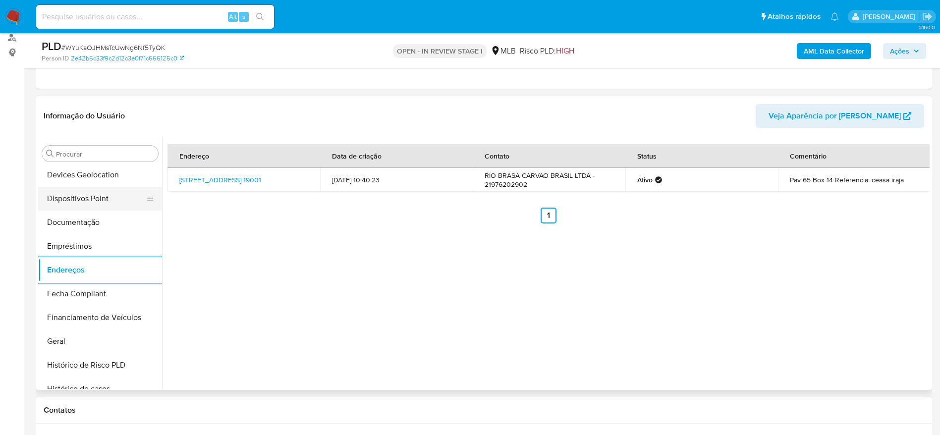
scroll to position [95, 0]
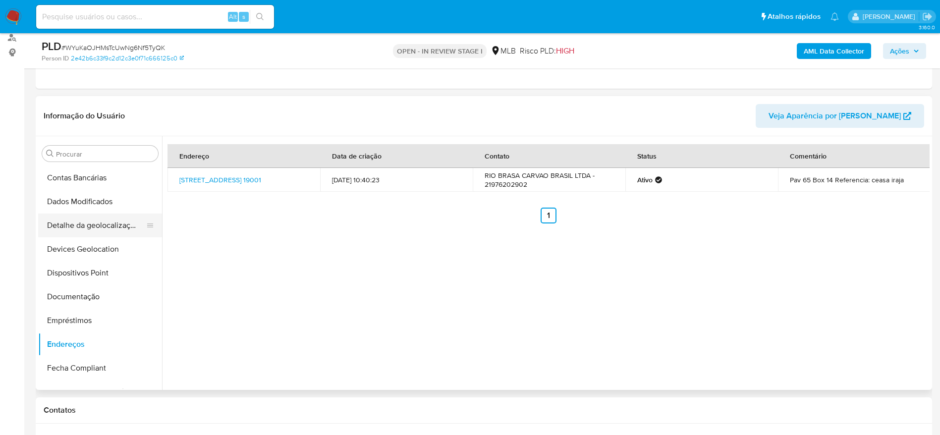
click at [92, 226] on button "Detalhe da geolocalização" at bounding box center [96, 226] width 116 height 24
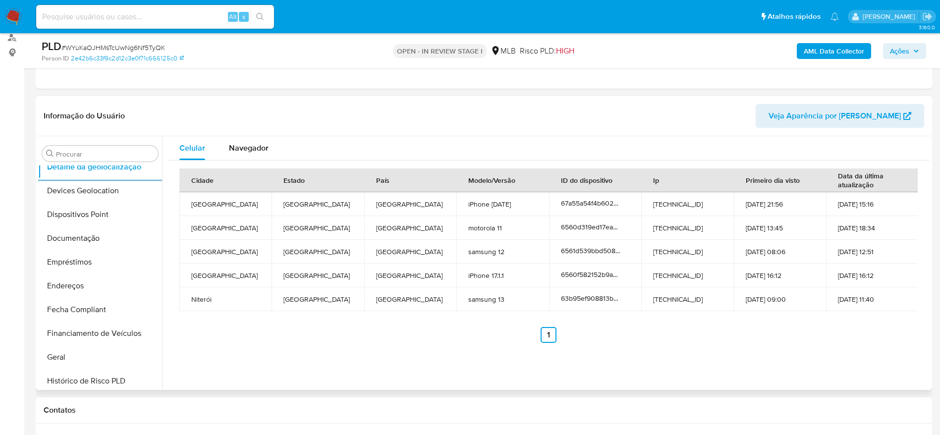
scroll to position [467, 0]
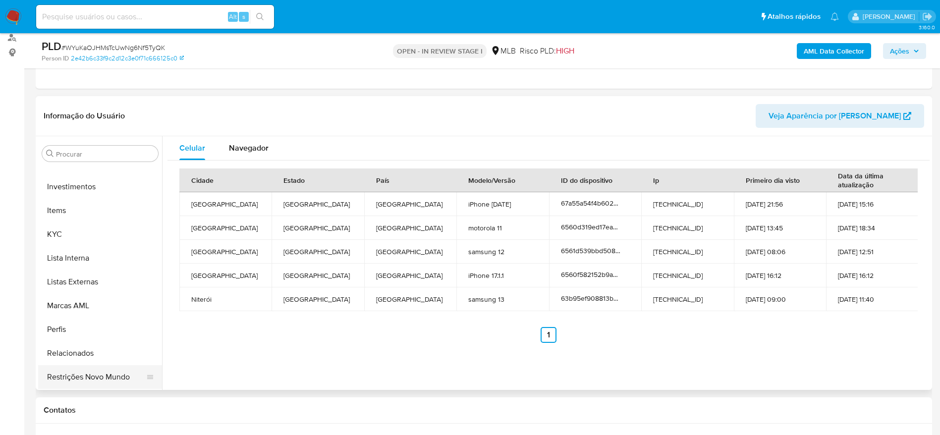
click at [86, 377] on button "Restrições Novo Mundo" at bounding box center [96, 377] width 116 height 24
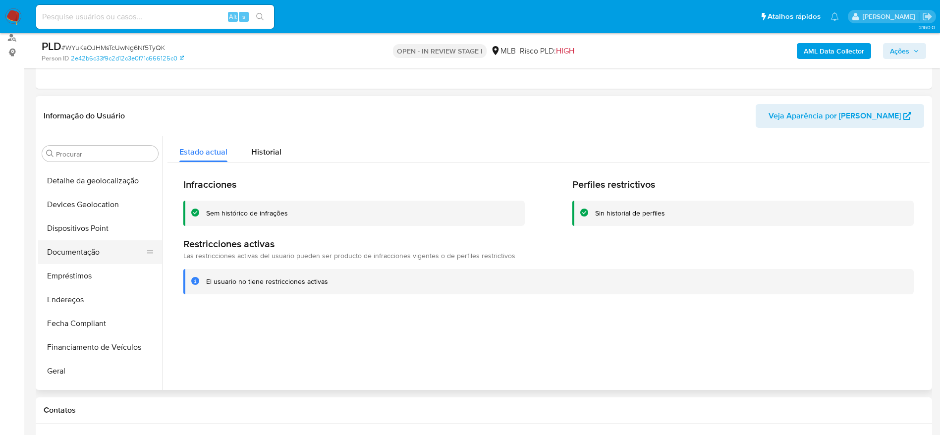
scroll to position [95, 0]
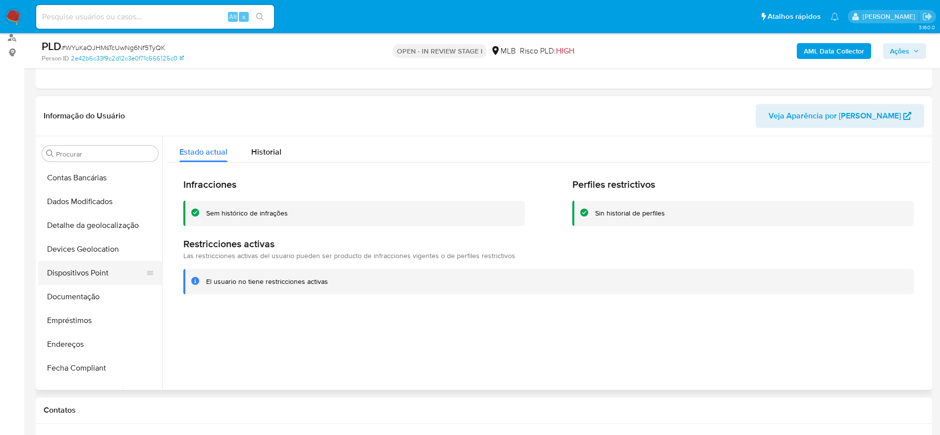
click at [91, 277] on button "Dispositivos Point" at bounding box center [96, 273] width 116 height 24
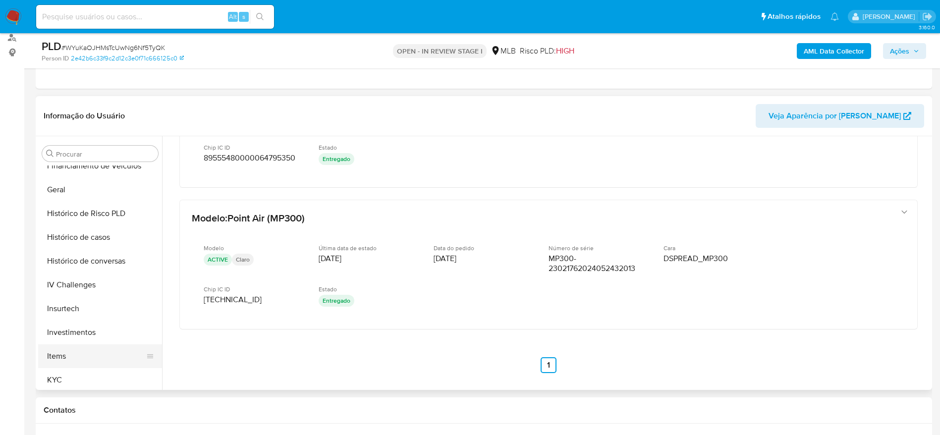
scroll to position [392, 0]
click at [63, 312] on button "KYC" at bounding box center [96, 309] width 116 height 24
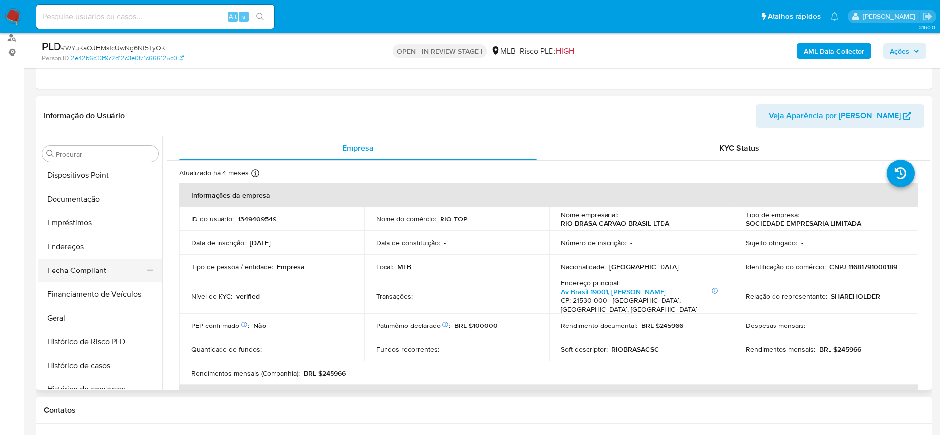
scroll to position [169, 0]
click at [94, 216] on button "Documentação" at bounding box center [96, 223] width 116 height 24
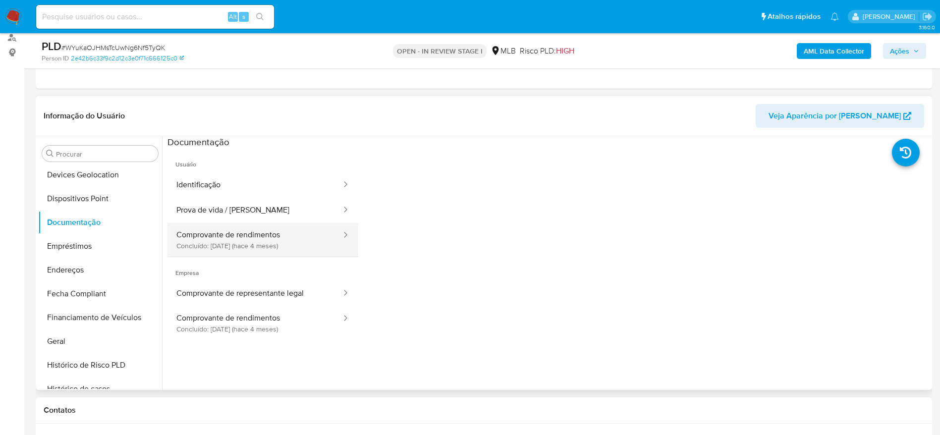
click at [258, 245] on button "Comprovante de rendimentos Concluído: 22/05/2025 (hace 4 meses)" at bounding box center [255, 240] width 175 height 34
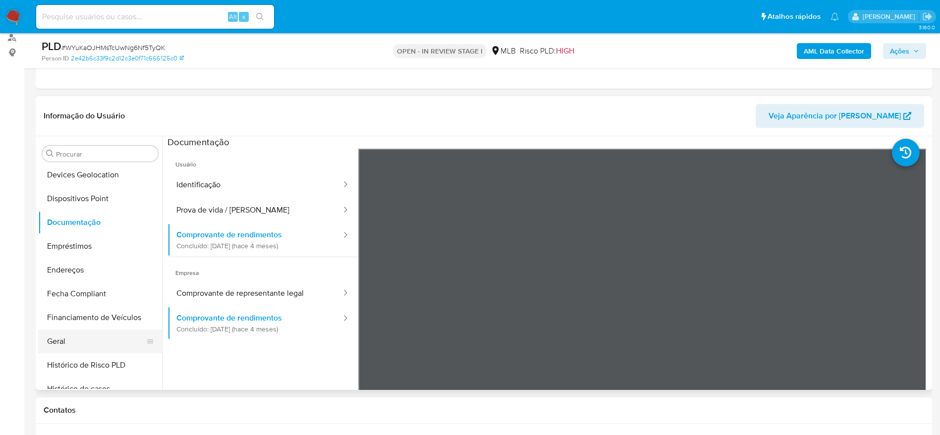
click at [97, 349] on button "Geral" at bounding box center [96, 342] width 116 height 24
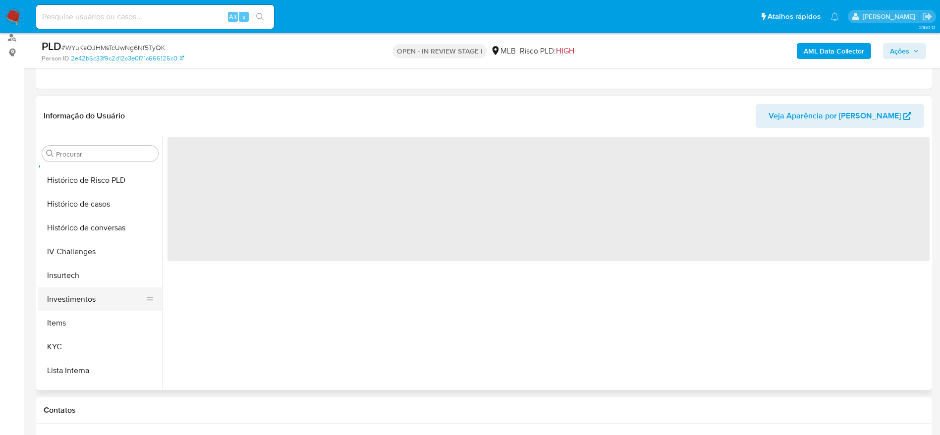
scroll to position [392, 0]
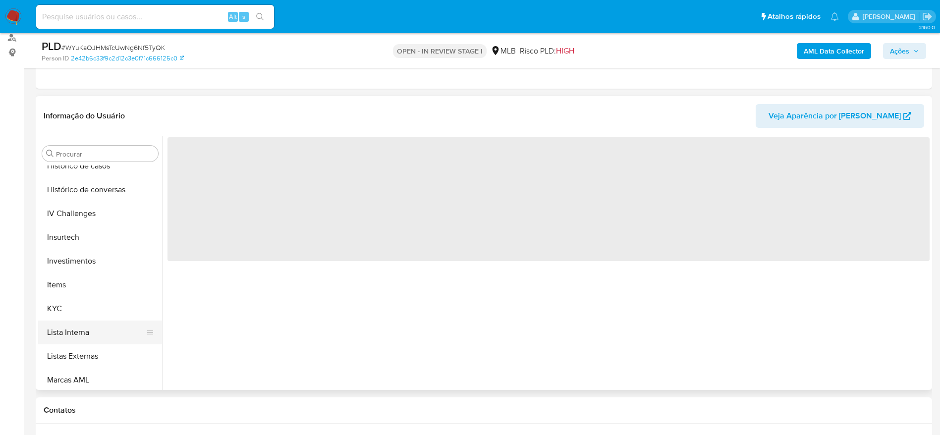
click at [73, 322] on button "Lista Interna" at bounding box center [96, 333] width 116 height 24
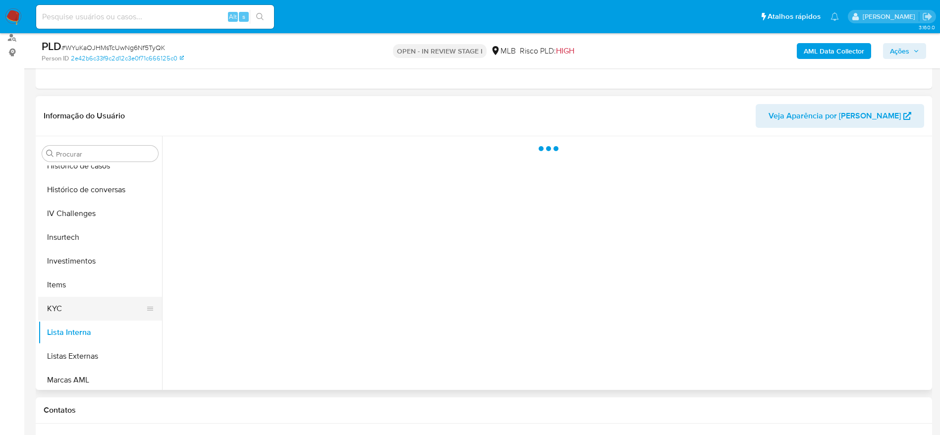
click at [71, 310] on button "KYC" at bounding box center [96, 309] width 116 height 24
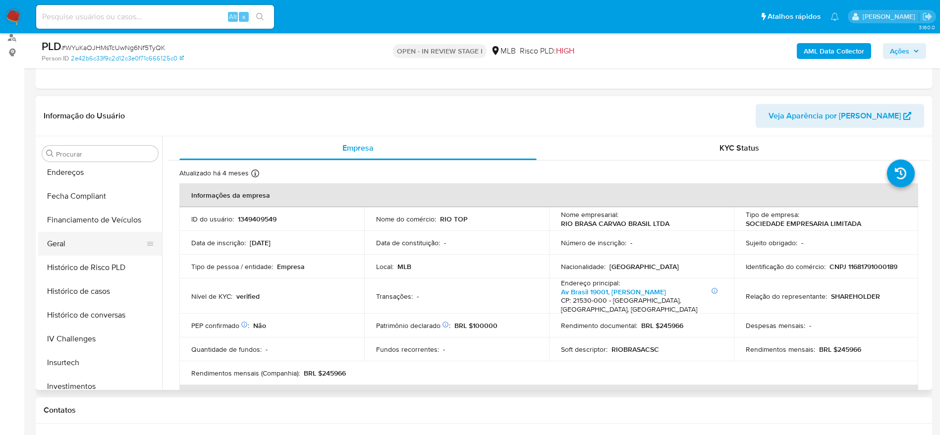
scroll to position [243, 0]
click at [81, 268] on button "Geral" at bounding box center [96, 267] width 116 height 24
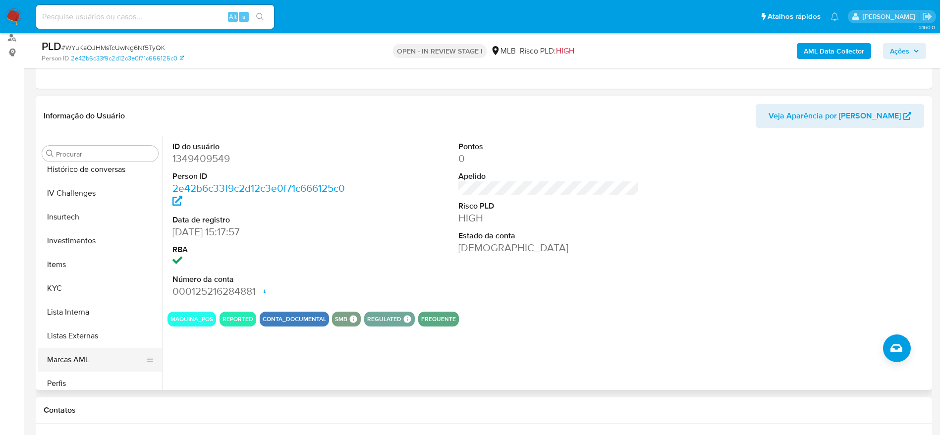
scroll to position [467, 0]
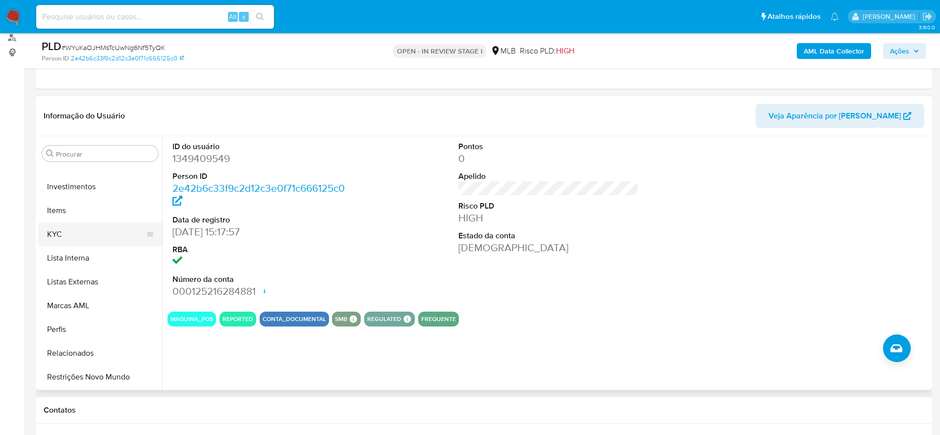
click at [77, 227] on button "KYC" at bounding box center [96, 235] width 116 height 24
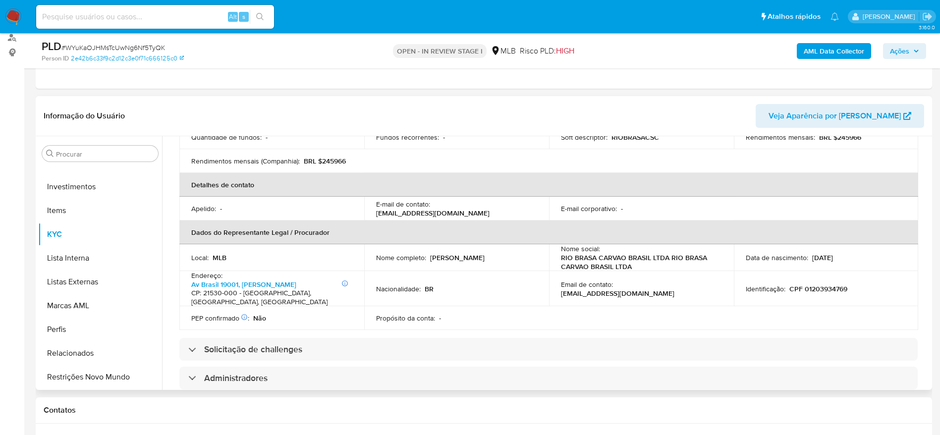
scroll to position [223, 0]
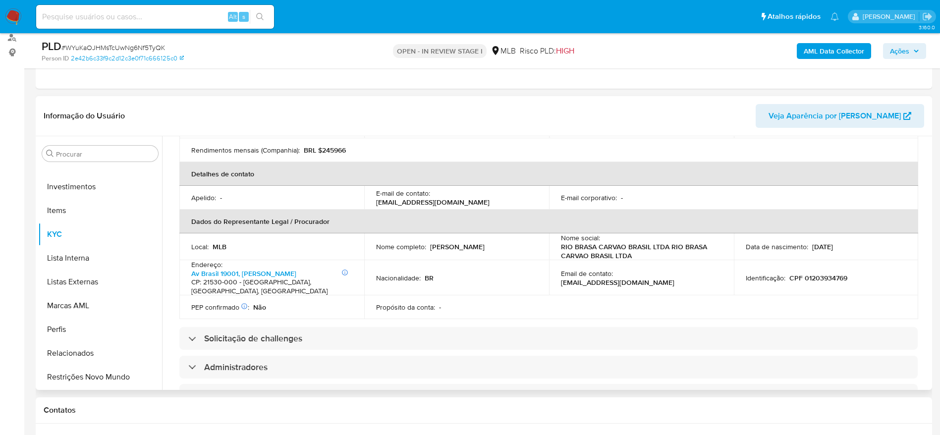
drag, startPoint x: 529, startPoint y: 247, endPoint x: 431, endPoint y: 246, distance: 98.7
click at [431, 246] on div "Nome completo : Rodrigo Lucio Monteiro da Silva" at bounding box center [456, 246] width 161 height 9
copy p "Rodrigo Lucio Monteiro da Silva"
click at [815, 280] on p "CPF 01203934769" at bounding box center [819, 278] width 58 height 9
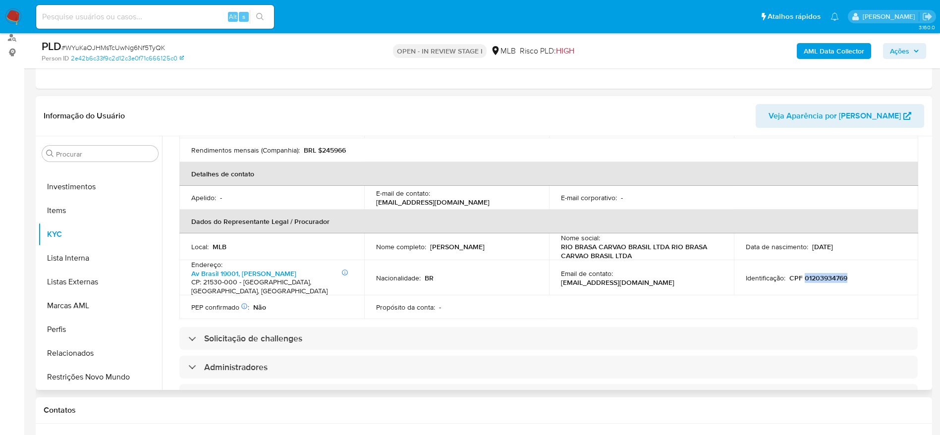
copy p "01203934769"
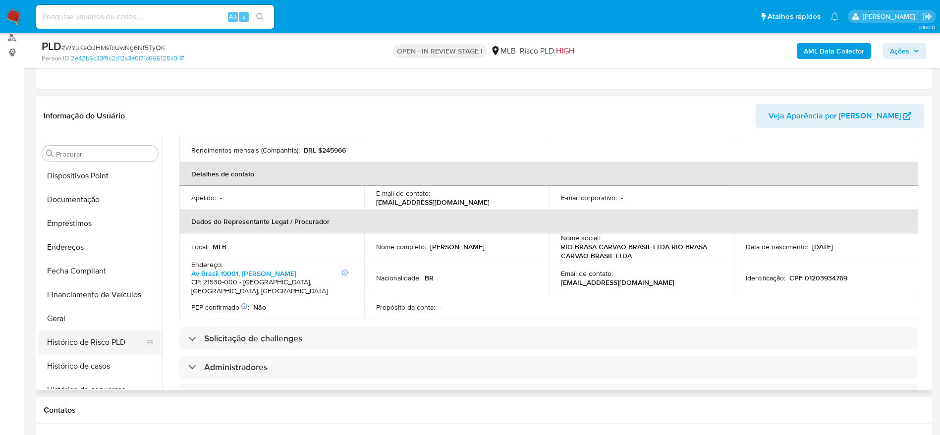
scroll to position [169, 0]
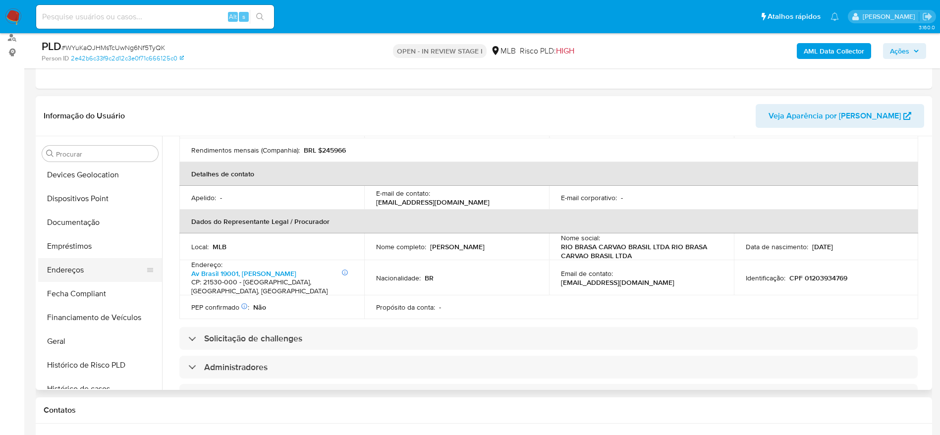
click at [74, 274] on button "Endereços" at bounding box center [96, 270] width 116 height 24
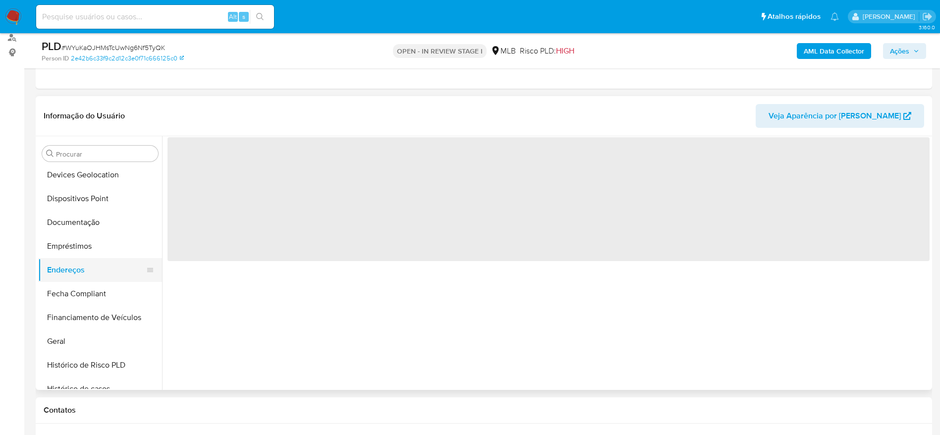
scroll to position [0, 0]
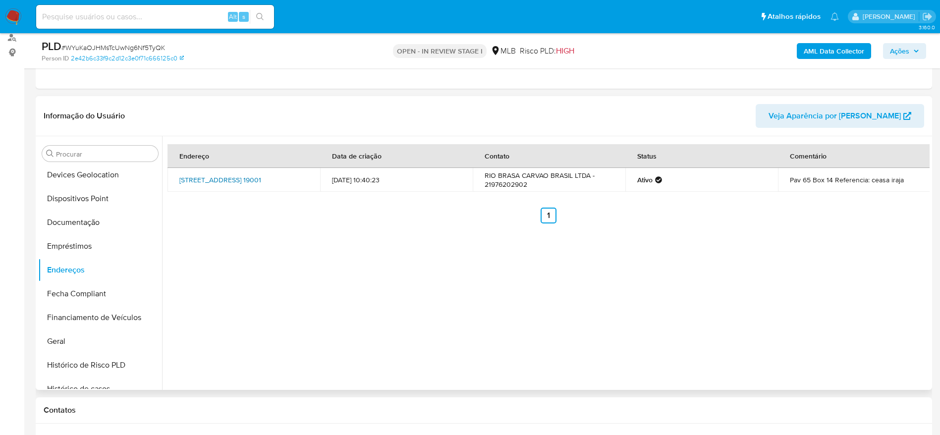
click at [243, 184] on link "Avenida Brasil 19001, Rio De Janeiro, Rio De Janeiro, 21530000, Brasil 19001" at bounding box center [220, 180] width 82 height 10
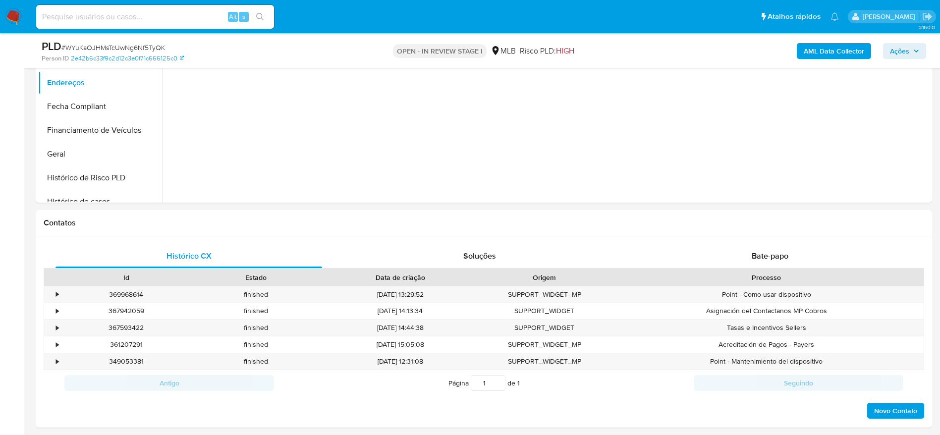
scroll to position [642, 0]
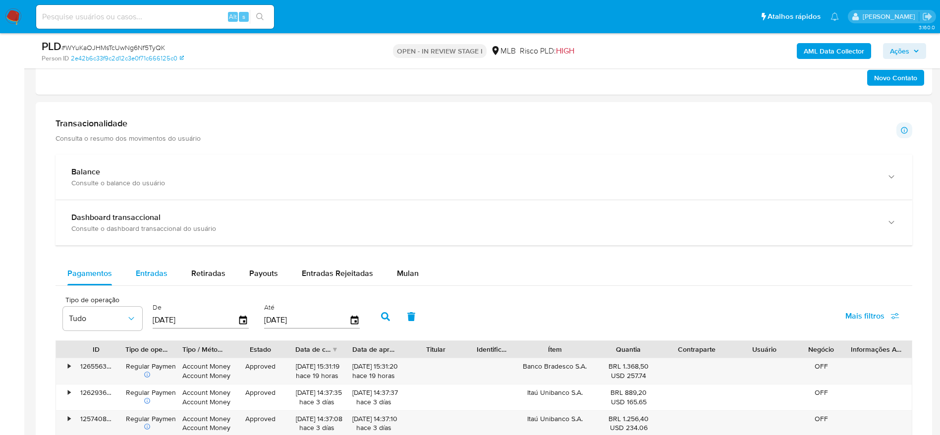
click at [167, 273] on button "Entradas" at bounding box center [152, 274] width 56 height 24
select select "10"
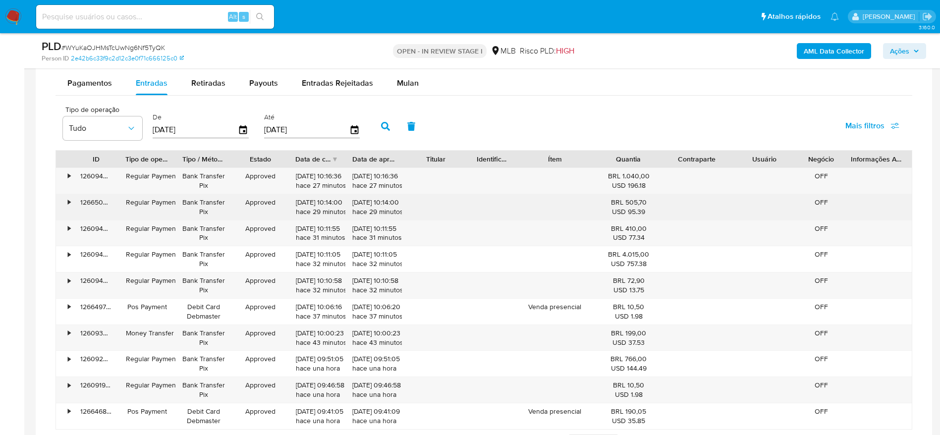
scroll to position [865, 0]
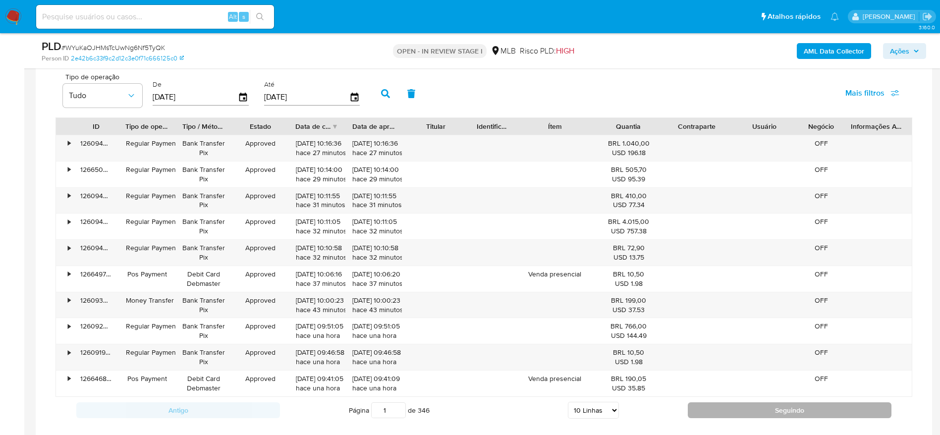
click at [736, 404] on button "Seguindo" at bounding box center [790, 411] width 204 height 16
type input "2"
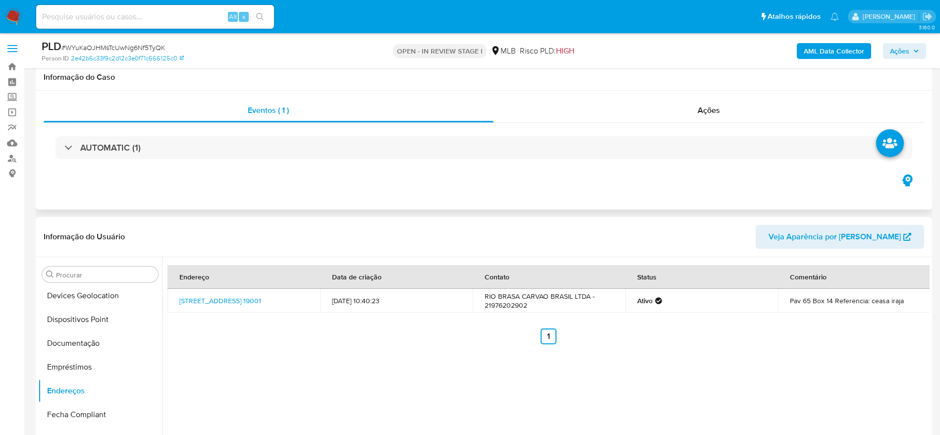
scroll to position [149, 0]
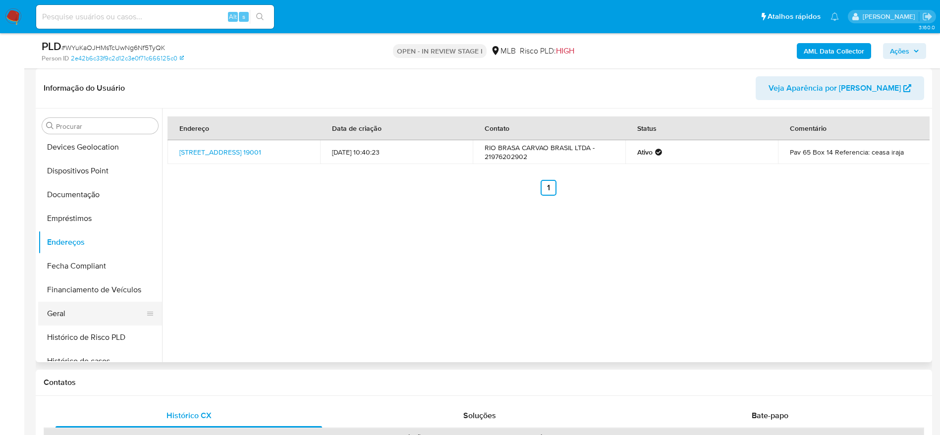
click at [75, 309] on button "Geral" at bounding box center [96, 314] width 116 height 24
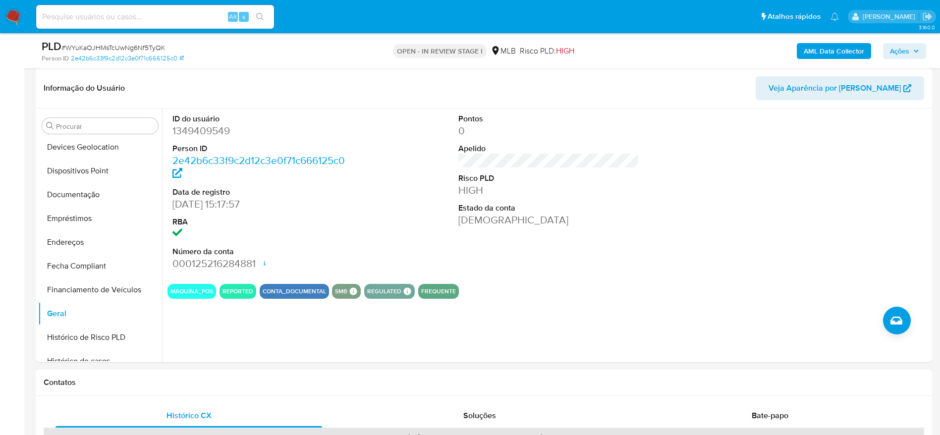
drag, startPoint x: 911, startPoint y: 53, endPoint x: 870, endPoint y: 59, distance: 41.0
click at [910, 53] on span "Ações" at bounding box center [904, 51] width 29 height 14
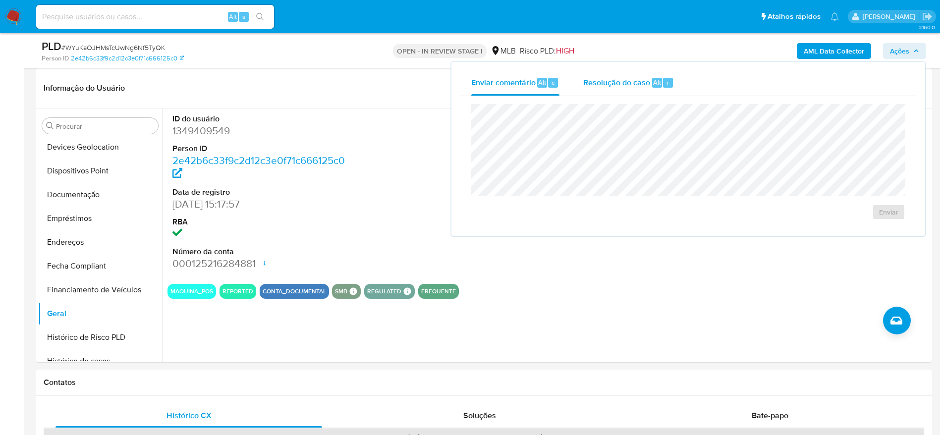
drag, startPoint x: 622, startPoint y: 78, endPoint x: 622, endPoint y: 87, distance: 8.4
click at [622, 80] on span "Resolução do caso" at bounding box center [617, 81] width 67 height 11
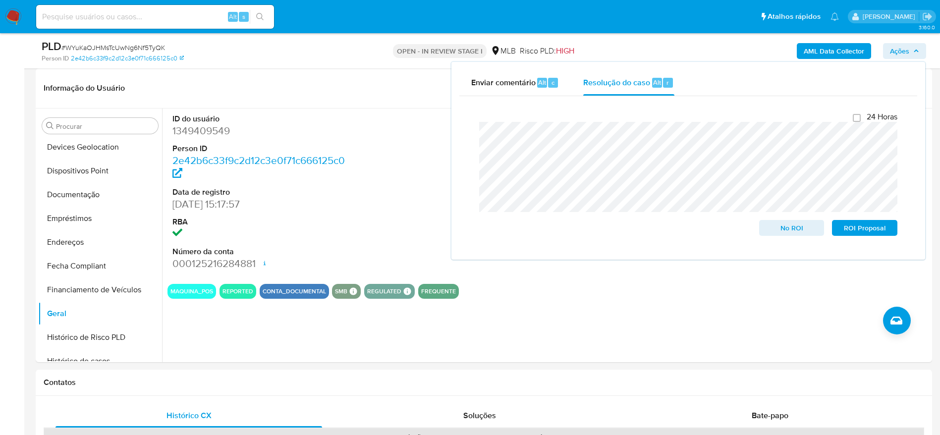
click at [825, 49] on b "AML Data Collector" at bounding box center [834, 51] width 60 height 16
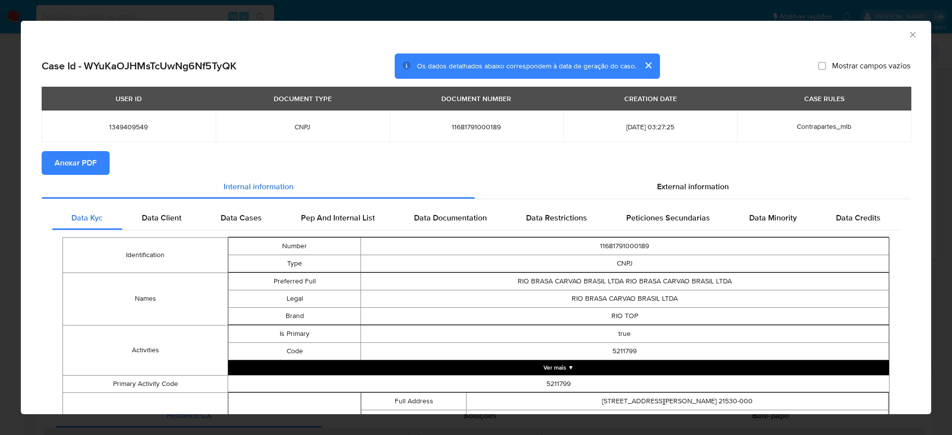
click at [81, 158] on span "Anexar PDF" at bounding box center [76, 163] width 42 height 22
click at [910, 34] on icon "Fechar a janela" at bounding box center [912, 34] width 5 height 5
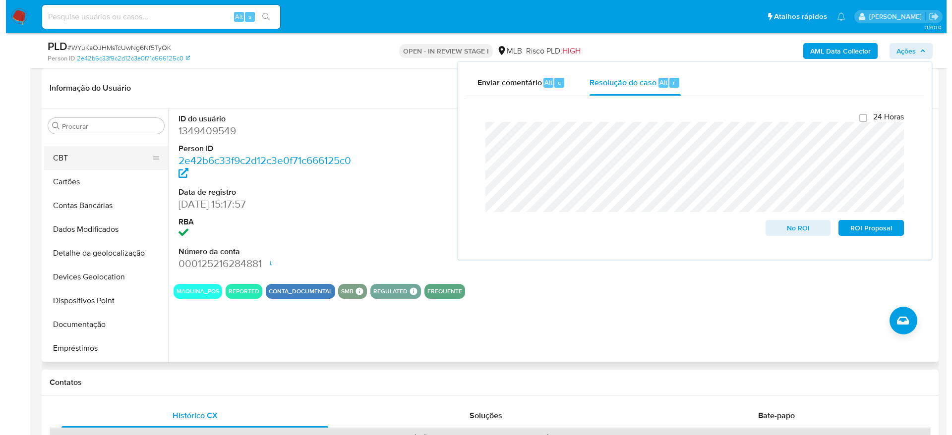
scroll to position [0, 0]
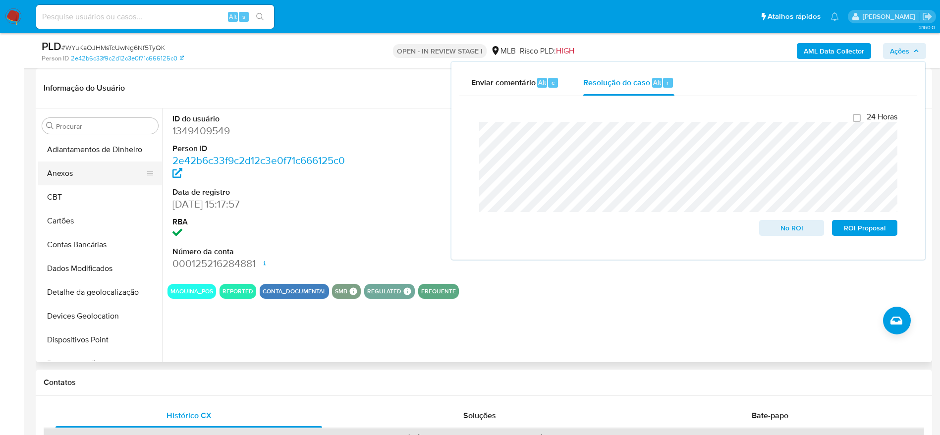
click at [82, 183] on button "Anexos" at bounding box center [96, 174] width 116 height 24
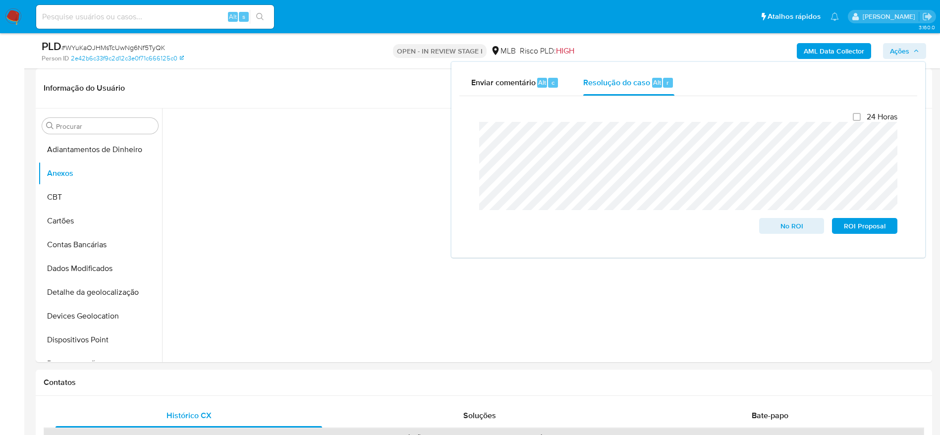
click at [909, 50] on span "Ações" at bounding box center [899, 51] width 19 height 16
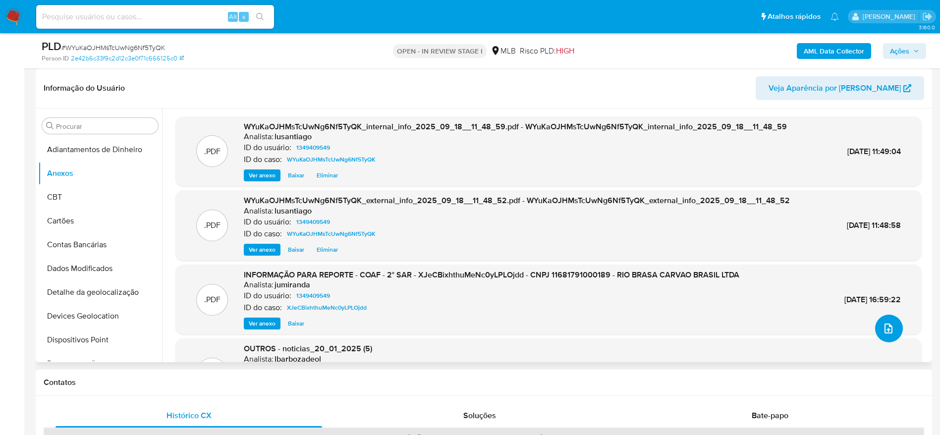
click at [885, 327] on icon "upload-file" at bounding box center [889, 329] width 12 height 12
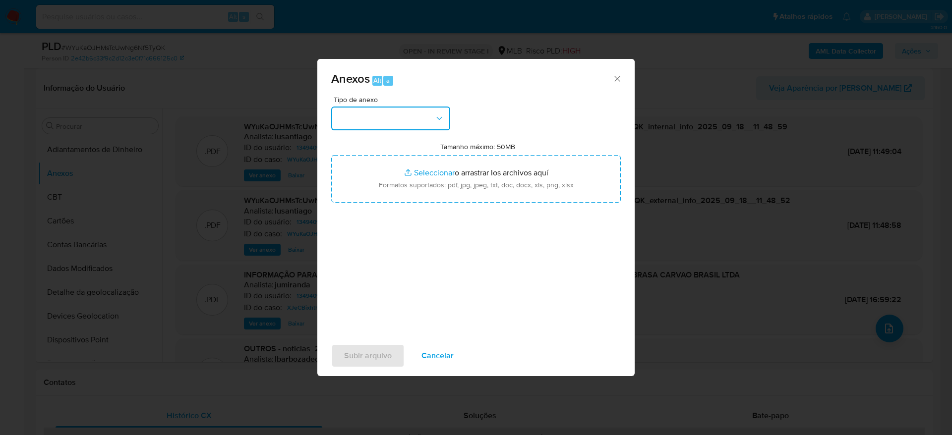
click at [362, 115] on button "button" at bounding box center [390, 119] width 119 height 24
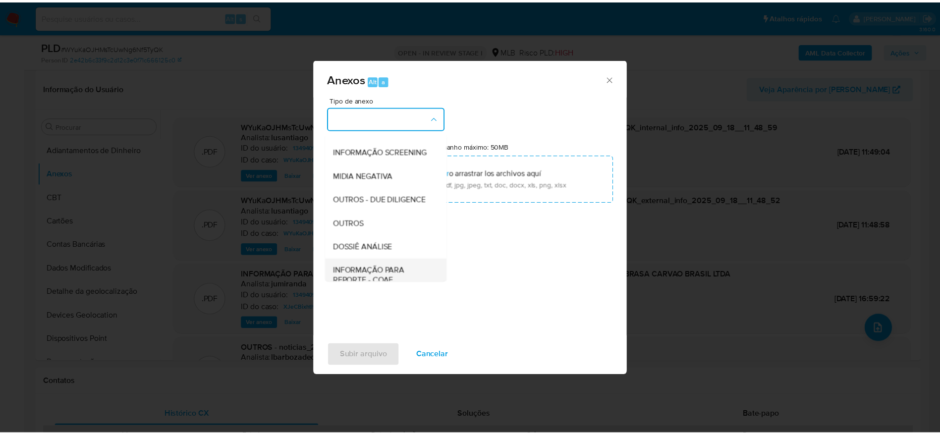
scroll to position [153, 0]
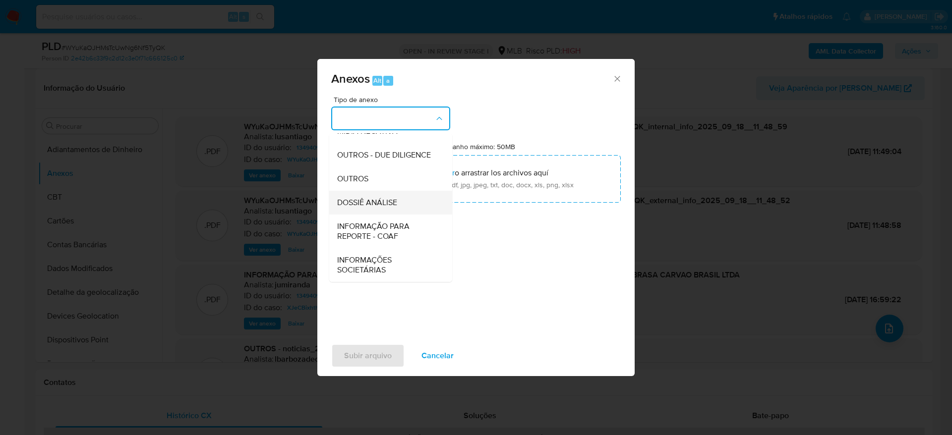
click at [381, 206] on span "DOSSIÊ ANÁLISE" at bounding box center [367, 203] width 60 height 10
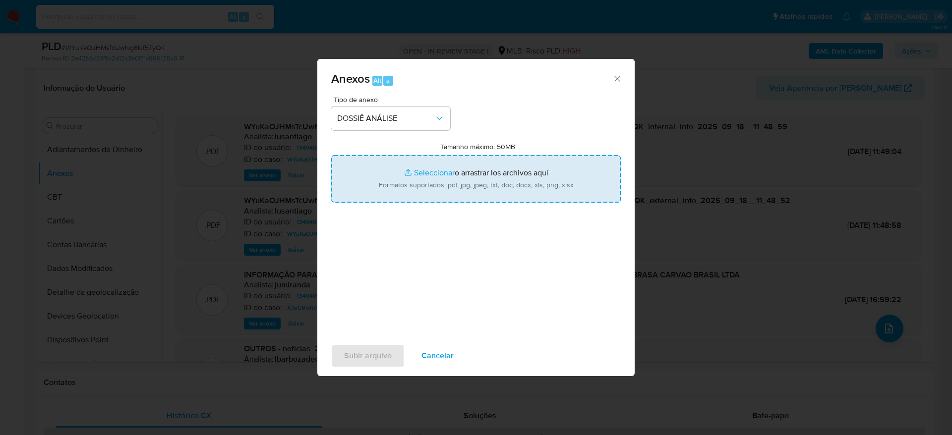
type input "C:\fakepath\Mulan 1349409549_2025_09_17_14_18_38.xlsx"
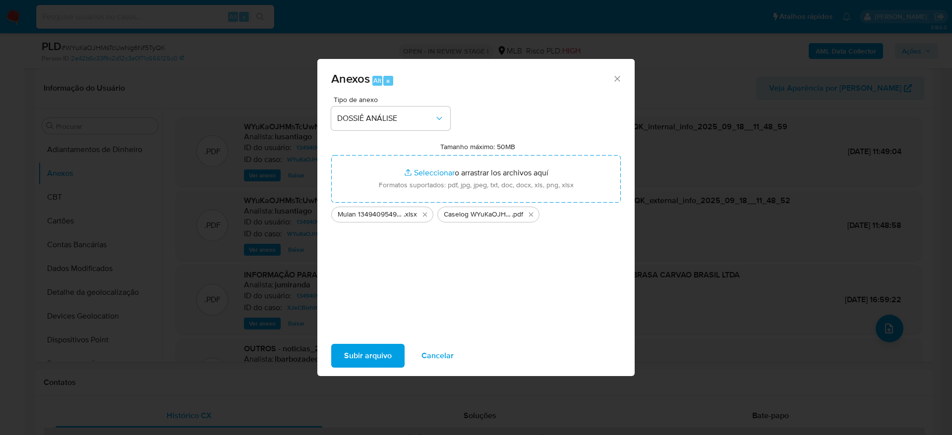
click at [359, 364] on span "Subir arquivo" at bounding box center [368, 356] width 48 height 22
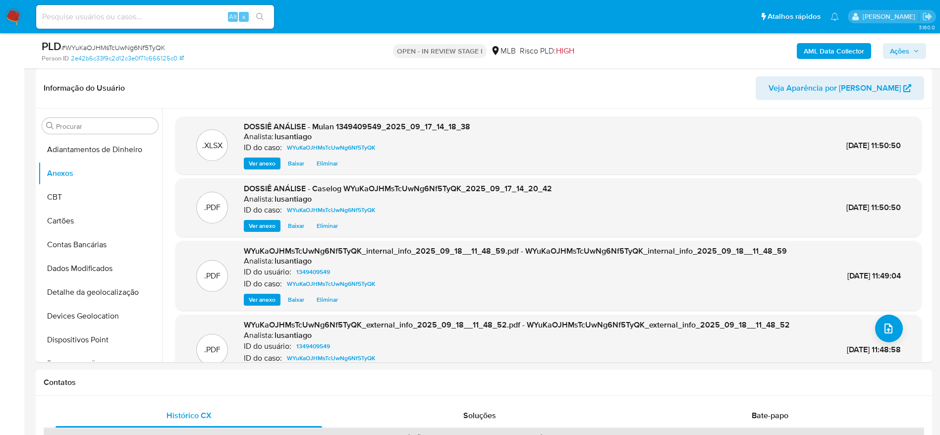
click at [898, 47] on span "Ações" at bounding box center [899, 51] width 19 height 16
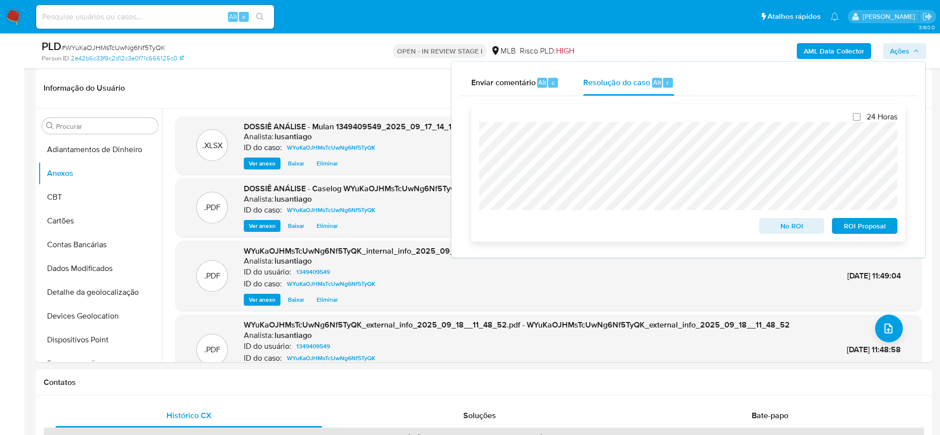
click at [783, 227] on span "No ROI" at bounding box center [792, 226] width 52 height 14
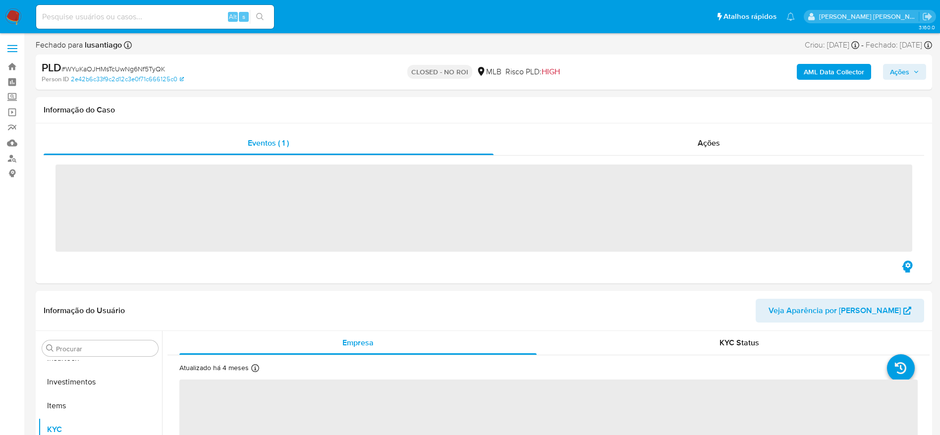
scroll to position [467, 0]
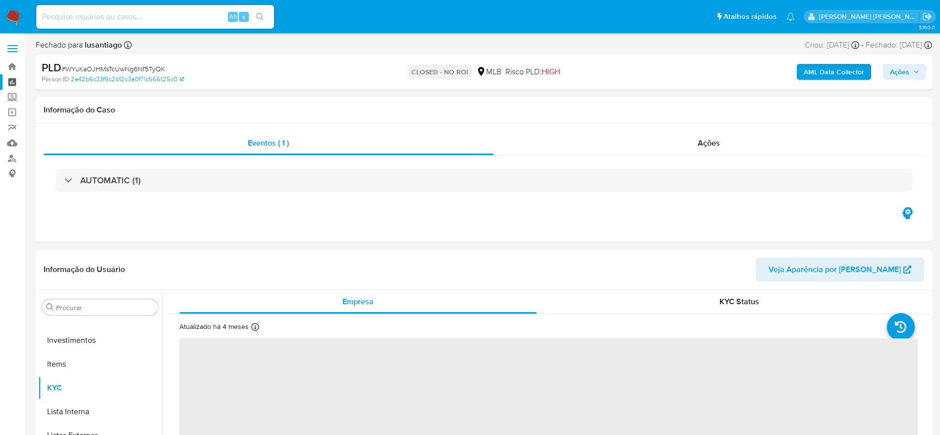
select select "10"
click at [14, 85] on link "Painel" at bounding box center [59, 81] width 118 height 15
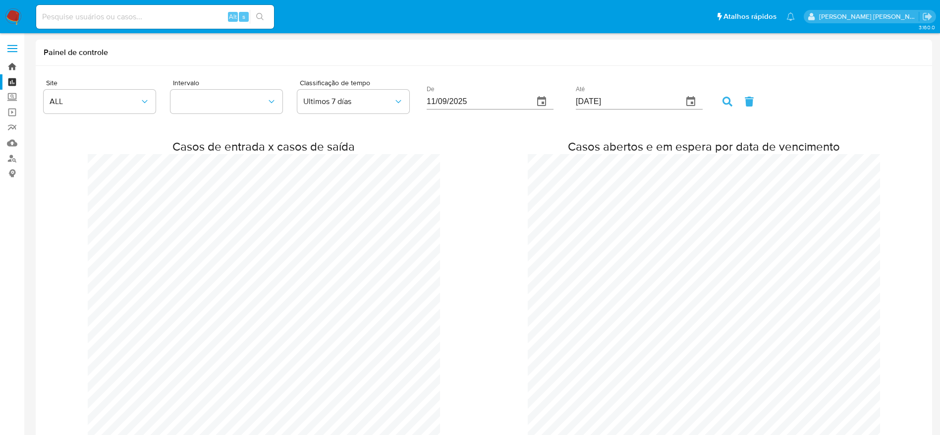
click at [9, 69] on link "Bandeja" at bounding box center [59, 66] width 118 height 15
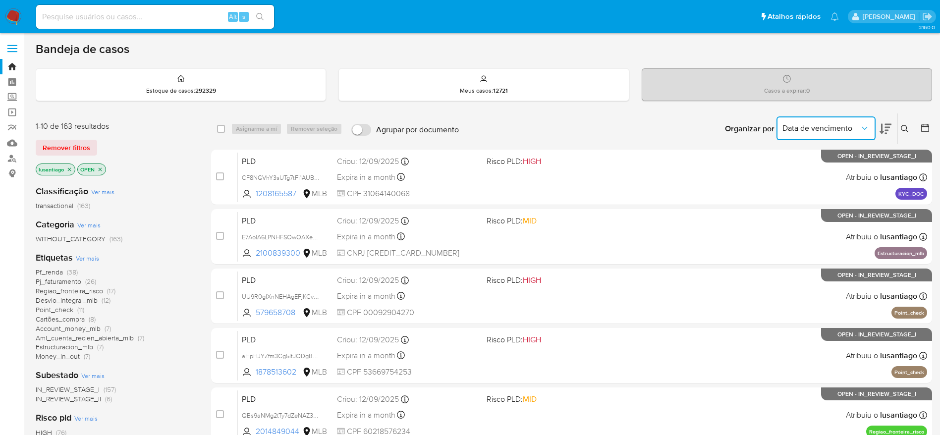
click at [851, 128] on span "Data de vencimento" at bounding box center [821, 128] width 77 height 10
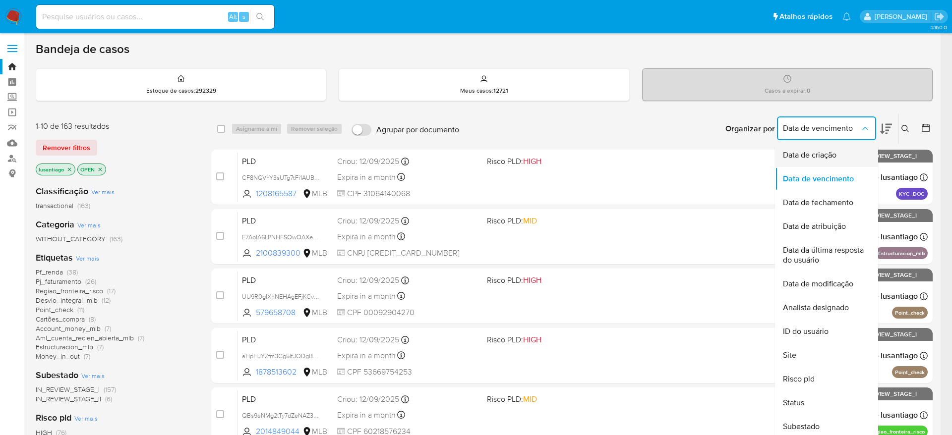
click at [820, 153] on span "Data de criação" at bounding box center [810, 155] width 54 height 10
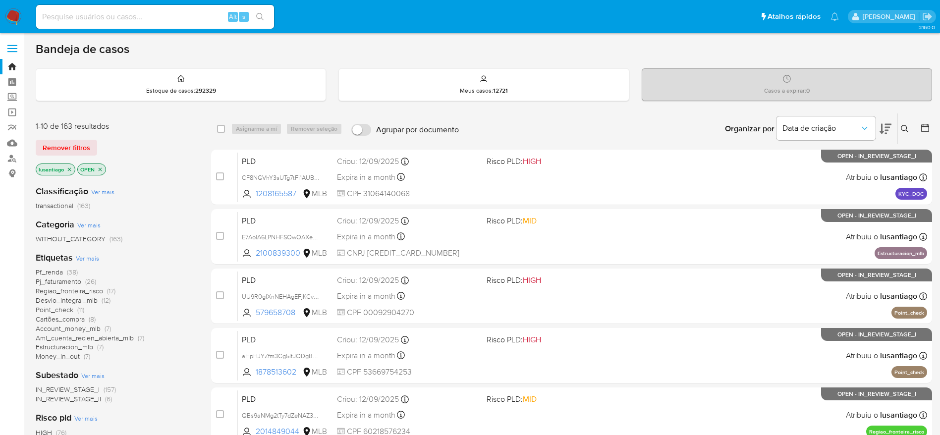
click at [922, 128] on icon at bounding box center [926, 128] width 10 height 10
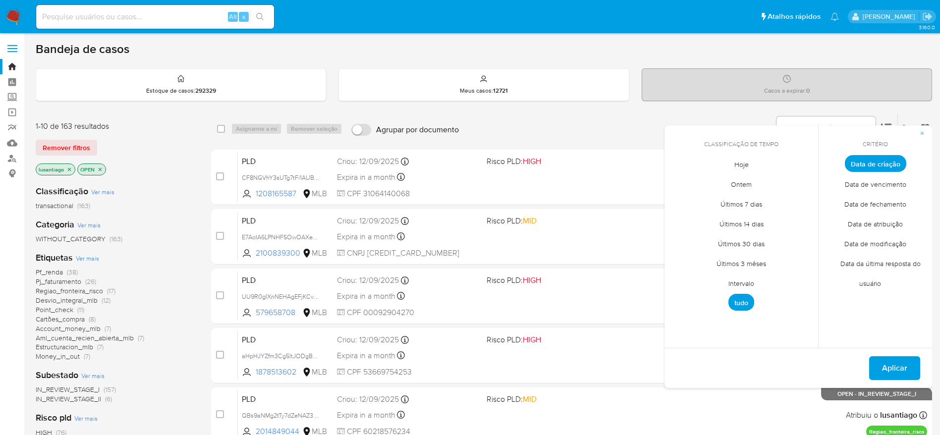
click at [739, 280] on span "Intervalo" at bounding box center [741, 283] width 47 height 20
click at [679, 185] on icon "Mes anterior" at bounding box center [680, 182] width 12 height 12
click at [760, 217] on button "1" at bounding box center [762, 219] width 16 height 16
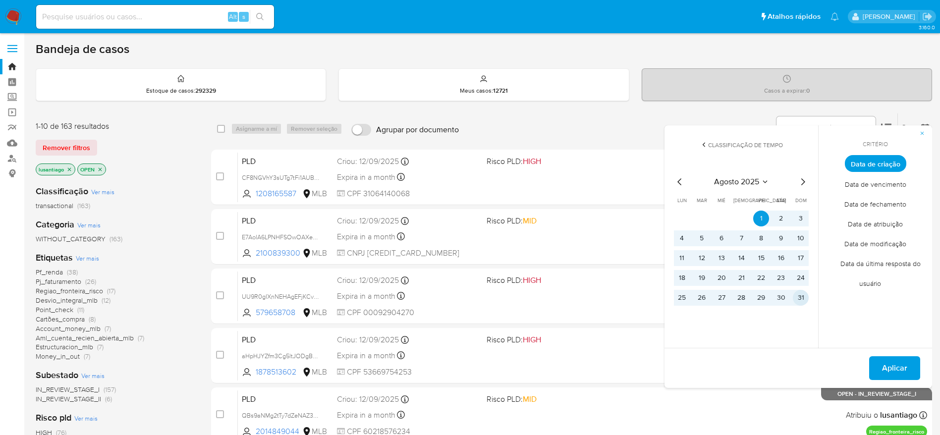
click at [797, 295] on button "31" at bounding box center [801, 298] width 16 height 16
click at [899, 367] on span "Aplicar" at bounding box center [894, 368] width 25 height 22
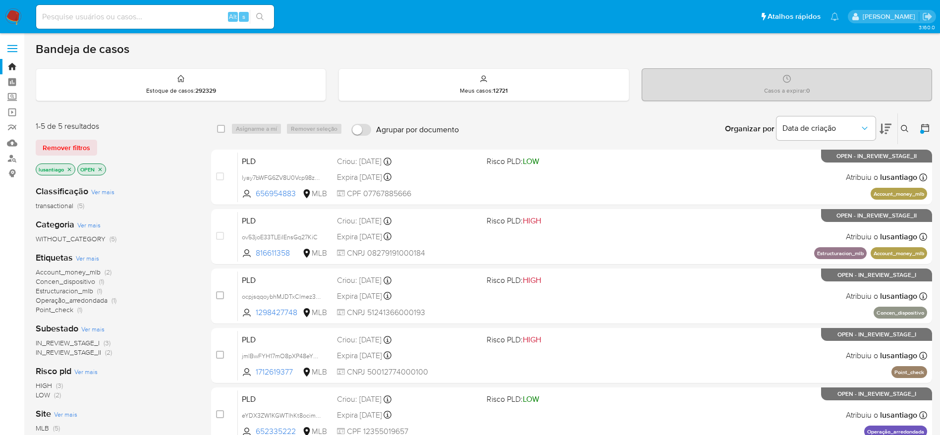
scroll to position [74, 0]
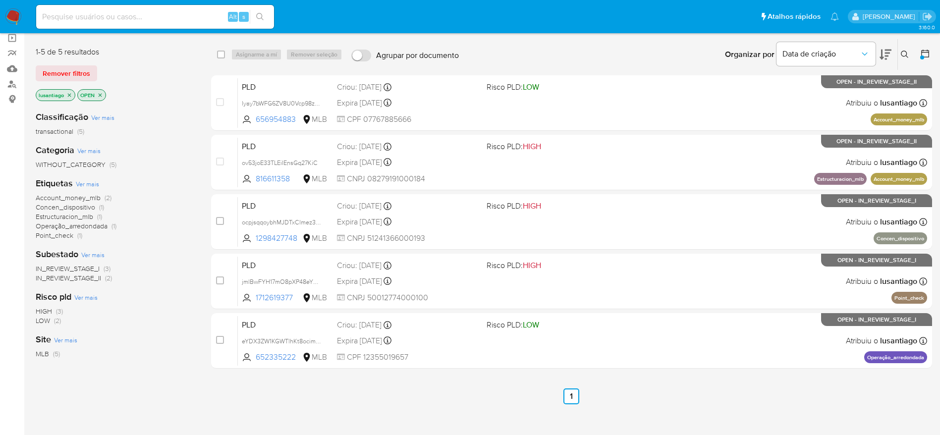
click at [57, 199] on span "Account_money_mlb" at bounding box center [68, 198] width 65 height 10
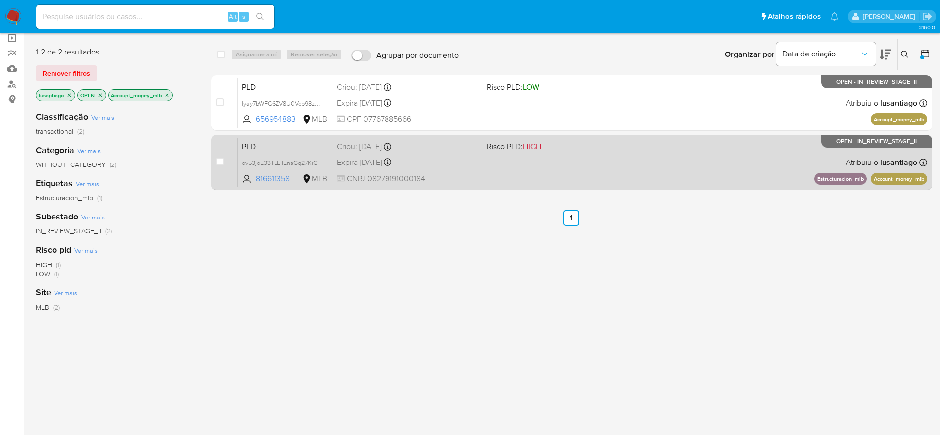
click at [504, 172] on div "PLD ov53joE33TLEiIEnsGq27KiC 816611358 MLB Risco PLD: HIGH Criou: 12/08/2025 Cr…" at bounding box center [583, 162] width 690 height 50
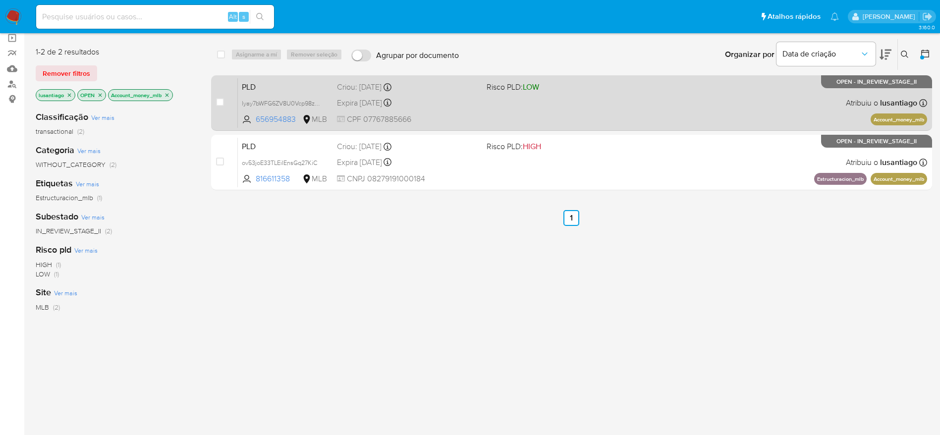
click at [452, 117] on span "CPF 07767885666" at bounding box center [408, 119] width 142 height 11
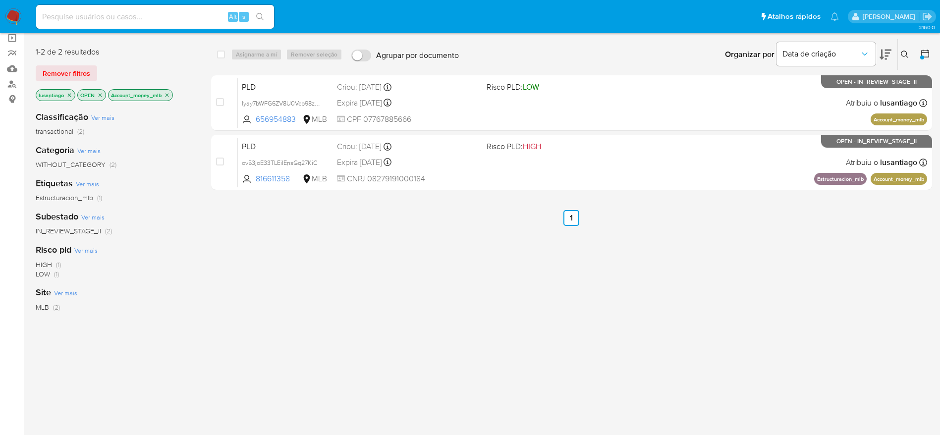
click at [169, 98] on icon "close-filter" at bounding box center [167, 95] width 6 height 6
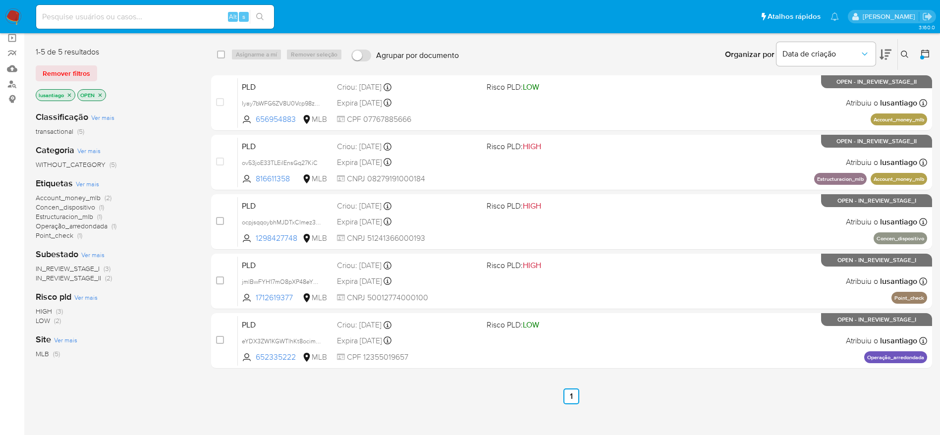
click at [71, 213] on span "Estructuracion_mlb" at bounding box center [65, 217] width 58 height 10
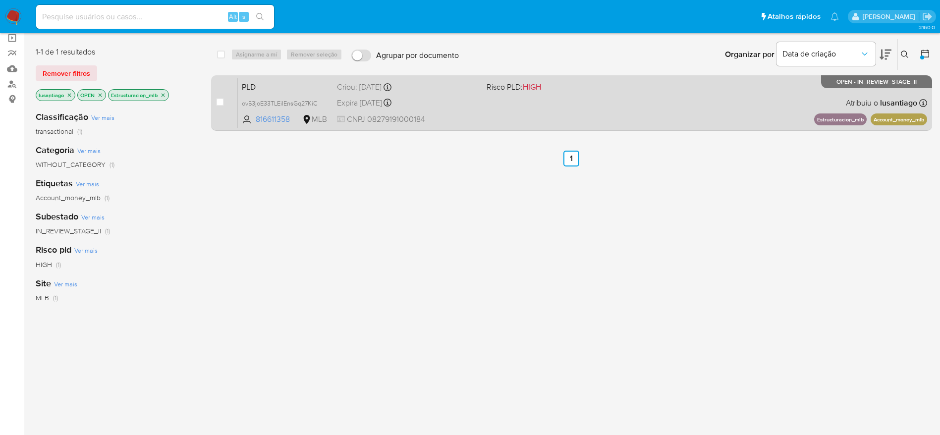
click at [456, 110] on div "PLD ov53joE33TLEiIEnsGq27KiC 816611358 MLB Risco PLD: HIGH Criou: 12/08/2025 Cr…" at bounding box center [583, 103] width 690 height 50
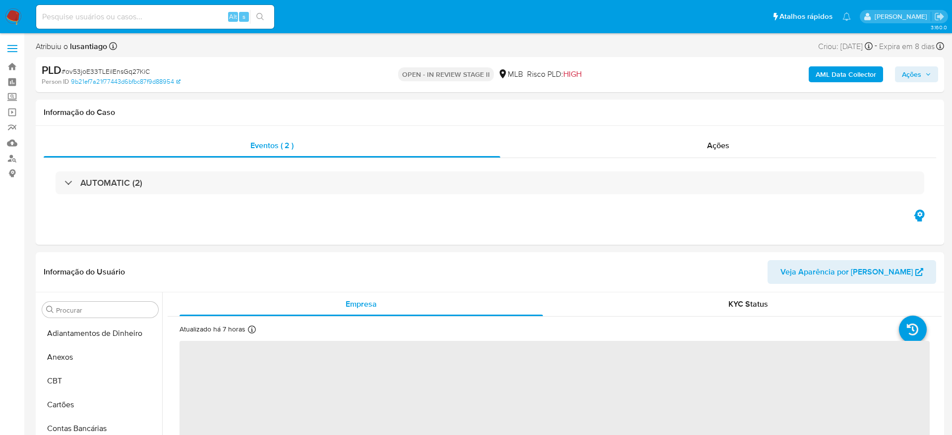
select select "10"
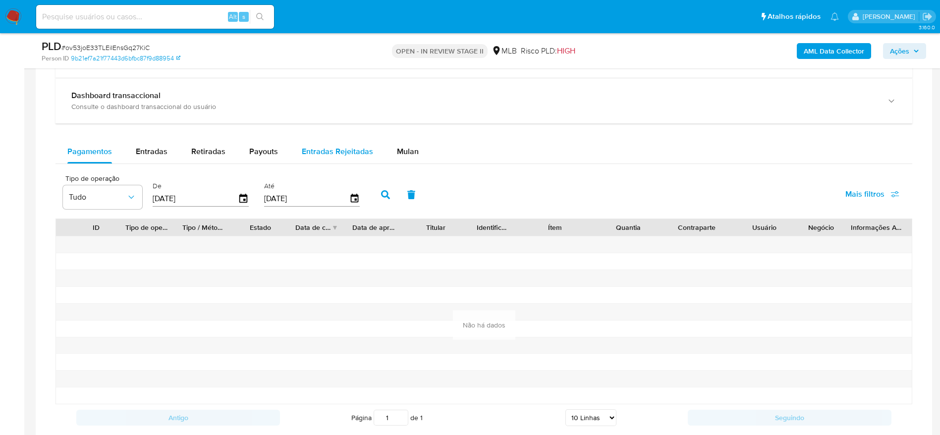
scroll to position [744, 0]
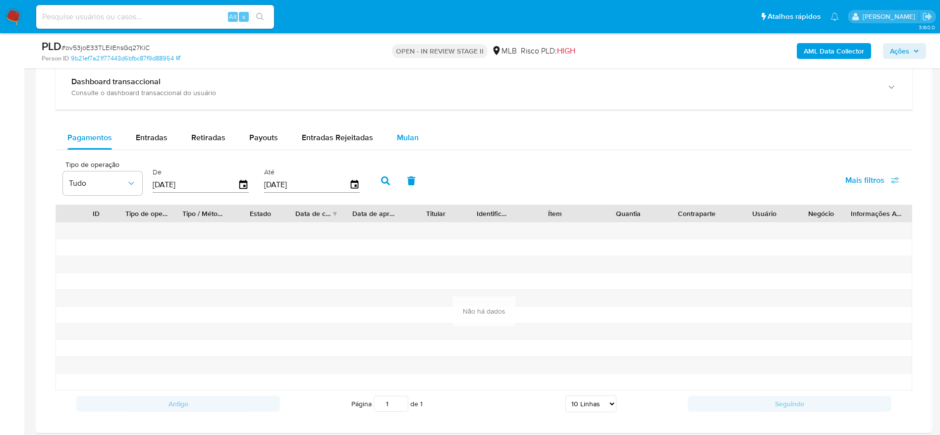
click at [410, 137] on span "Mulan" at bounding box center [408, 137] width 22 height 11
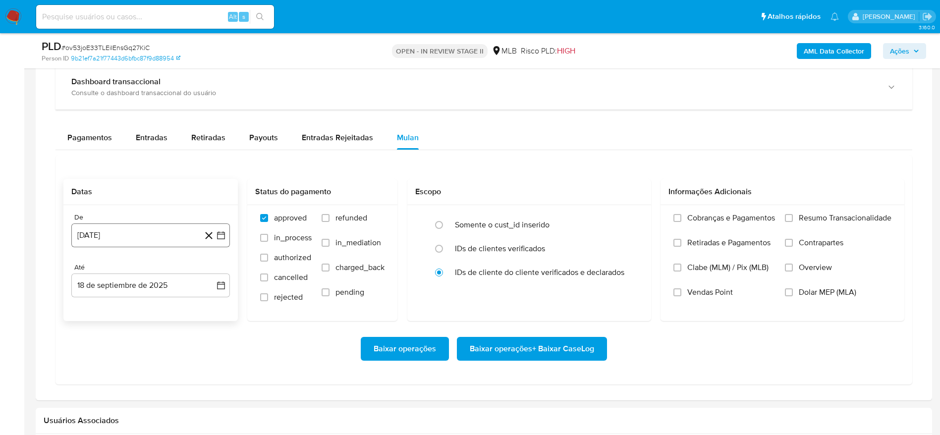
click at [111, 235] on button "[DATE]" at bounding box center [150, 236] width 159 height 24
click at [129, 271] on span "agosto 2024" at bounding box center [145, 271] width 45 height 10
click at [217, 268] on div "2024 2024 ene feb mar abr may jun [DATE] ago sep oct nov dic" at bounding box center [149, 334] width 157 height 168
click at [210, 272] on icon "Año siguiente" at bounding box center [210, 271] width 12 height 12
click at [100, 359] on button "[DATE]" at bounding box center [107, 363] width 28 height 16
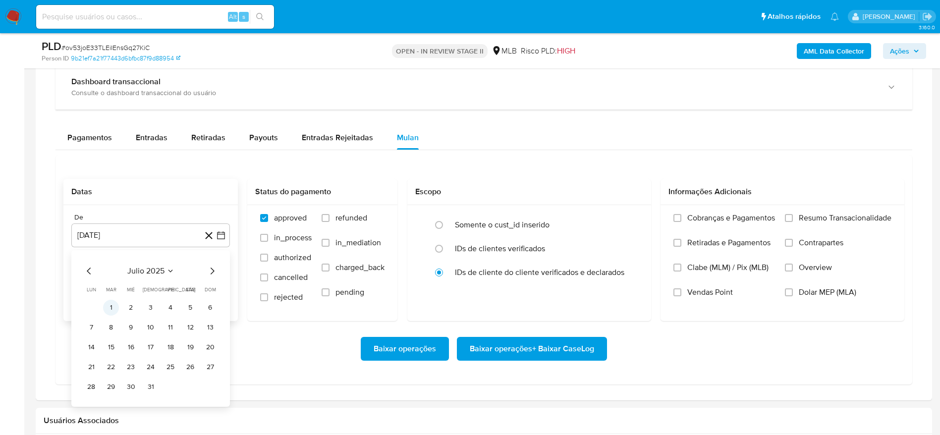
click at [109, 309] on button "1" at bounding box center [111, 308] width 16 height 16
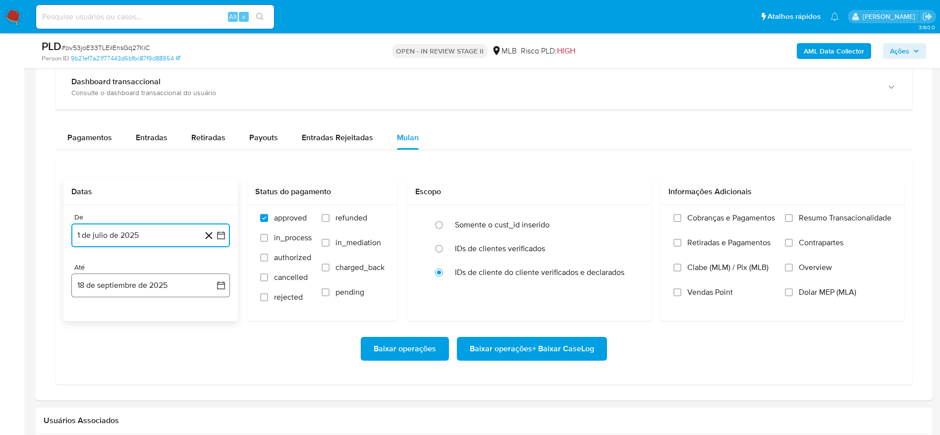
click at [165, 292] on button "18 de septiembre de 2025" at bounding box center [150, 286] width 159 height 24
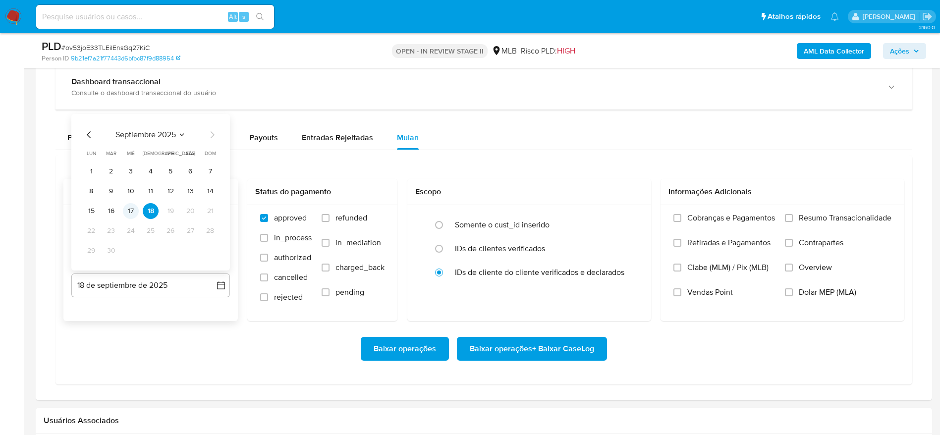
click at [134, 211] on button "17" at bounding box center [131, 211] width 16 height 16
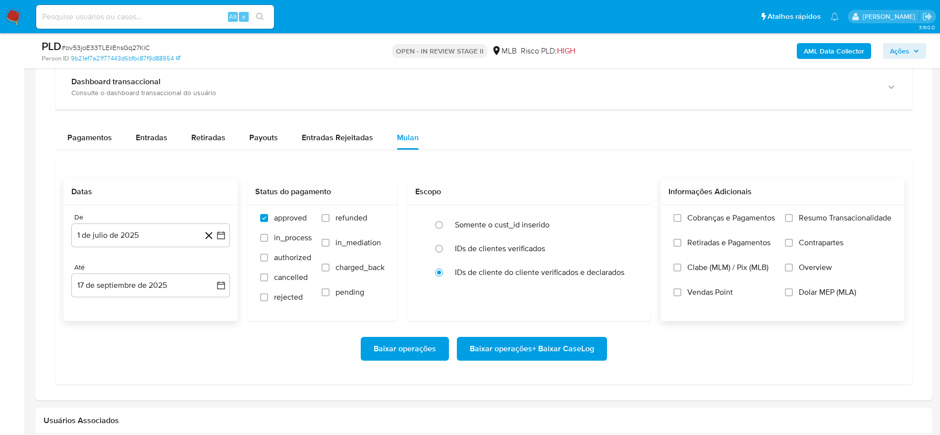
click at [818, 216] on span "Resumo Transacionalidade" at bounding box center [845, 218] width 93 height 10
click at [793, 216] on input "Resumo Transacionalidade" at bounding box center [789, 218] width 8 height 8
click at [567, 352] on span "Baixar operações + Baixar CaseLog" at bounding box center [532, 349] width 124 height 22
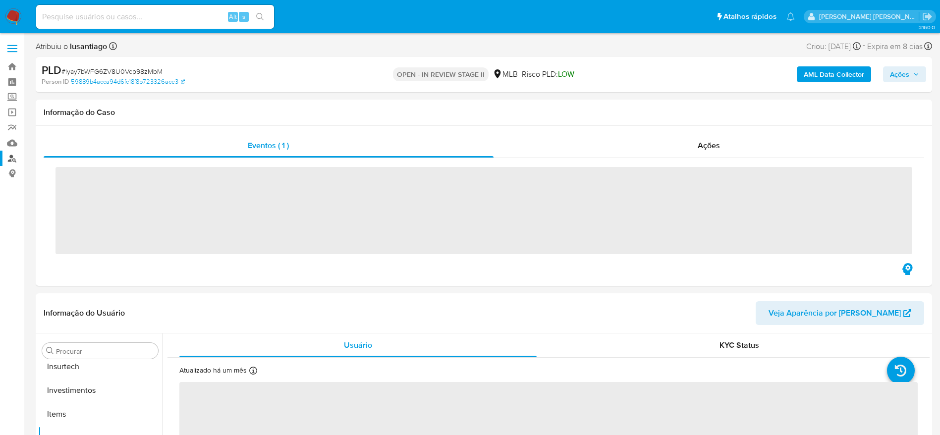
scroll to position [467, 0]
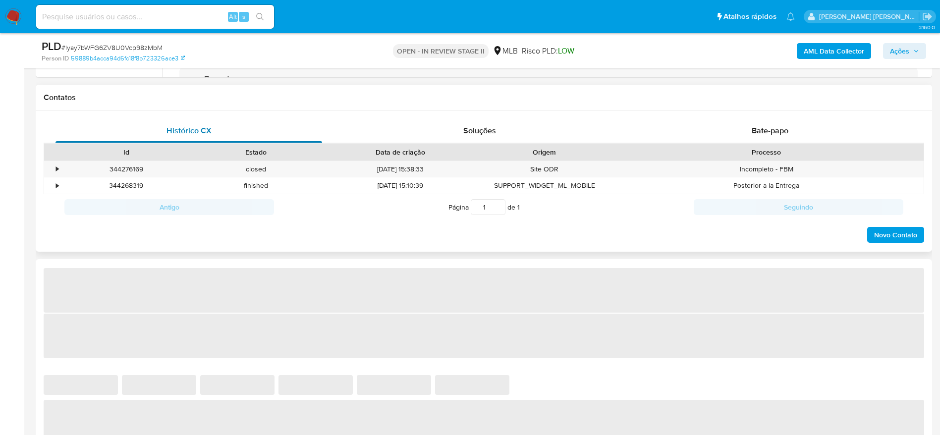
select select "10"
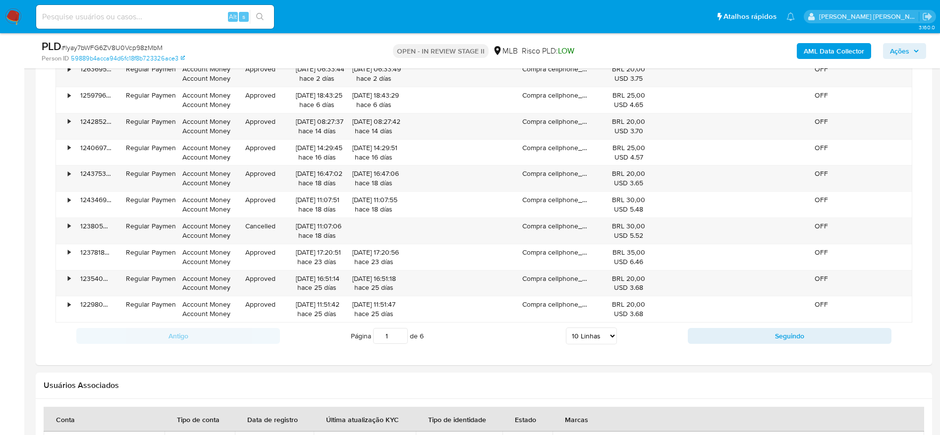
scroll to position [669, 0]
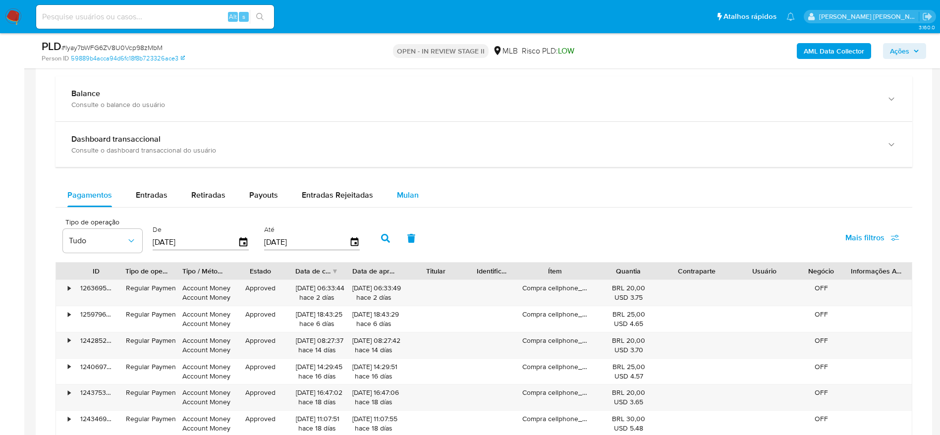
click at [397, 196] on span "Mulan" at bounding box center [408, 194] width 22 height 11
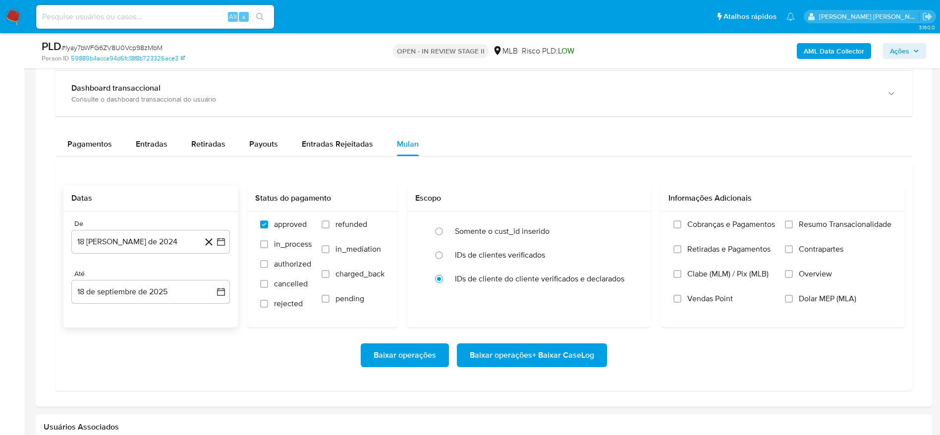
scroll to position [744, 0]
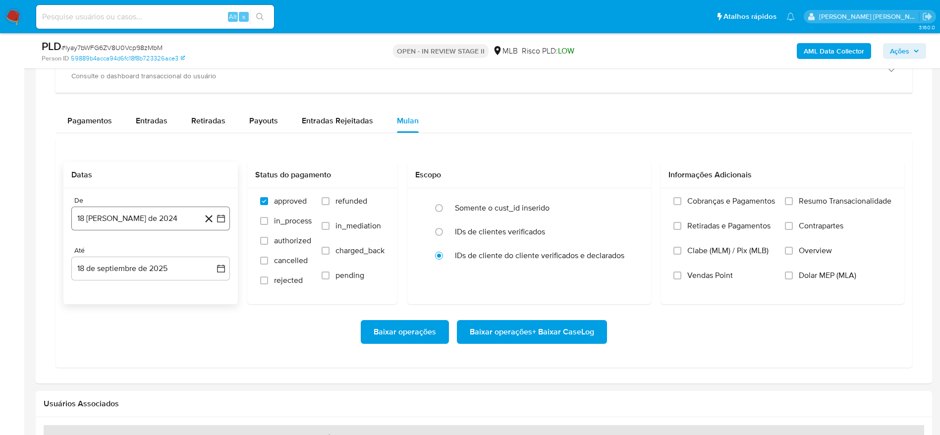
click at [116, 220] on button "18 [PERSON_NAME] de 2024" at bounding box center [150, 219] width 159 height 24
click at [138, 252] on span "agosto 2024" at bounding box center [145, 254] width 45 height 10
click at [209, 251] on icon "Año siguiente" at bounding box center [211, 254] width 4 height 7
click at [107, 345] on span "[DATE]" at bounding box center [107, 346] width 22 height 8
click at [107, 289] on button "1" at bounding box center [111, 291] width 16 height 16
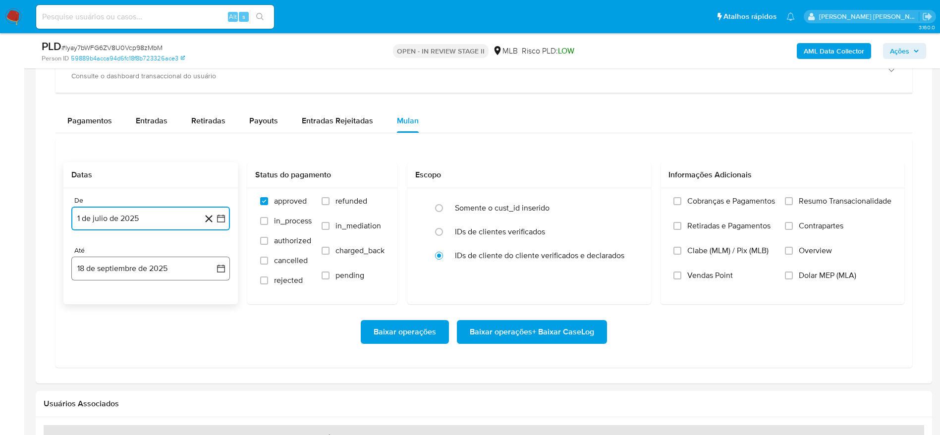
click at [175, 268] on button "18 de septiembre de 2025" at bounding box center [150, 269] width 159 height 24
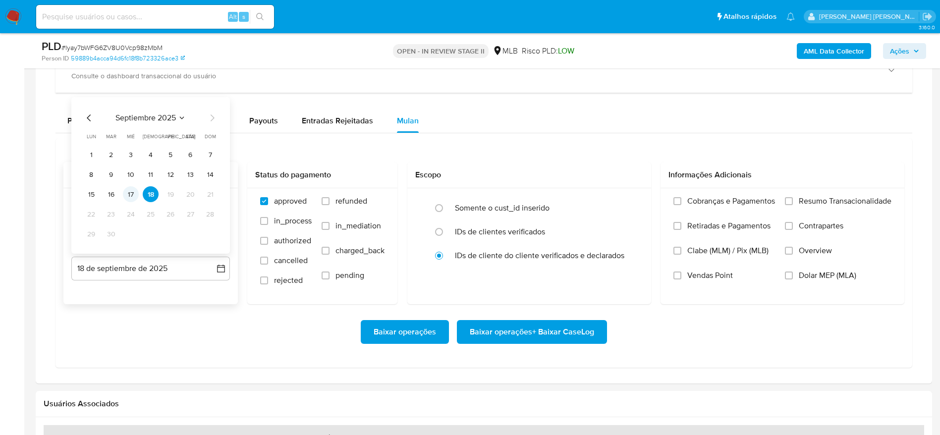
click at [128, 192] on button "17" at bounding box center [131, 194] width 16 height 16
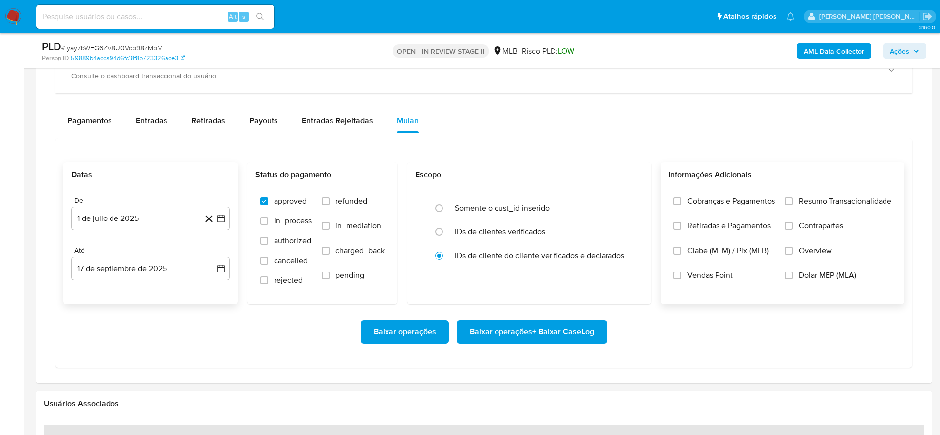
click at [807, 204] on span "Resumo Transacionalidade" at bounding box center [845, 201] width 93 height 10
click at [793, 204] on input "Resumo Transacionalidade" at bounding box center [789, 201] width 8 height 8
click at [554, 338] on span "Baixar operações + Baixar CaseLog" at bounding box center [532, 332] width 124 height 22
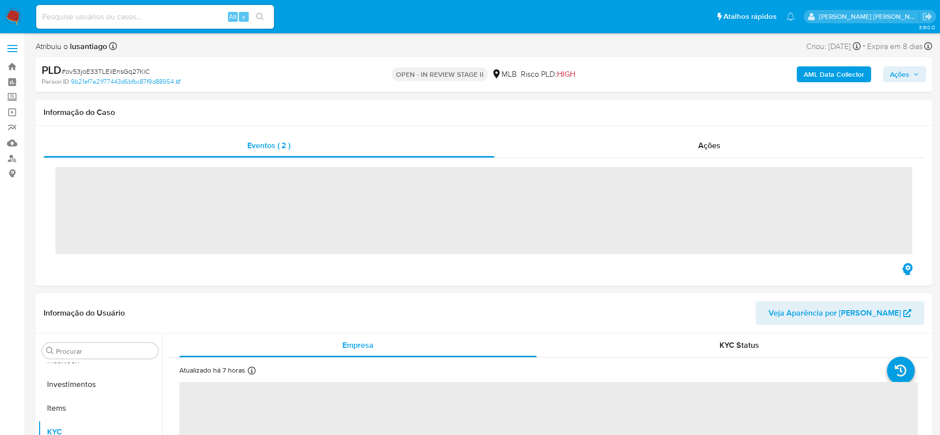
scroll to position [467, 0]
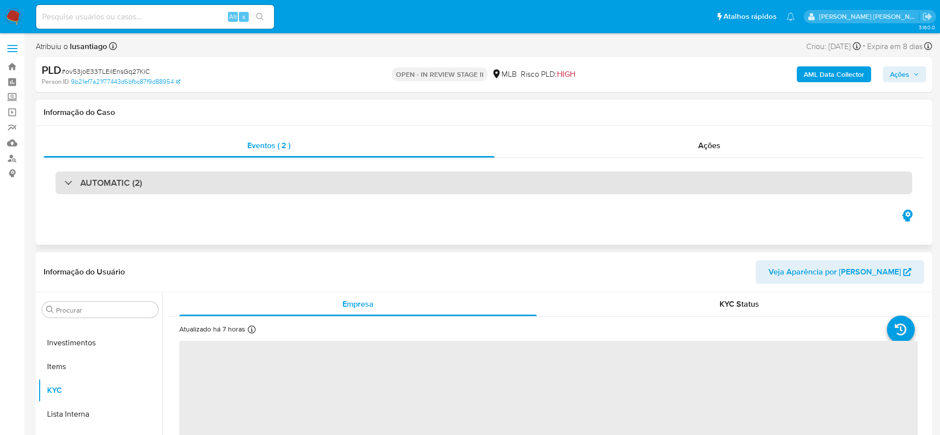
select select "10"
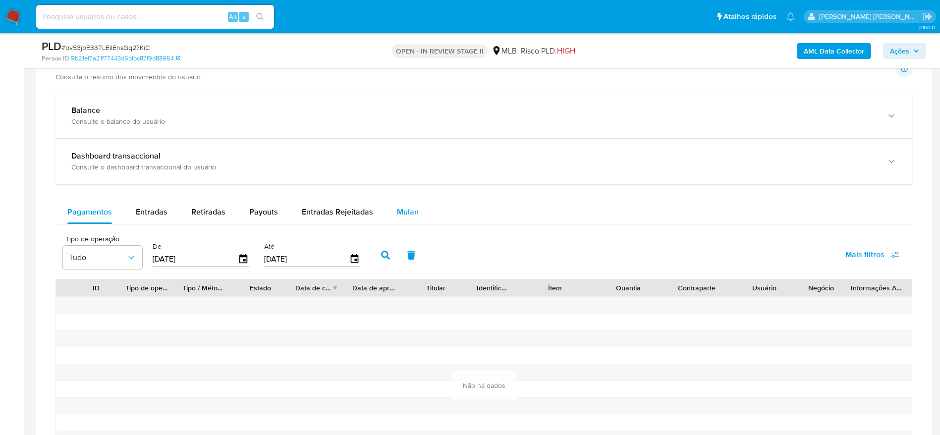
click at [411, 209] on span "Mulan" at bounding box center [408, 211] width 22 height 11
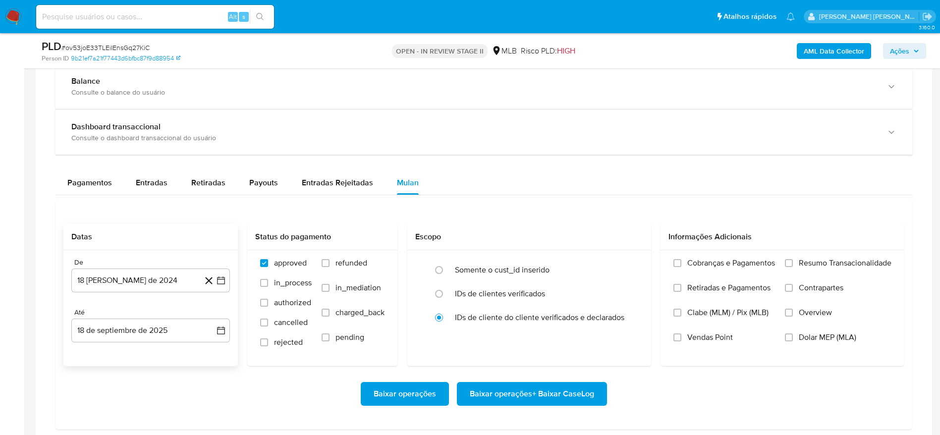
scroll to position [744, 0]
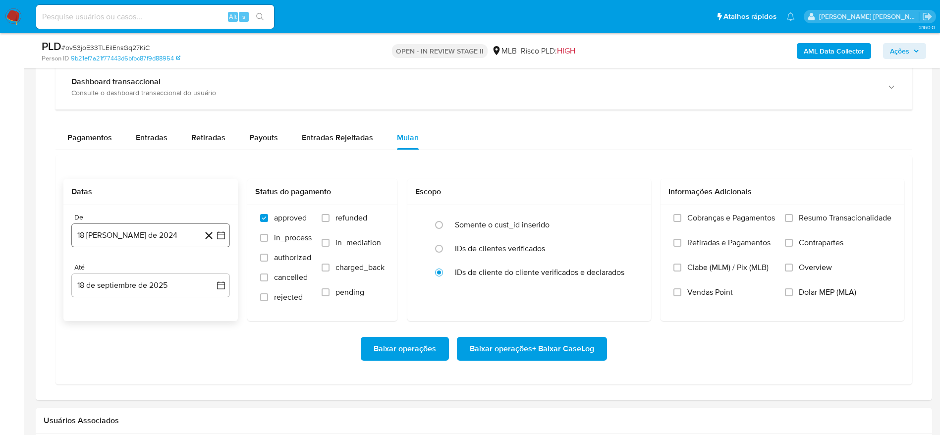
click at [137, 231] on button "18 [PERSON_NAME] de 2024" at bounding box center [150, 236] width 159 height 24
click at [161, 270] on span "agosto 2024" at bounding box center [145, 271] width 45 height 10
drag, startPoint x: 210, startPoint y: 271, endPoint x: 194, endPoint y: 296, distance: 29.4
click at [210, 273] on icon "Año siguiente" at bounding box center [210, 271] width 12 height 12
click at [107, 360] on span "[DATE]" at bounding box center [107, 363] width 22 height 8
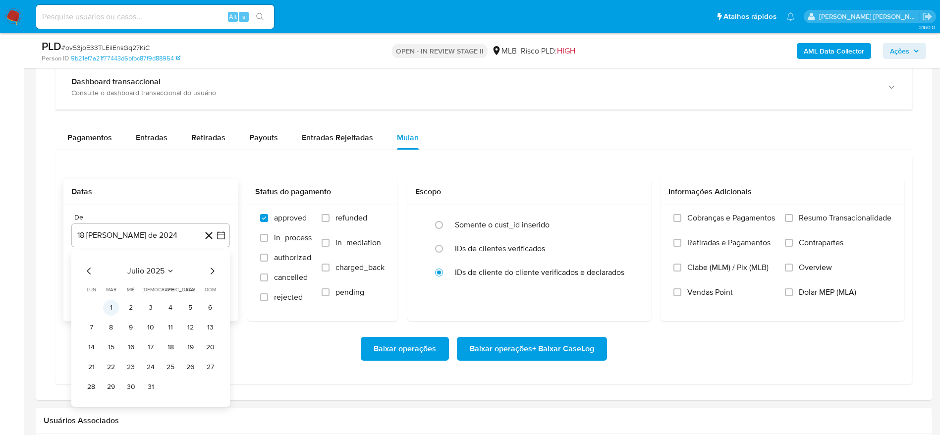
click at [111, 308] on button "1" at bounding box center [111, 308] width 16 height 16
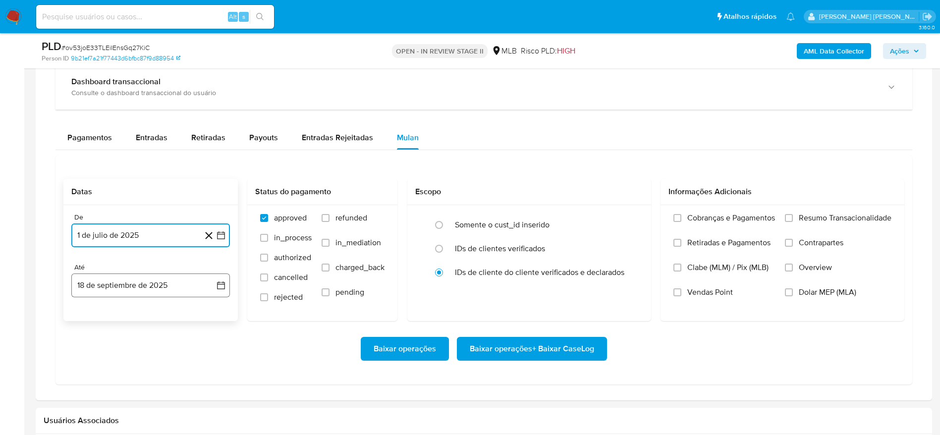
click at [131, 291] on button "18 de septiembre de 2025" at bounding box center [150, 286] width 159 height 24
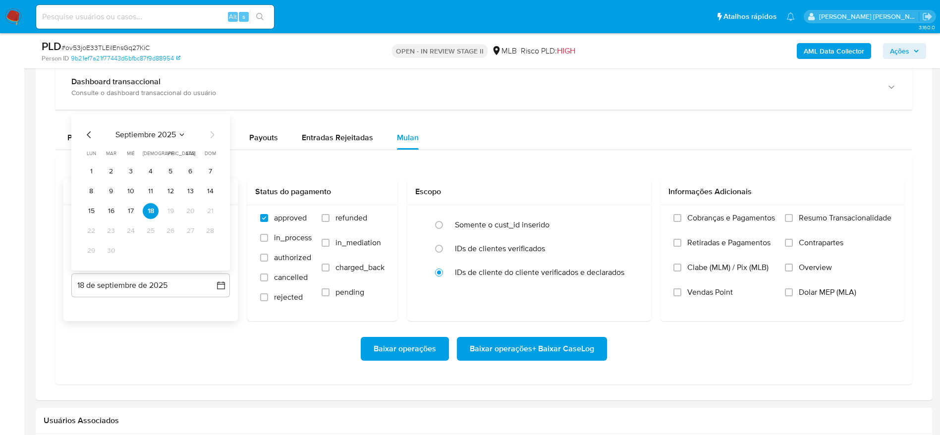
click at [89, 131] on icon "Mes anterior" at bounding box center [89, 135] width 12 height 12
click at [89, 134] on icon "Mes anterior" at bounding box center [89, 135] width 12 height 12
click at [110, 213] on button "15" at bounding box center [111, 211] width 16 height 16
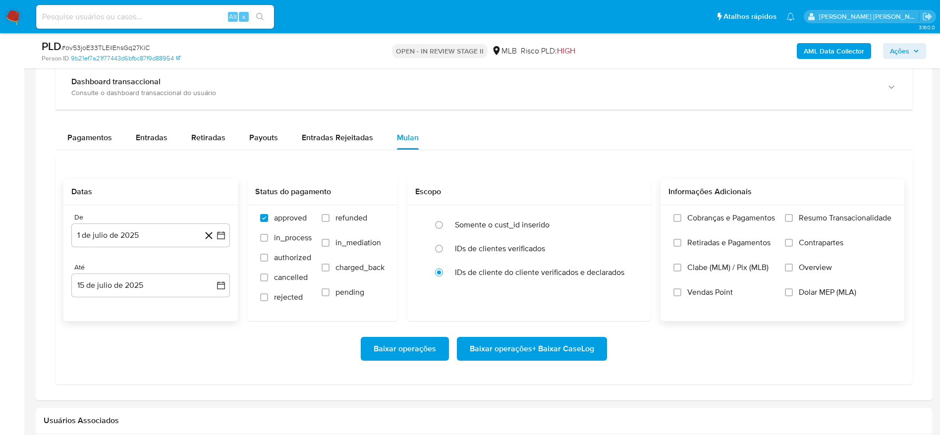
click at [842, 220] on span "Resumo Transacionalidade" at bounding box center [845, 218] width 93 height 10
click at [793, 220] on input "Resumo Transacionalidade" at bounding box center [789, 218] width 8 height 8
click at [558, 347] on span "Baixar operações + Baixar CaseLog" at bounding box center [532, 349] width 124 height 22
